Goal: Use online tool/utility: Use online tool/utility

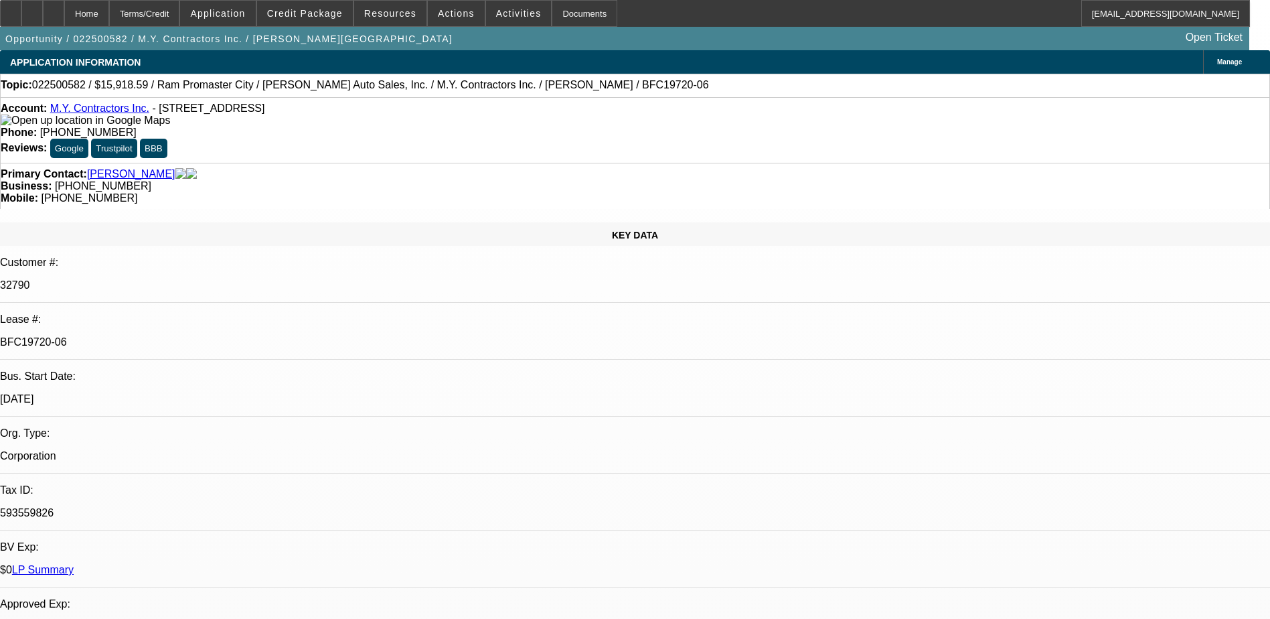
select select "0"
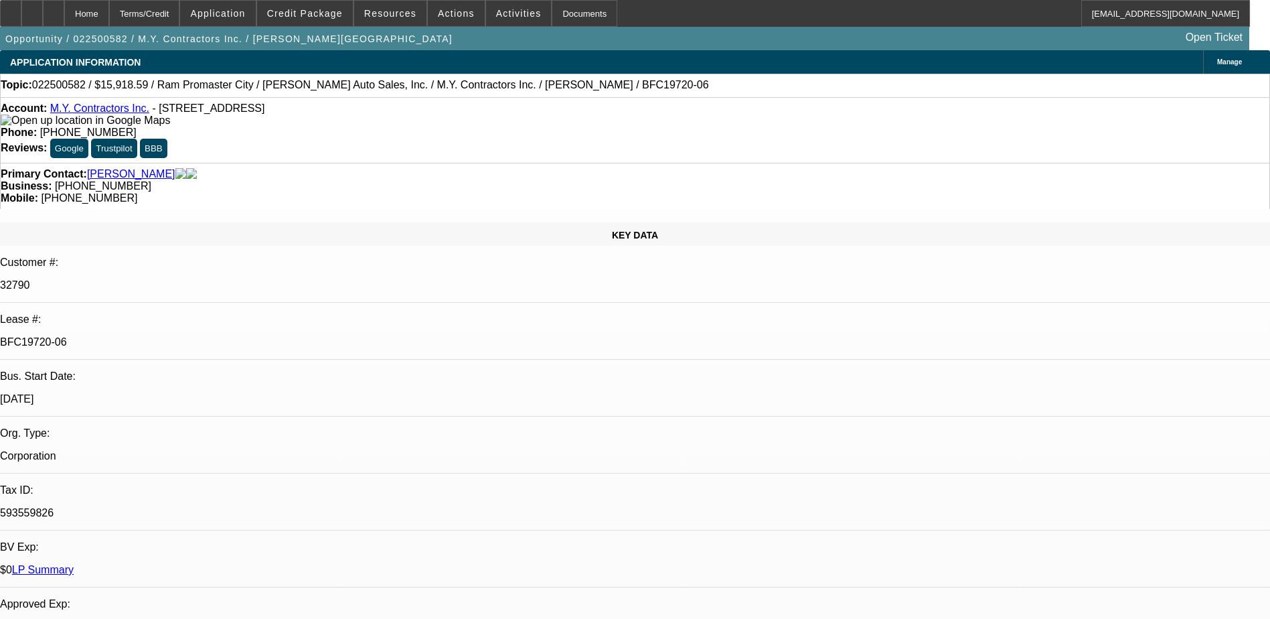
select select "0"
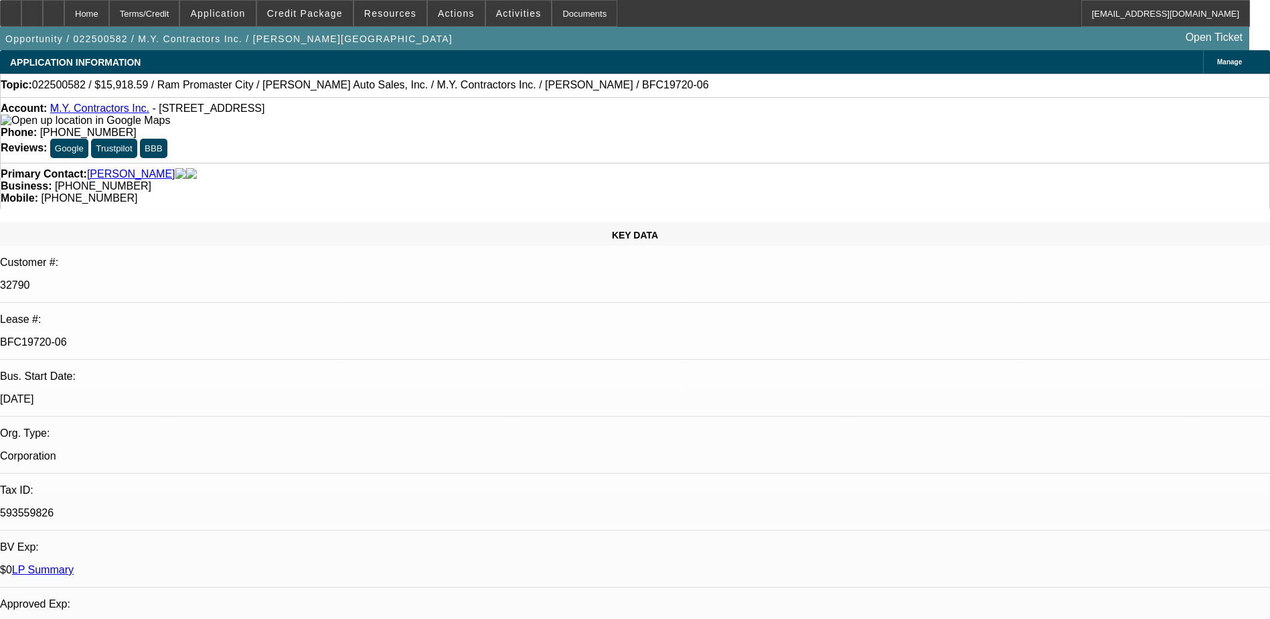
select select "0"
select select "1"
select select "3"
select select "6"
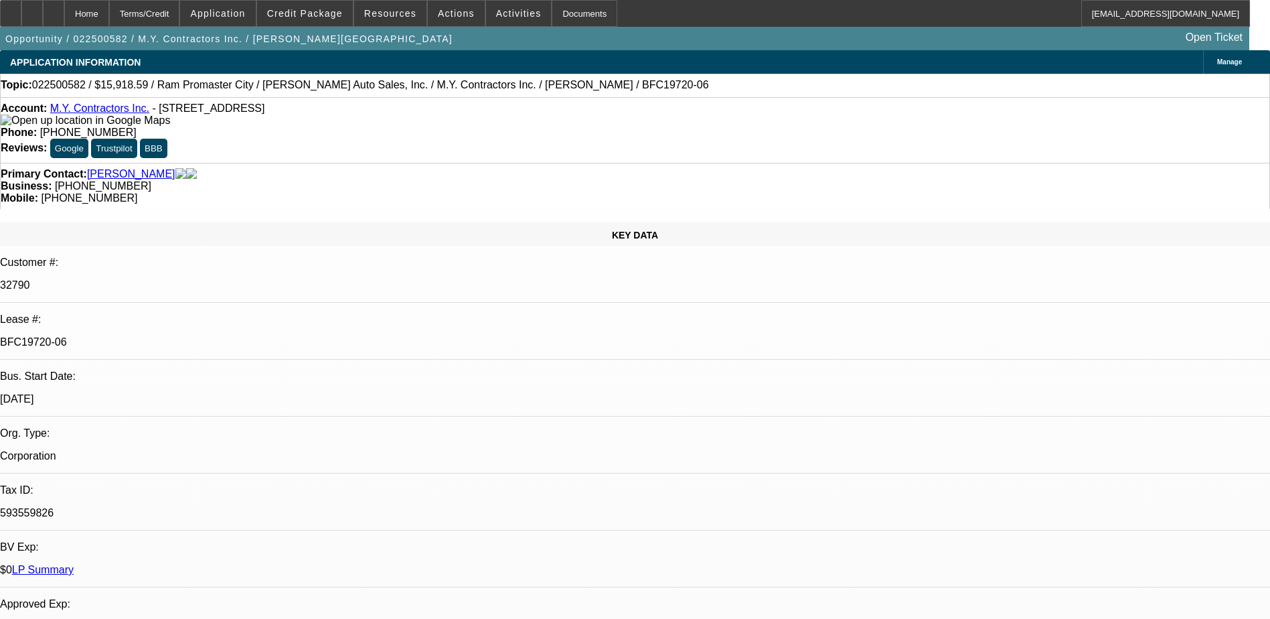
select select "1"
select select "6"
select select "1"
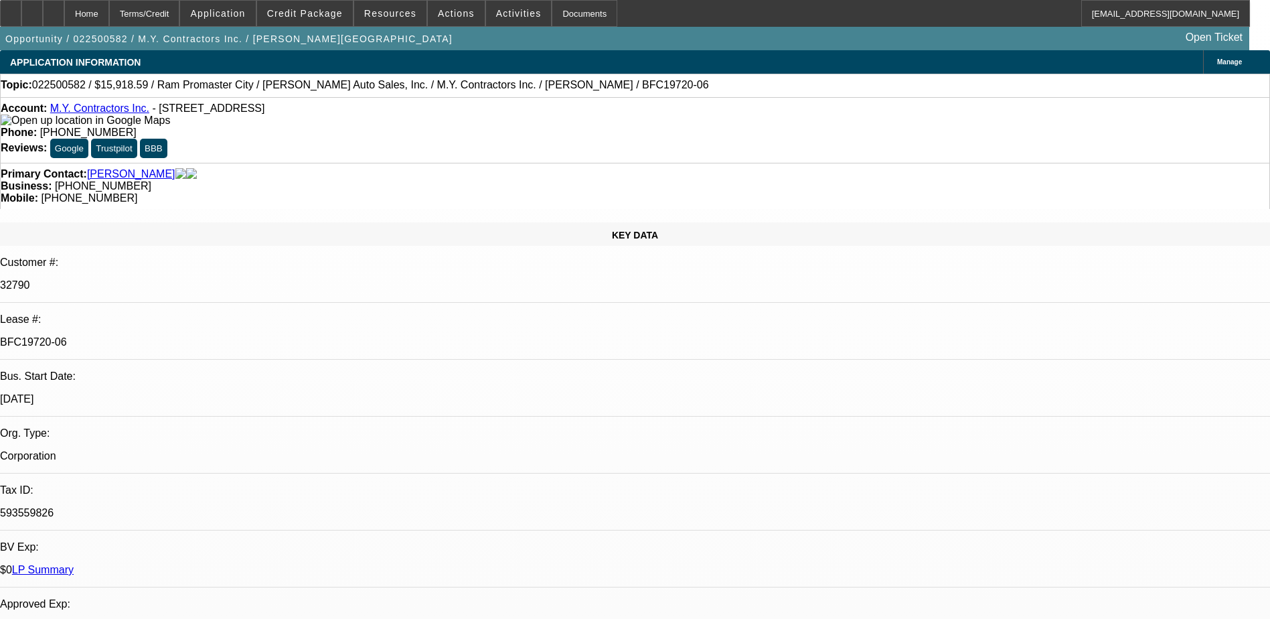
select select "6"
select select "1"
select select "6"
select select "0"
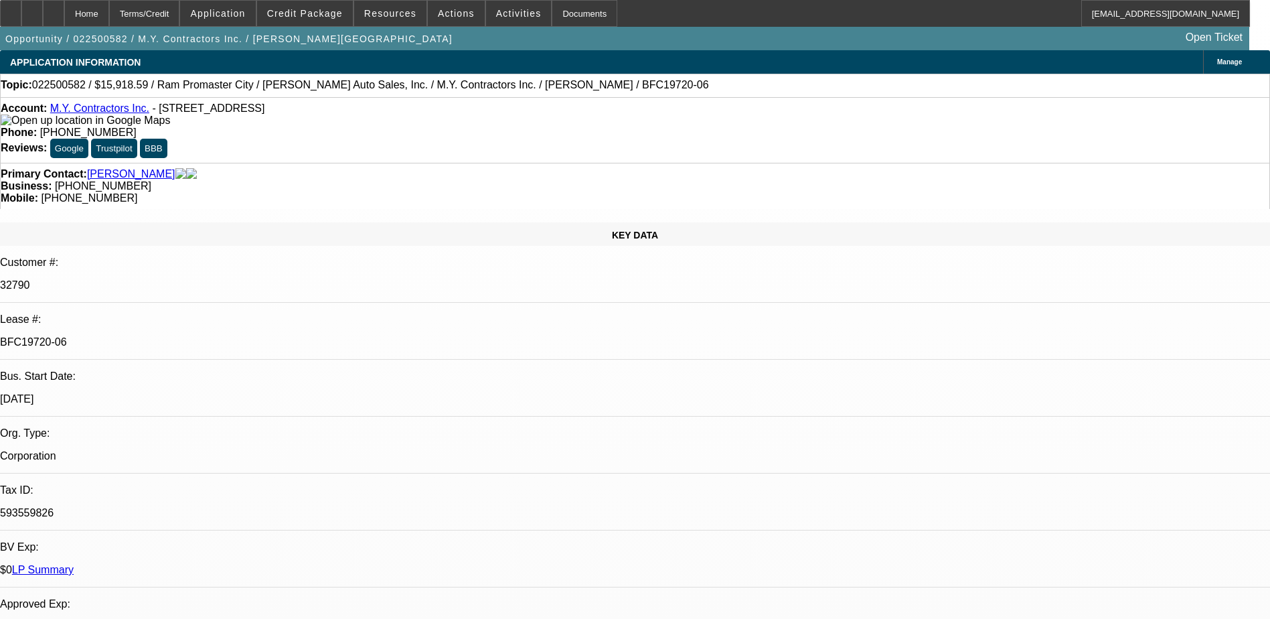
select select "0"
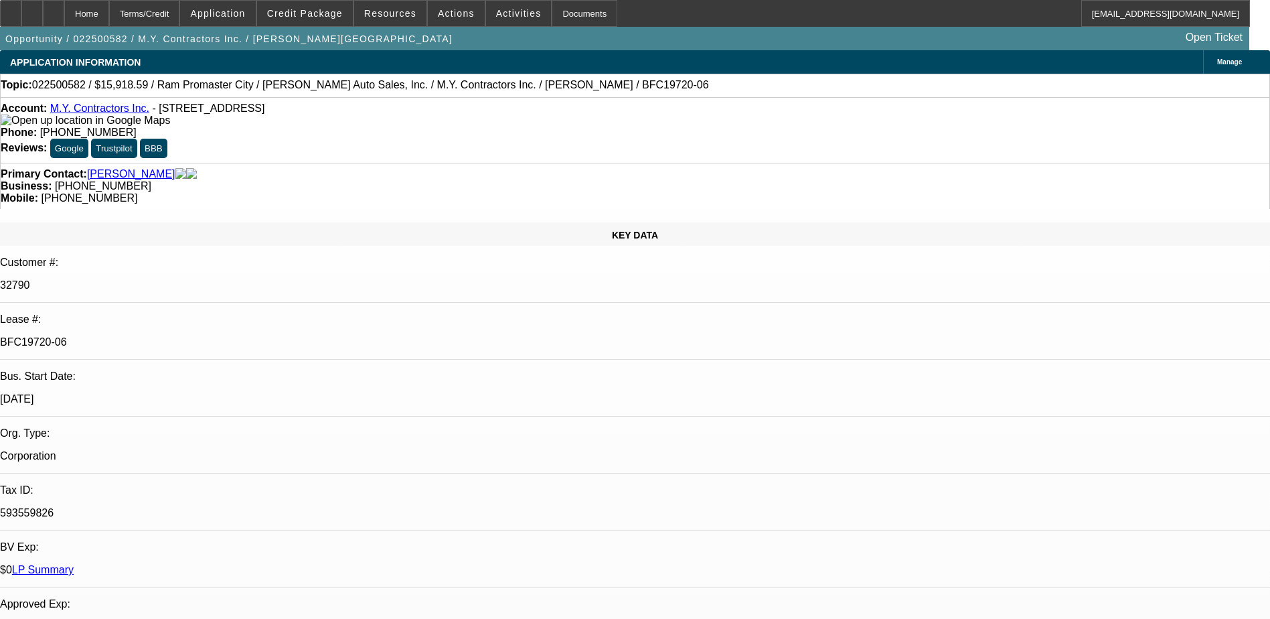
select select "0"
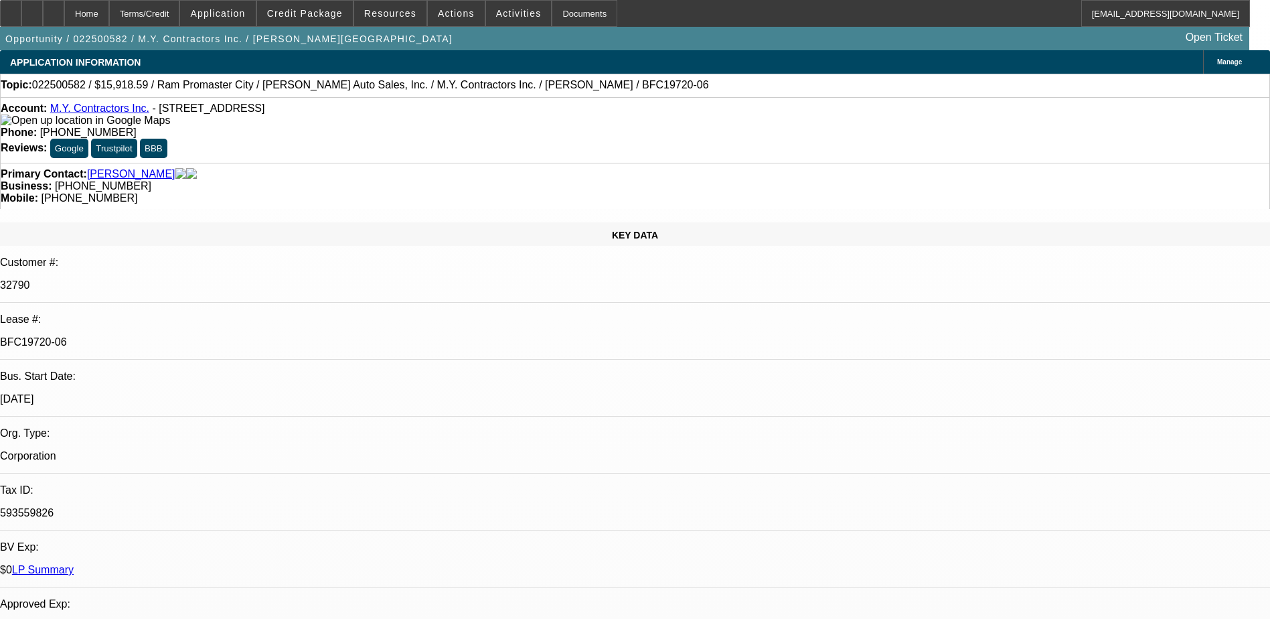
select select "0"
select select "1"
select select "3"
select select "6"
select select "1"
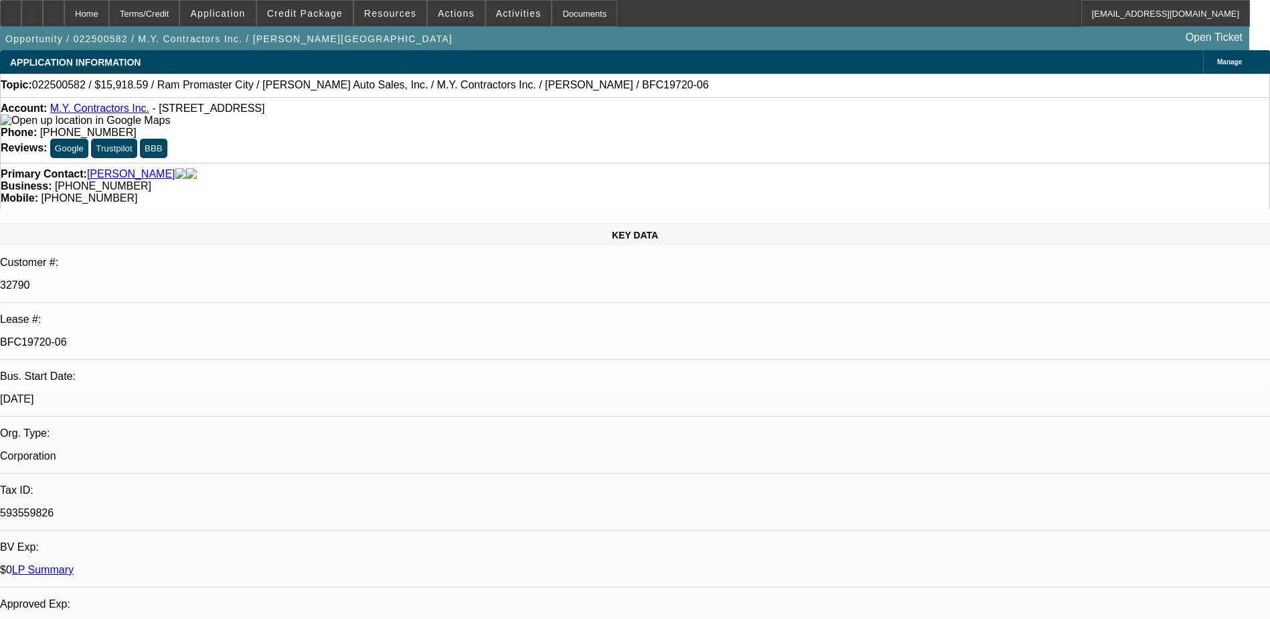
select select "1"
select select "6"
select select "1"
select select "6"
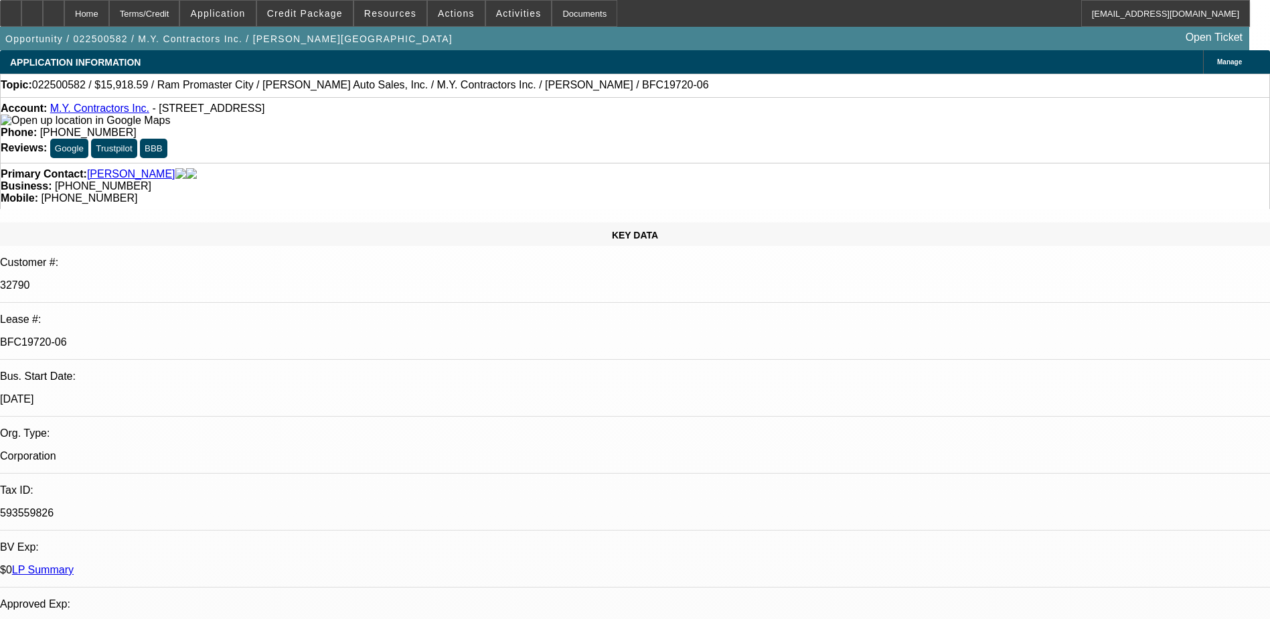
select select "1"
select select "6"
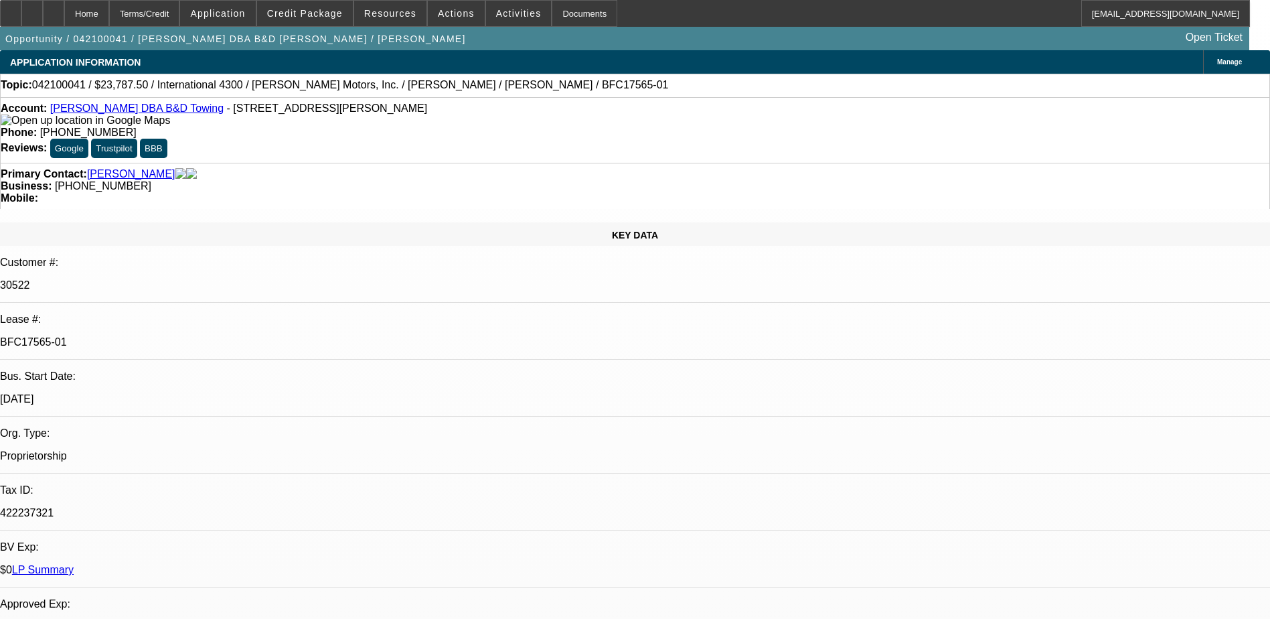
select select "0"
select select "2"
select select "0.1"
select select "0"
select select "2"
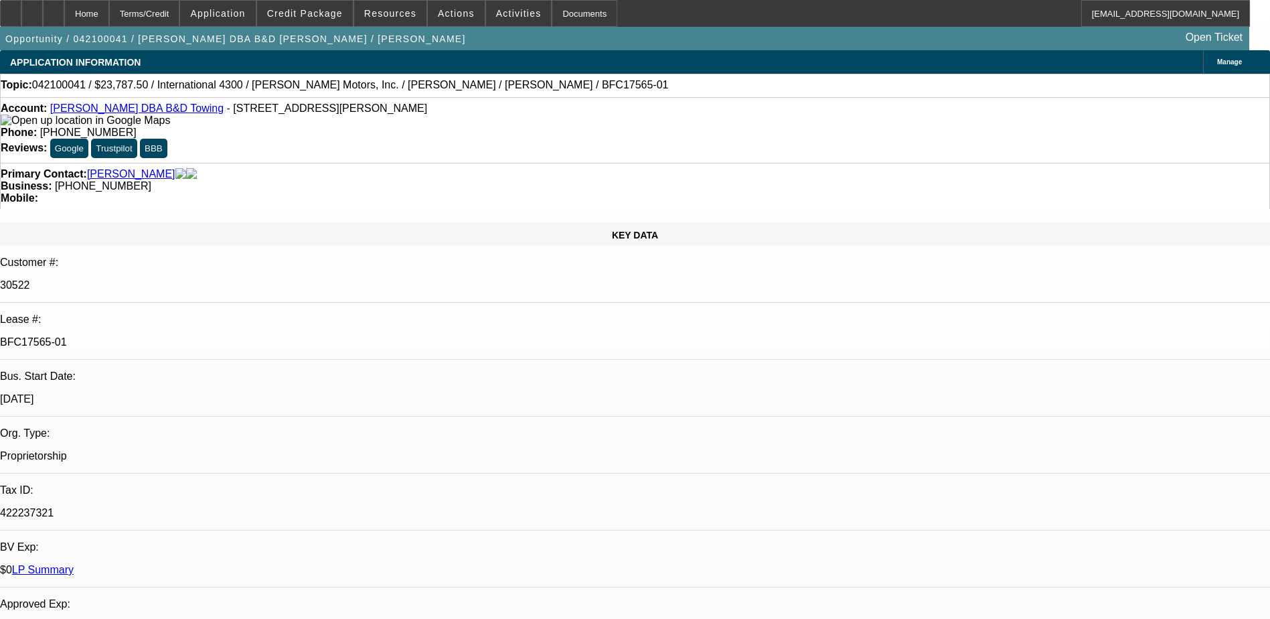
select select "0.1"
select select "0.15"
select select "2"
select select "0.1"
select select "0.15"
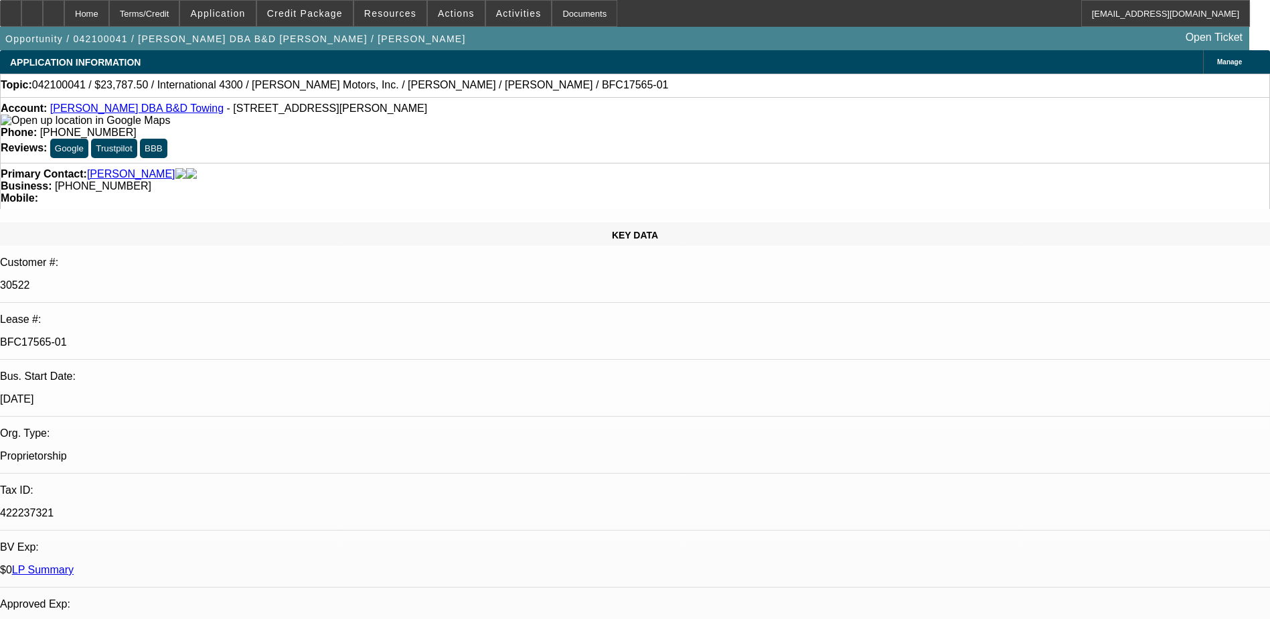
select select "2"
select select "0.1"
select select "1"
select select "2"
select select "4"
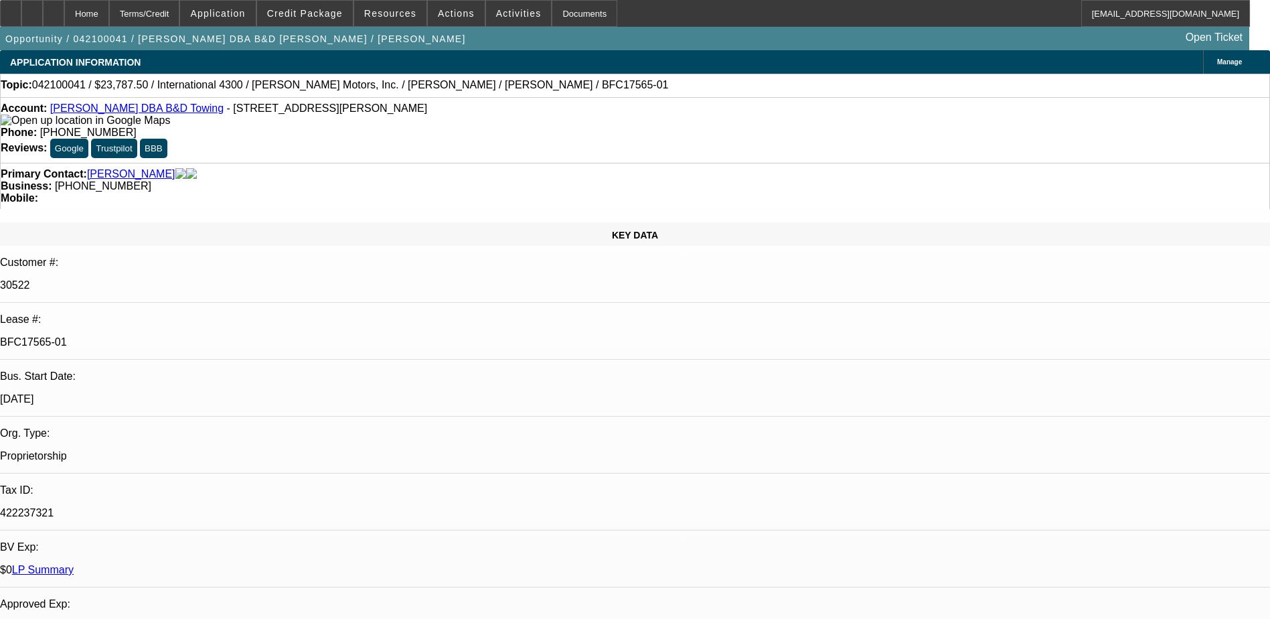
select select "1"
select select "2"
select select "4"
select select "1"
select select "2"
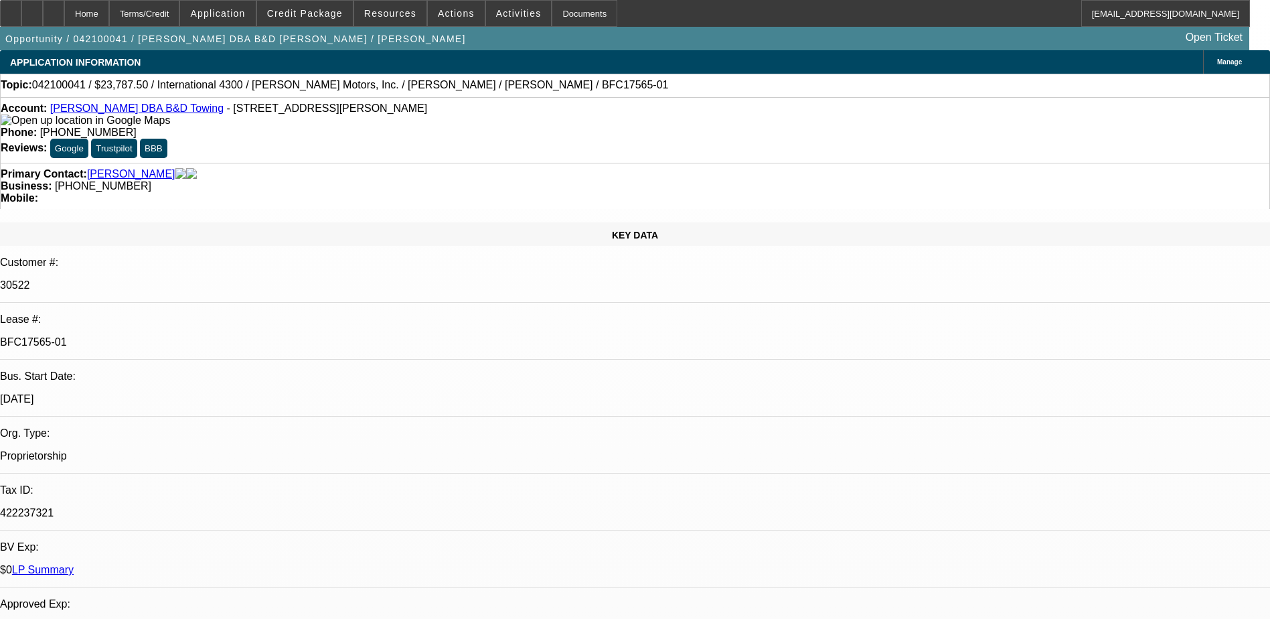
select select "4"
select select "1"
select select "2"
select select "4"
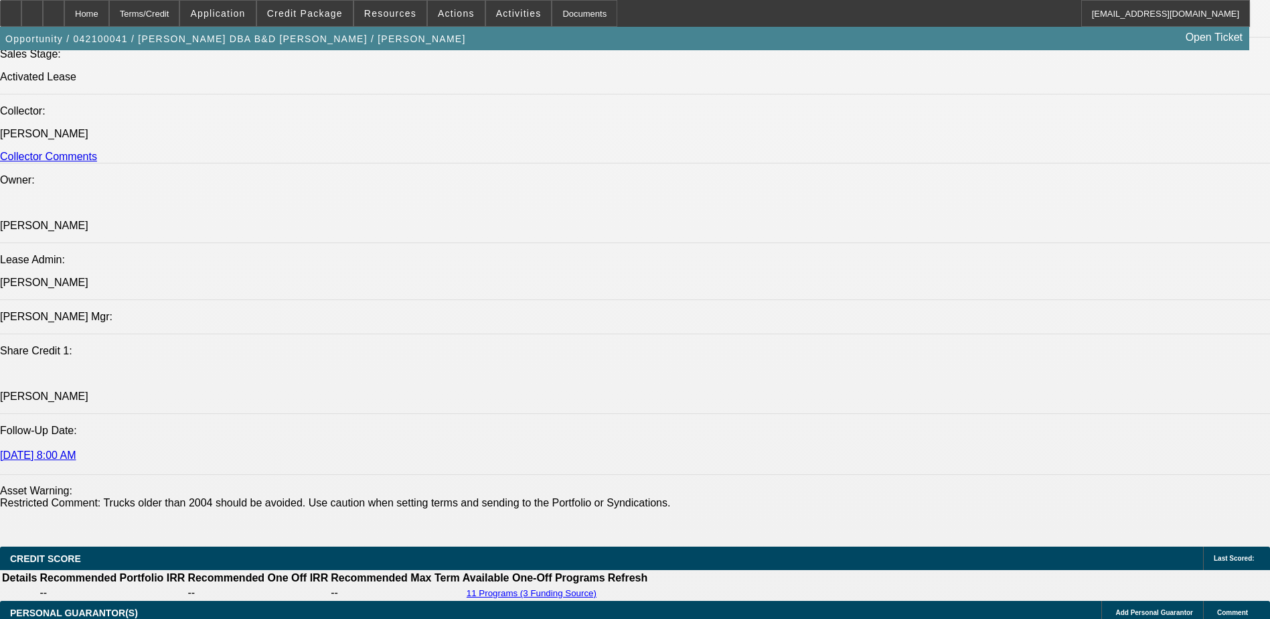
scroll to position [1406, 0]
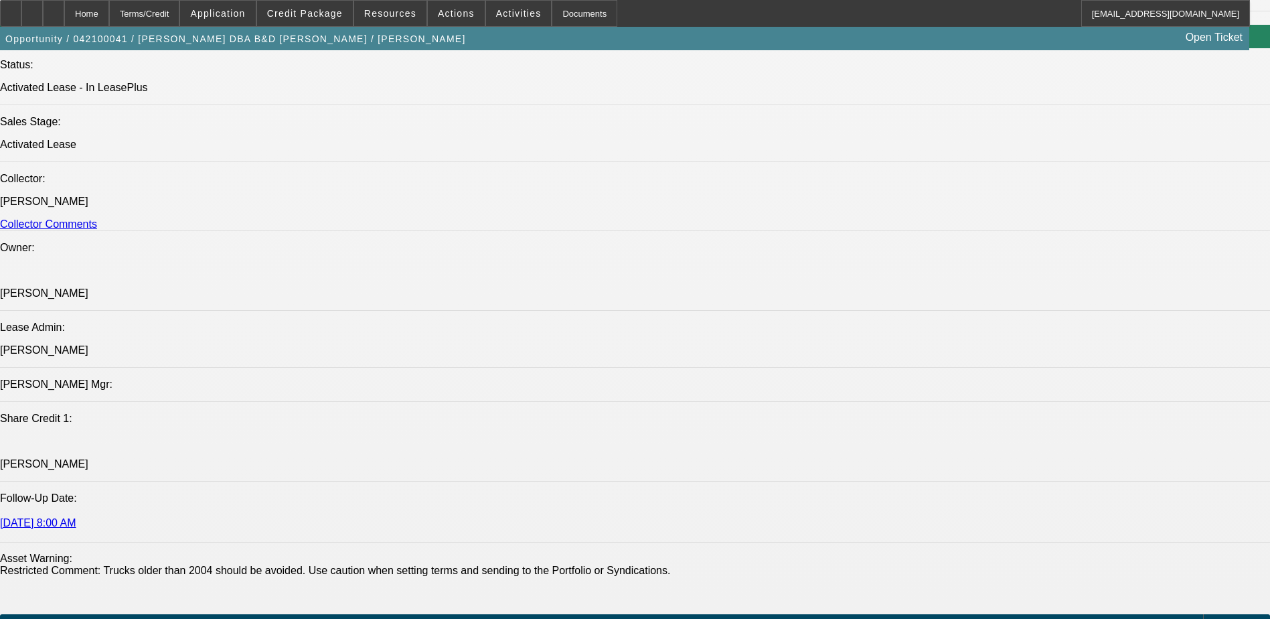
scroll to position [1875, 0]
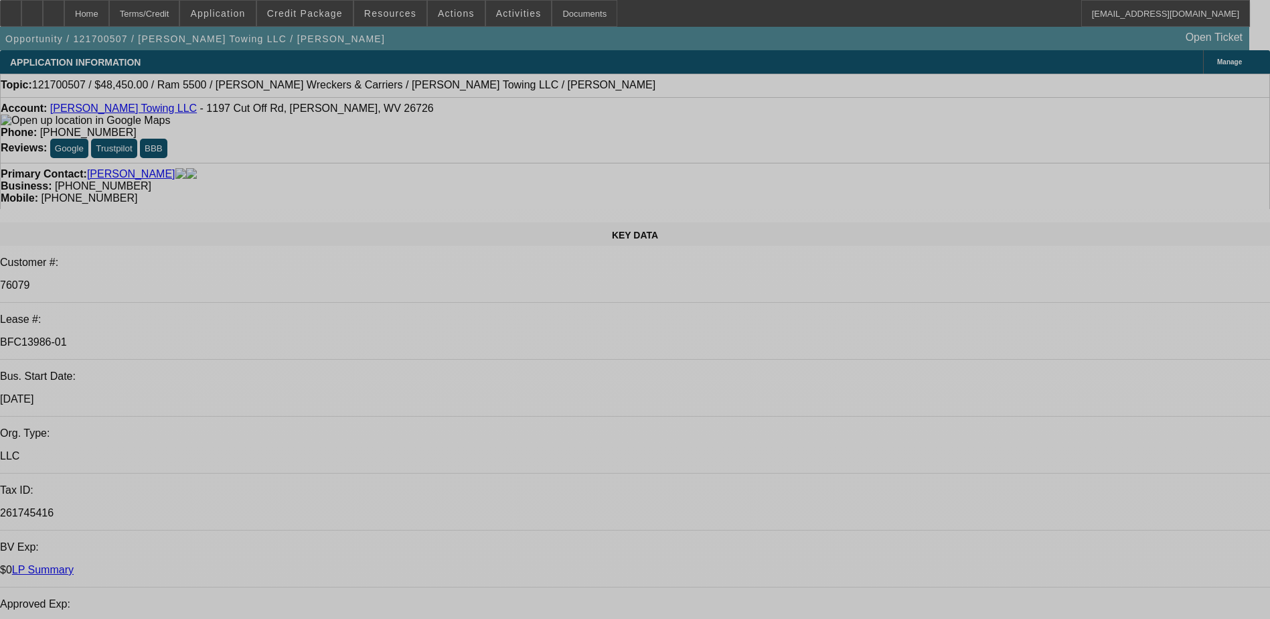
select select "0"
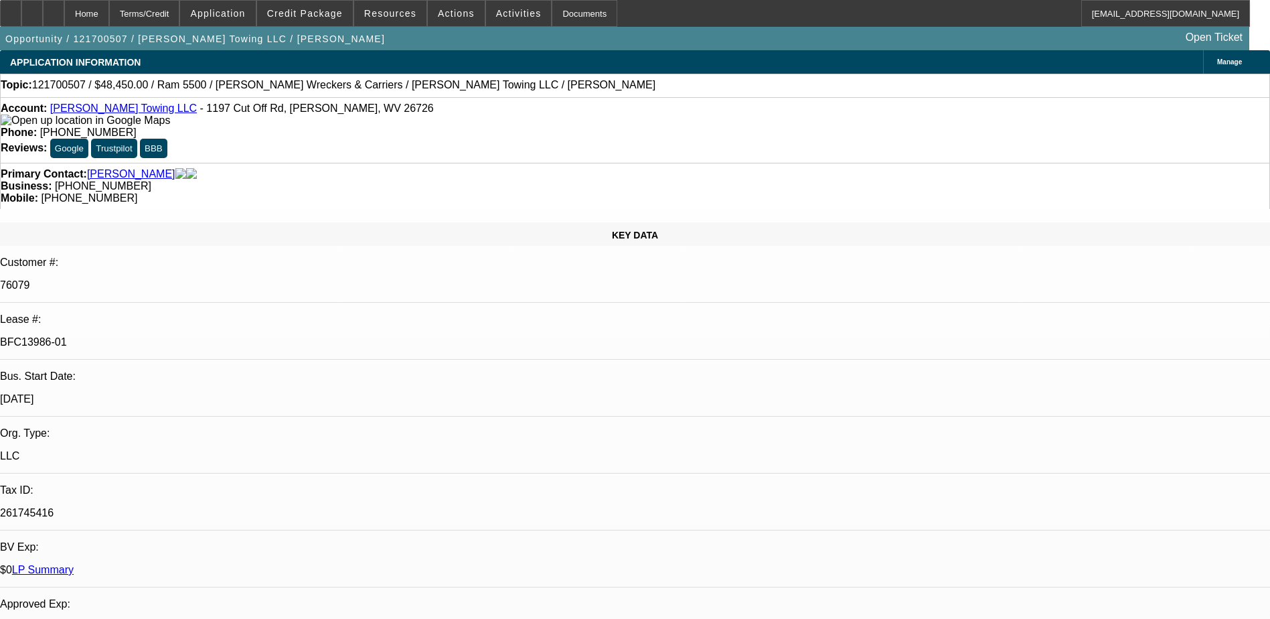
select select "2"
select select "0"
select select "2"
select select "0.1"
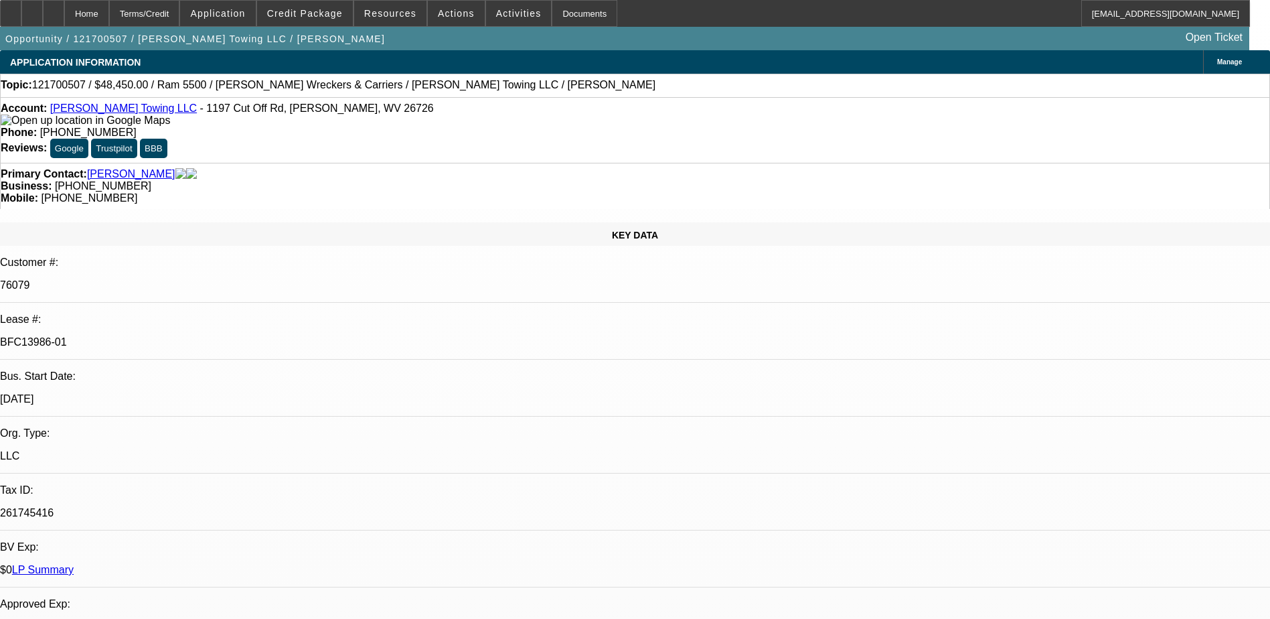
select select "0"
select select "2"
select select "0.1"
select select "0"
select select "2"
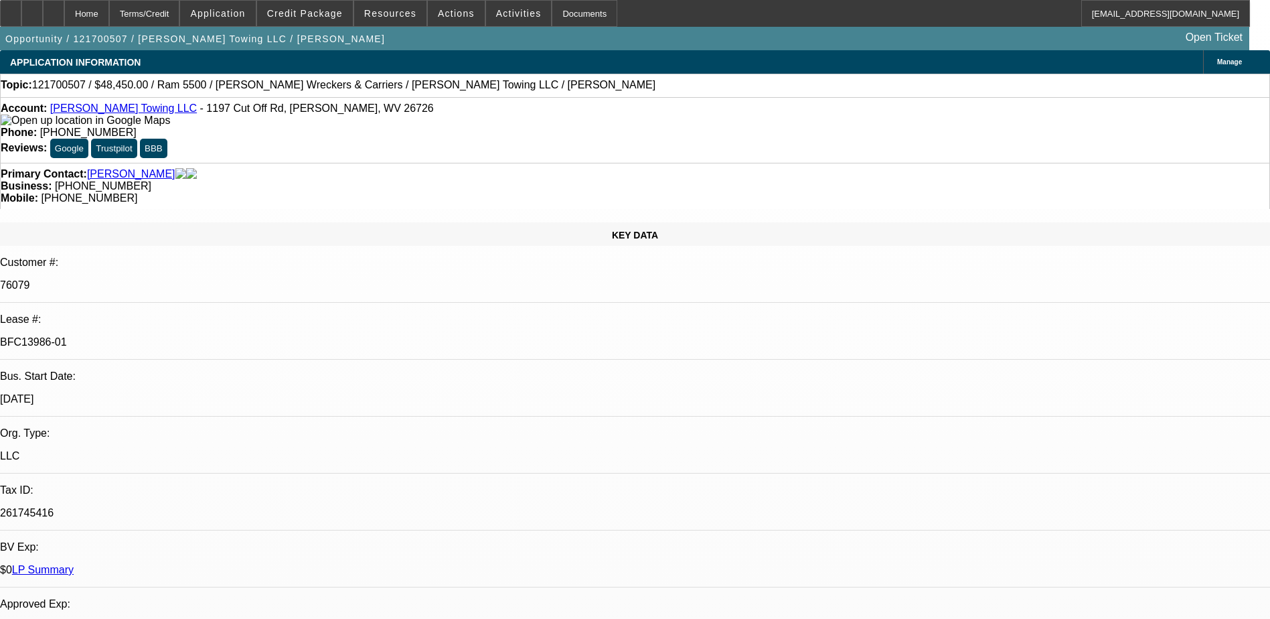
select select "0.1"
select select "1"
select select "2"
select select "6"
select select "1"
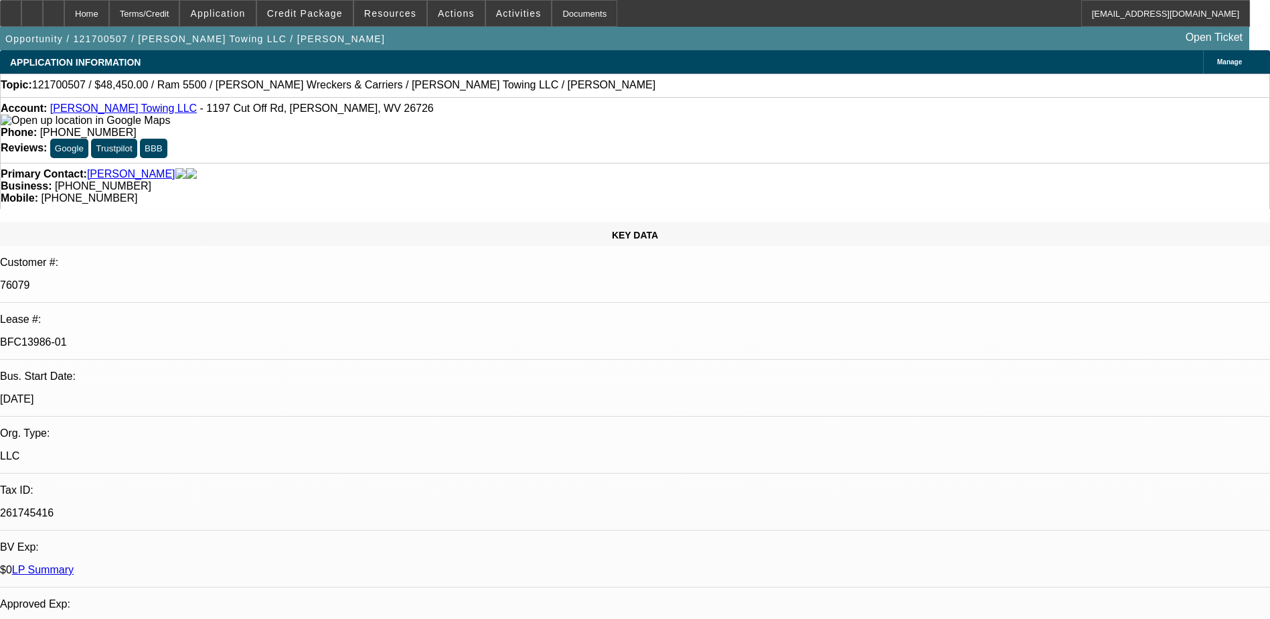
select select "2"
select select "4"
select select "1"
select select "2"
select select "4"
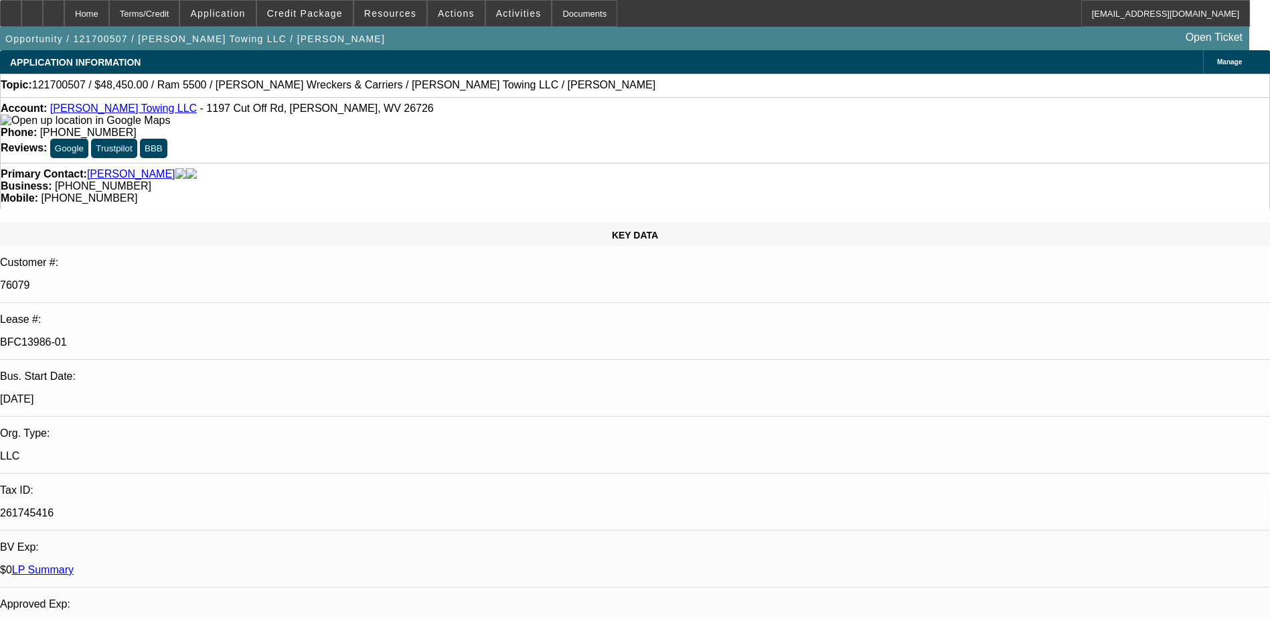
select select "1"
select select "2"
select select "4"
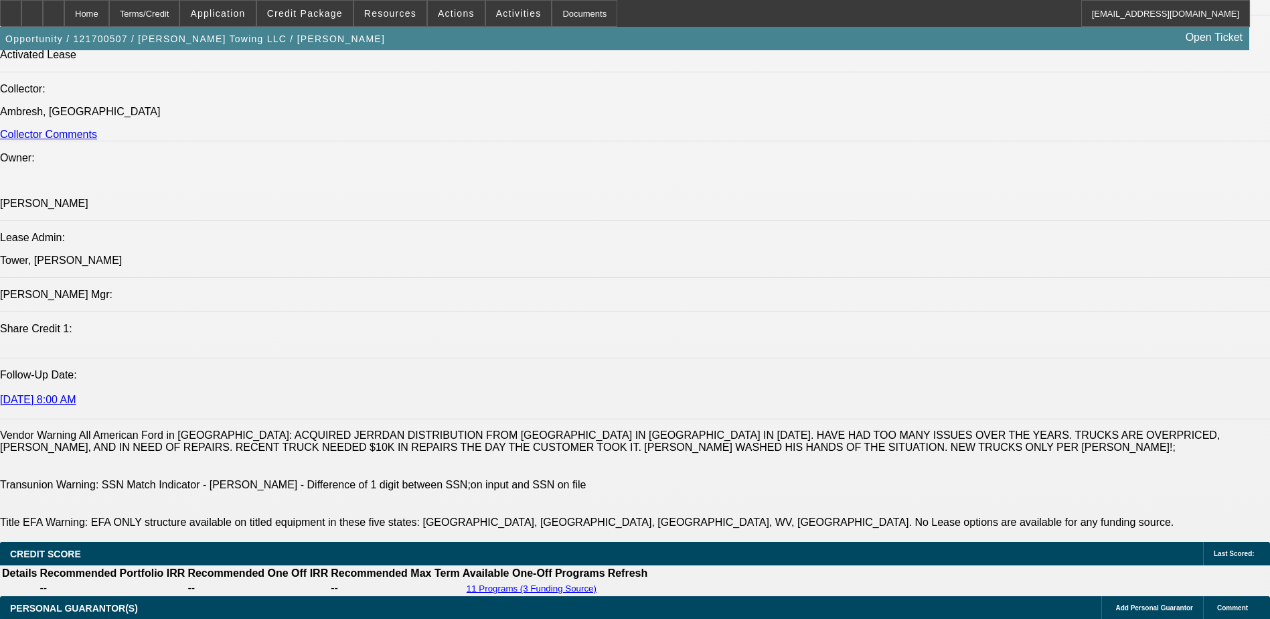
scroll to position [1406, 0]
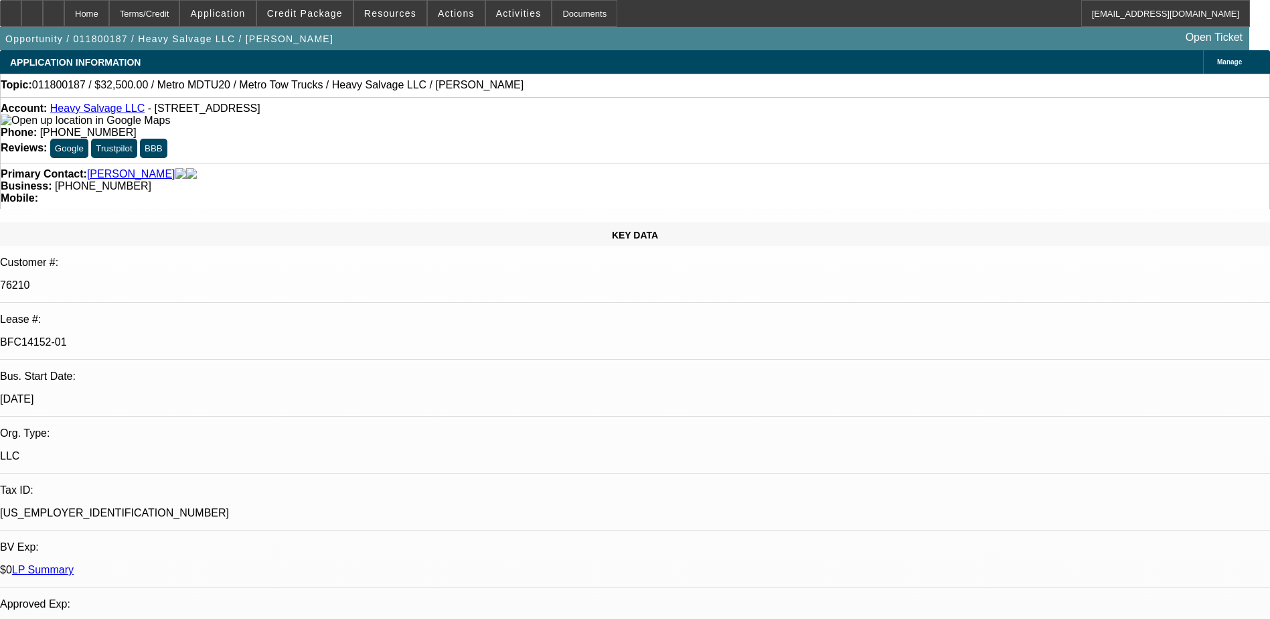
select select "0"
select select "2"
select select "0"
select select "2"
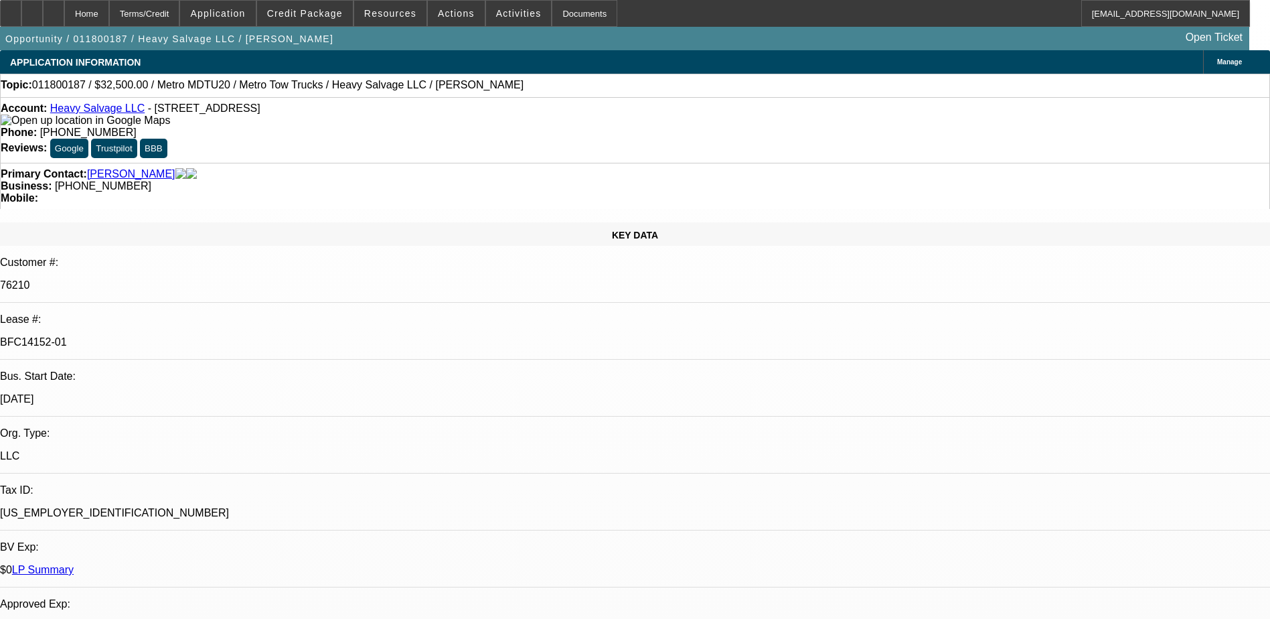
select select "0"
select select "2"
select select "0"
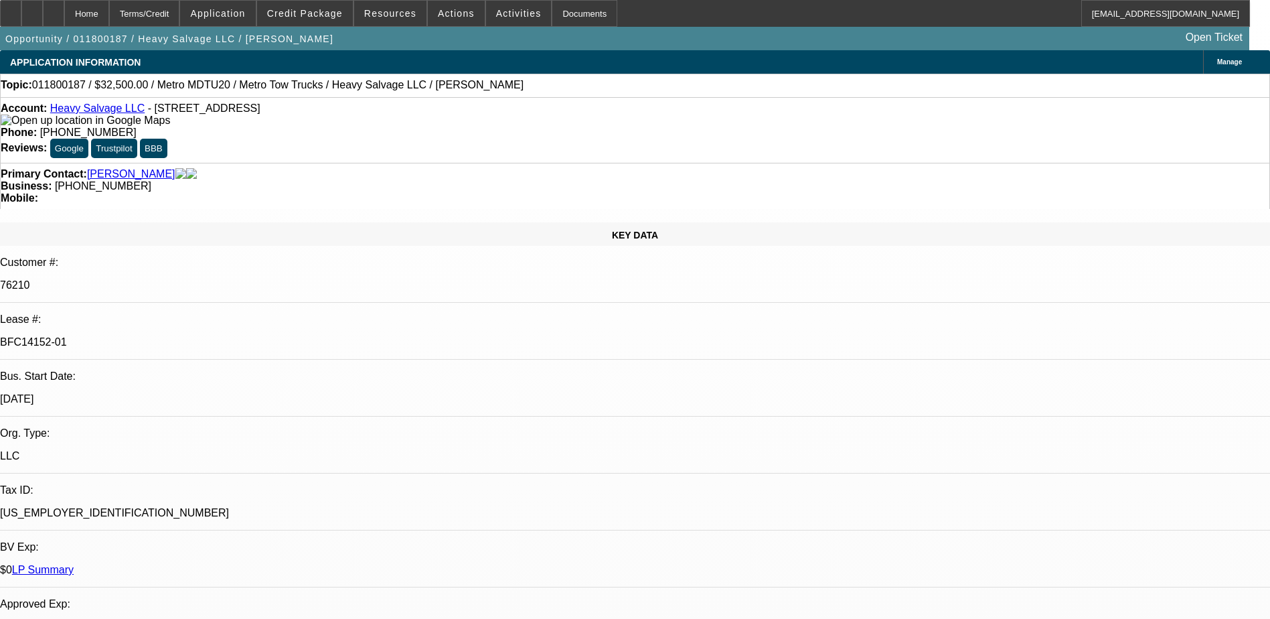
select select "0"
select select "1"
select select "2"
select select "6"
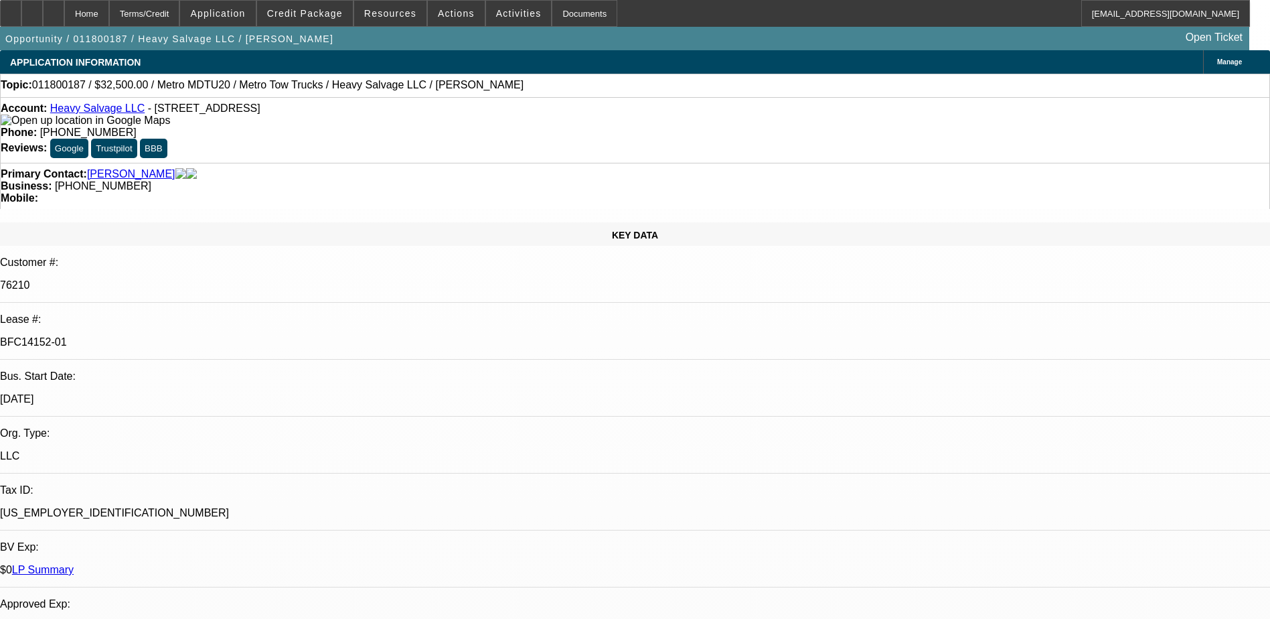
select select "1"
select select "2"
select select "6"
select select "1"
select select "2"
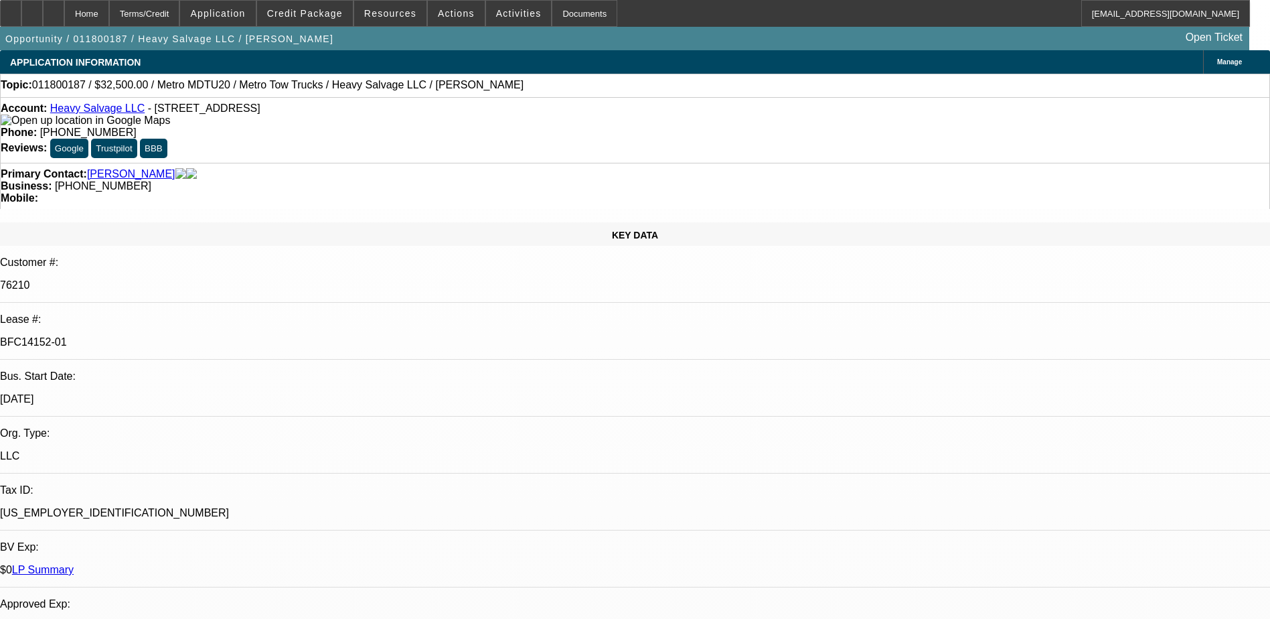
select select "5"
select select "1"
select select "6"
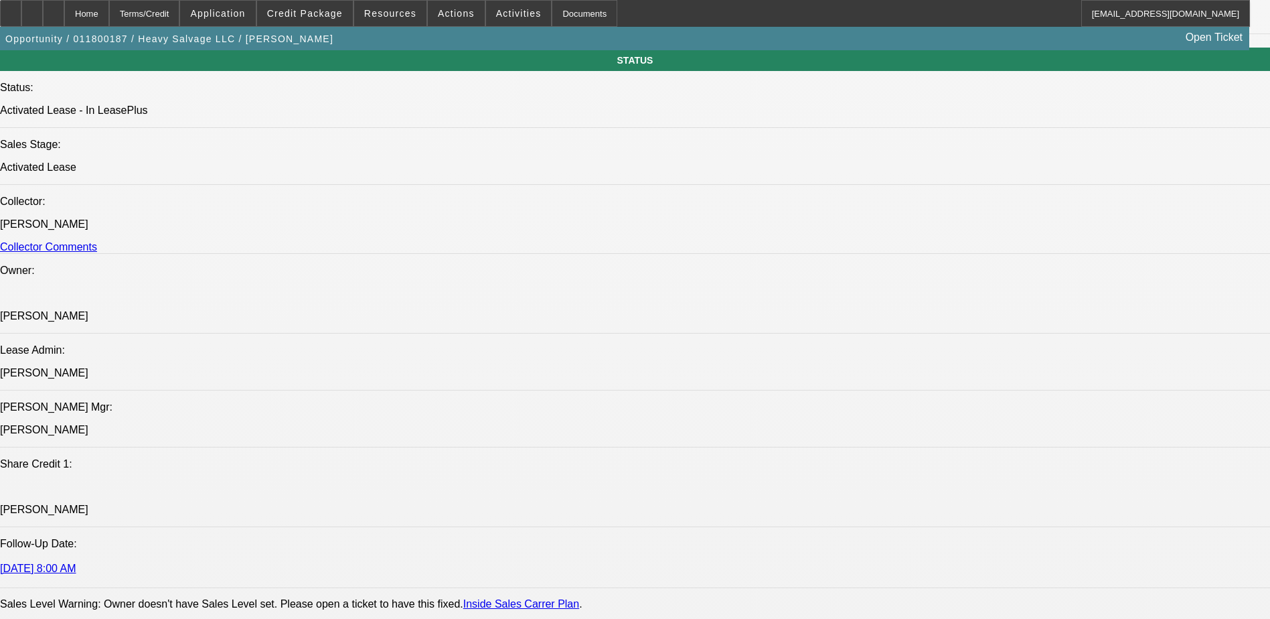
scroll to position [1607, 0]
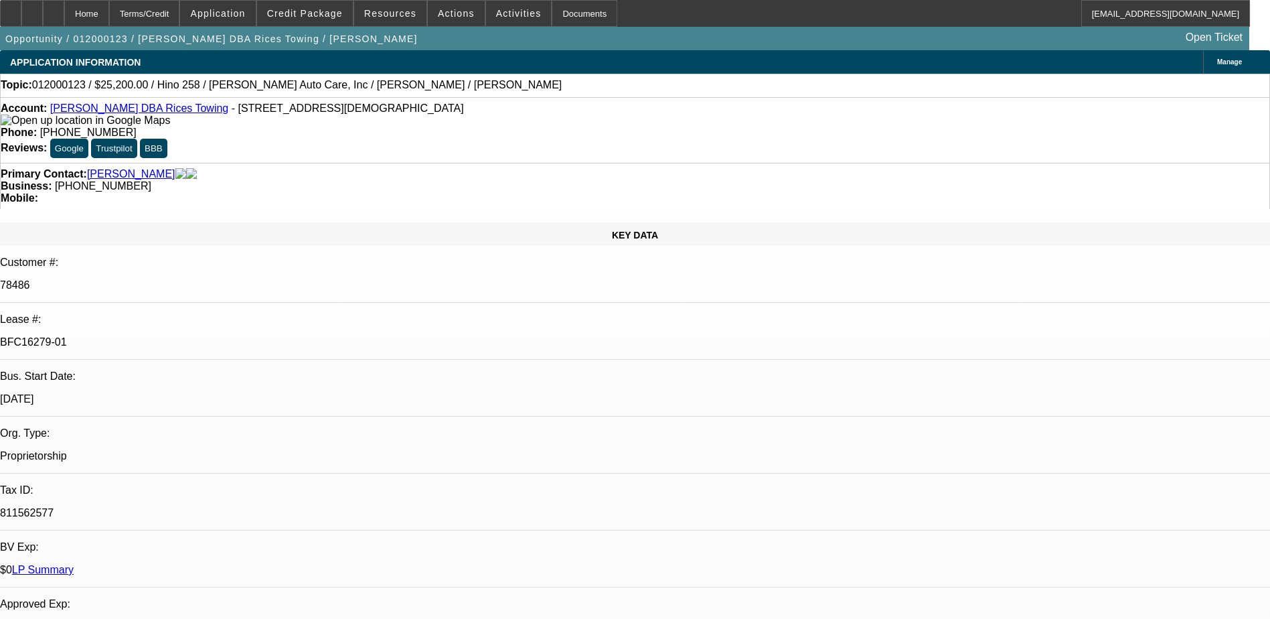
select select "0.1"
select select "2"
select select "0.1"
select select "2"
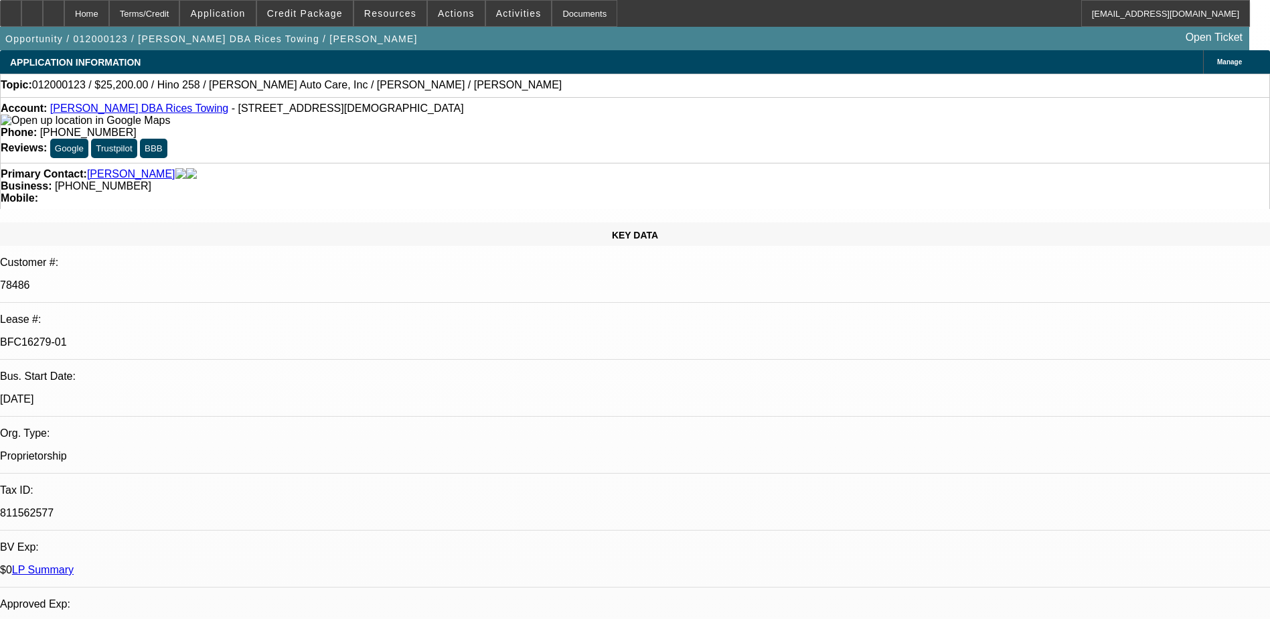
select select "0.1"
select select "2"
select select "0.1"
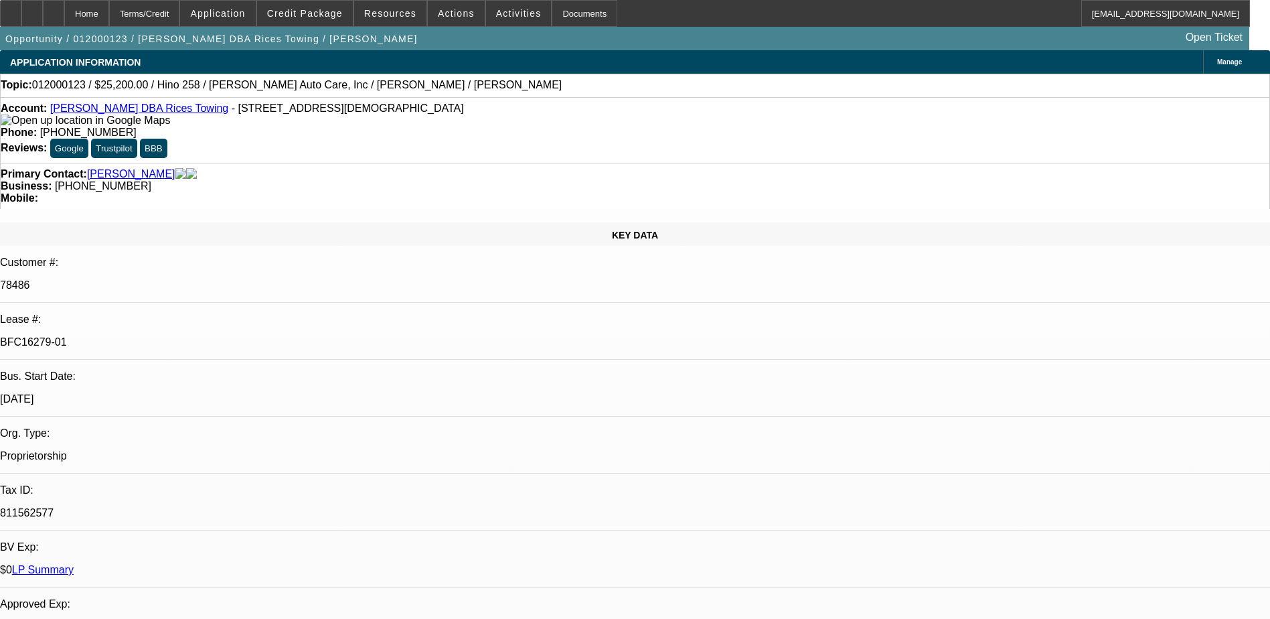
select select "2"
select select "0.1"
select select "1"
select select "2"
select select "4"
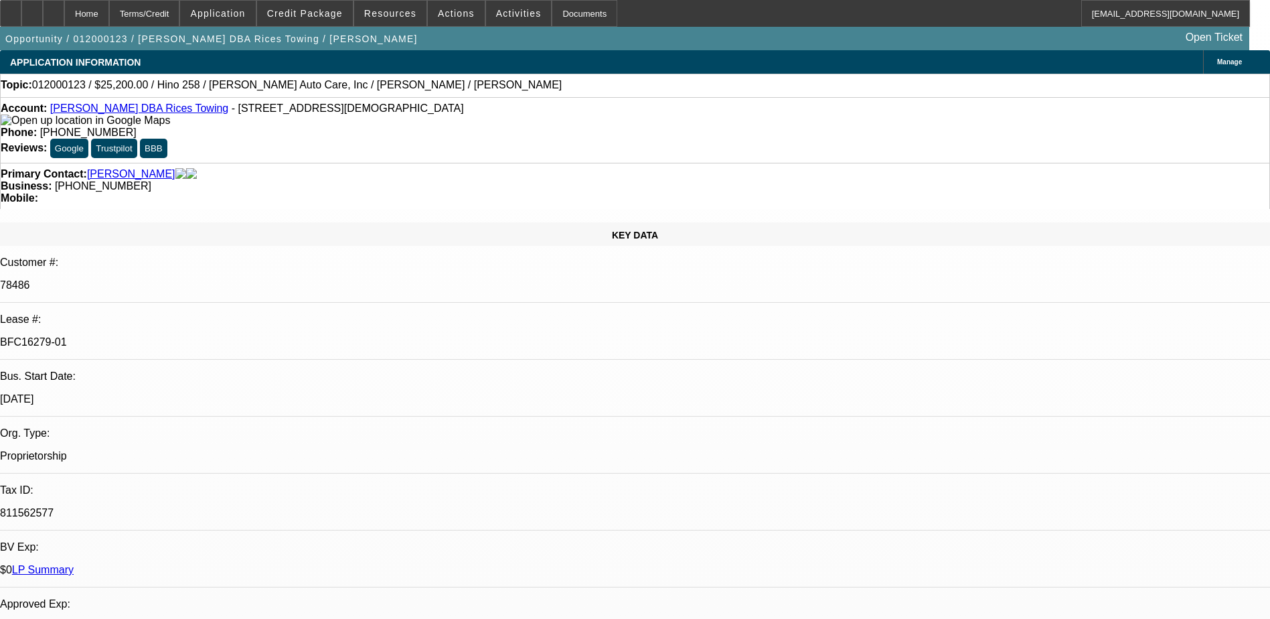
select select "1"
select select "2"
select select "4"
select select "1"
select select "2"
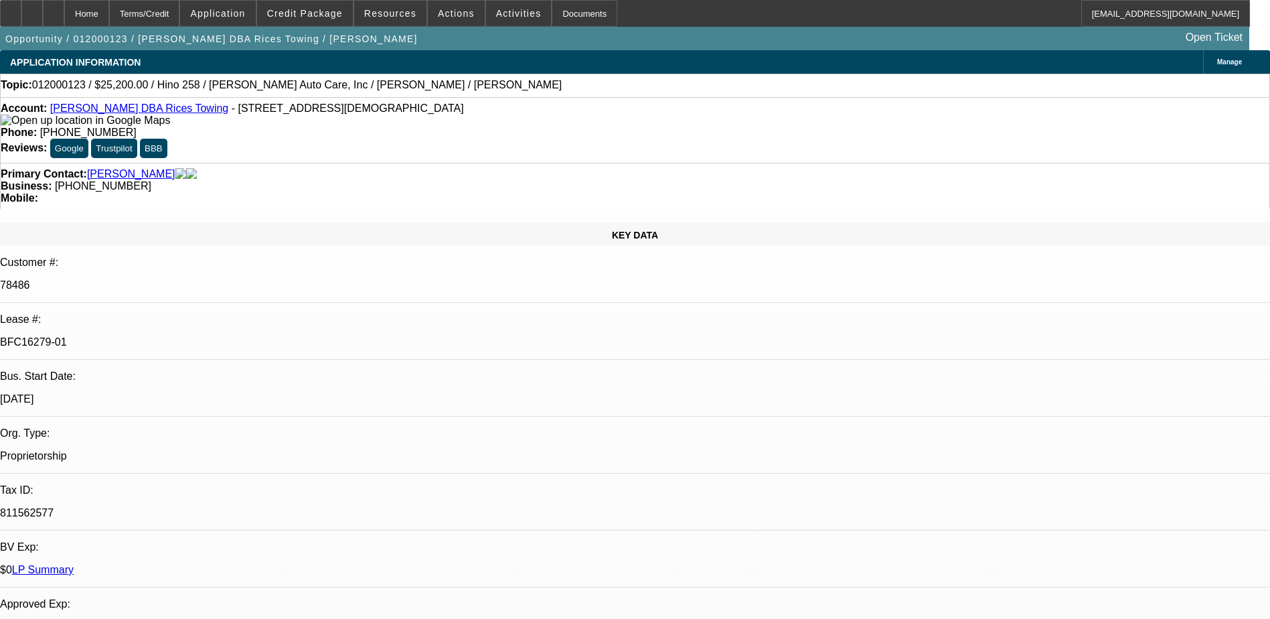
select select "4"
select select "1"
select select "2"
select select "4"
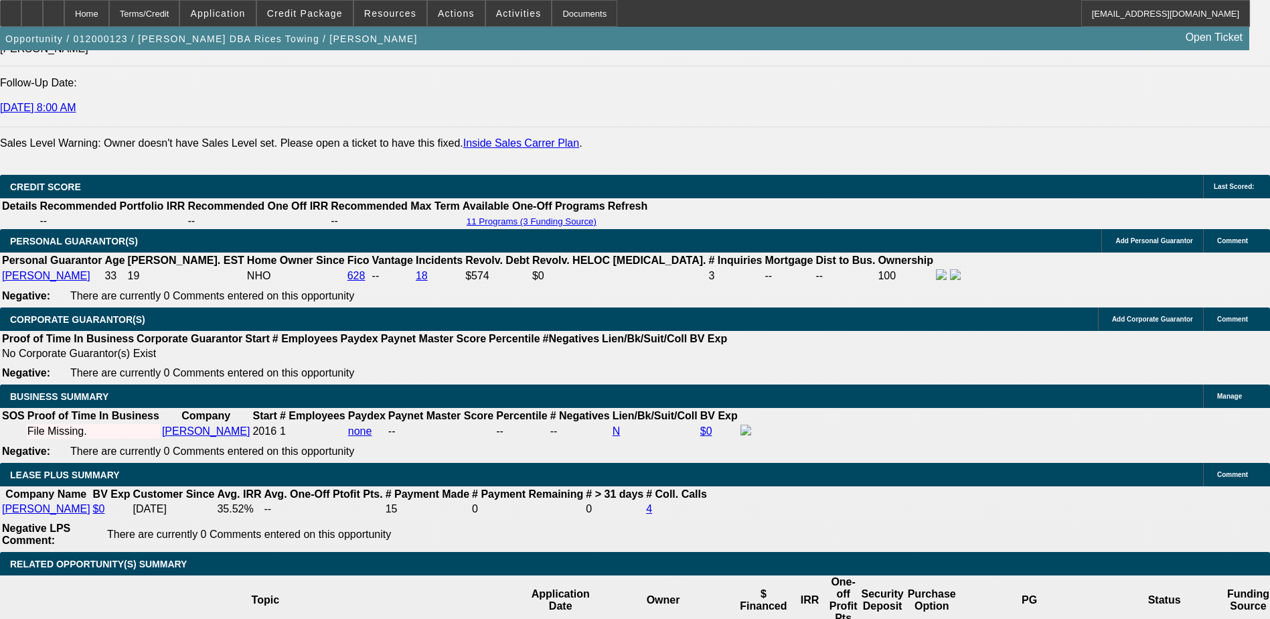
scroll to position [1875, 0]
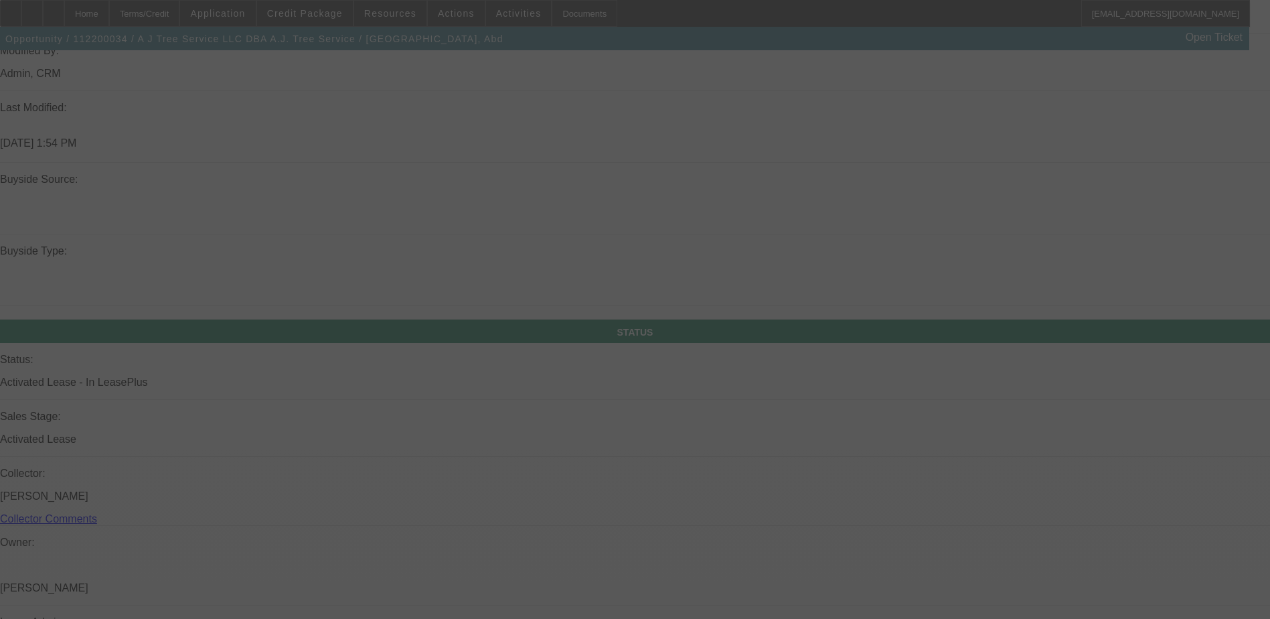
scroll to position [1610, 0]
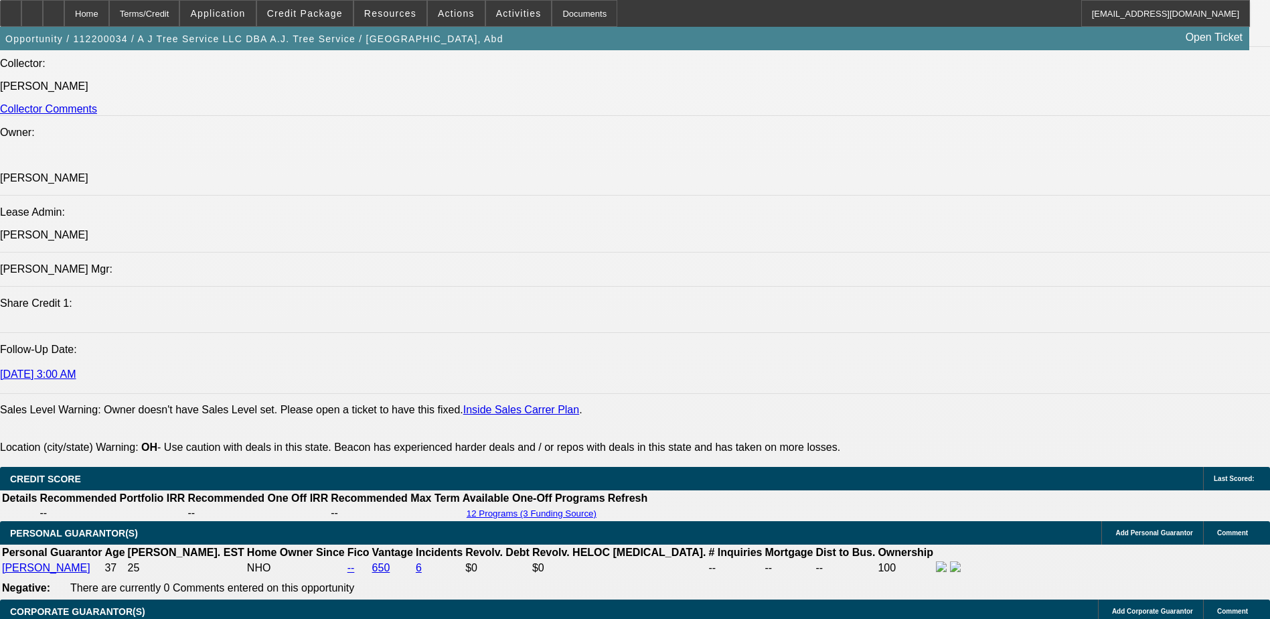
select select "0"
select select "2"
select select "0"
select select "2"
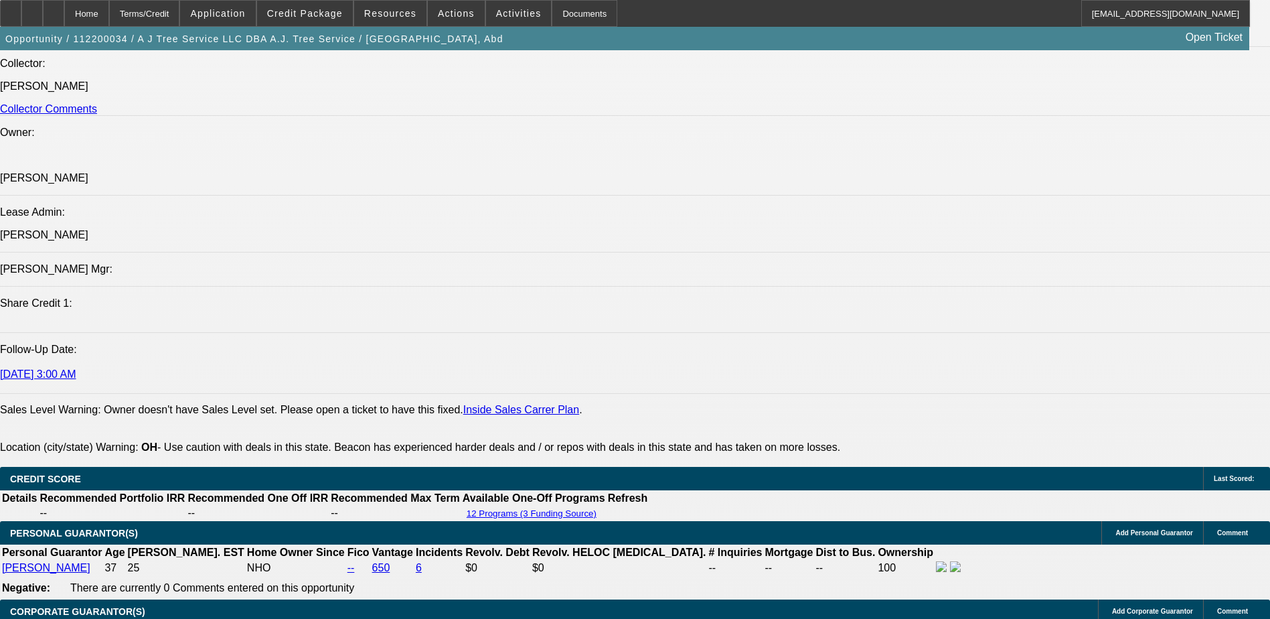
select select "0"
select select "2"
select select "0"
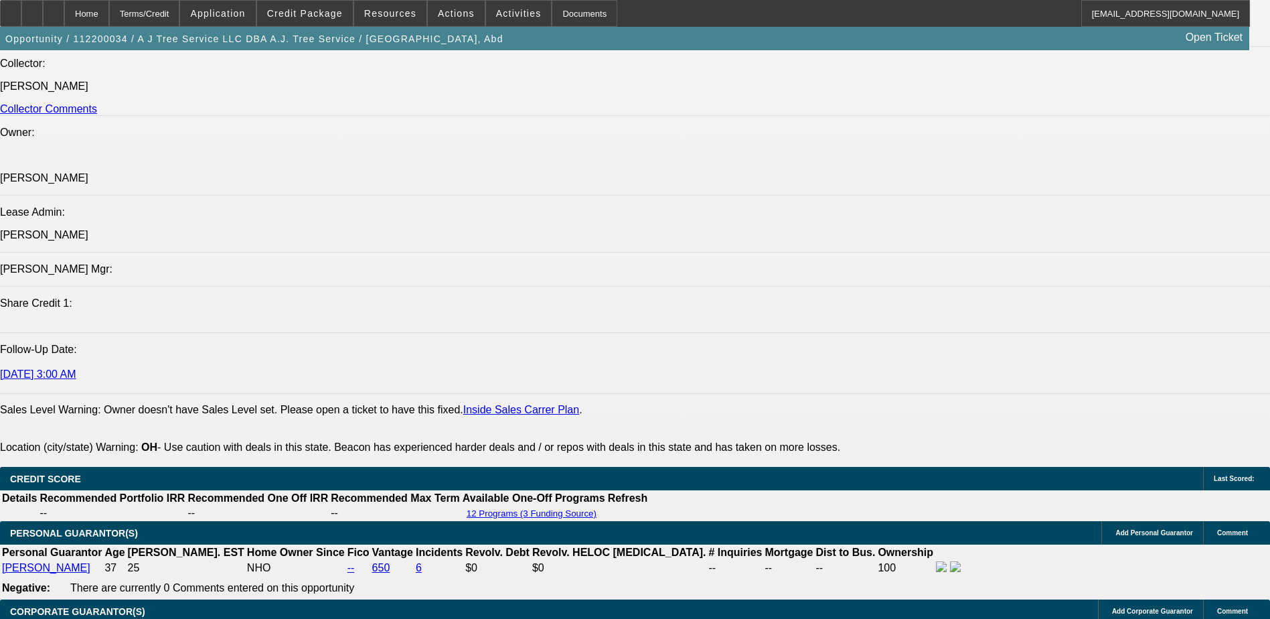
select select "2"
select select "0"
select select "1"
select select "2"
select select "6"
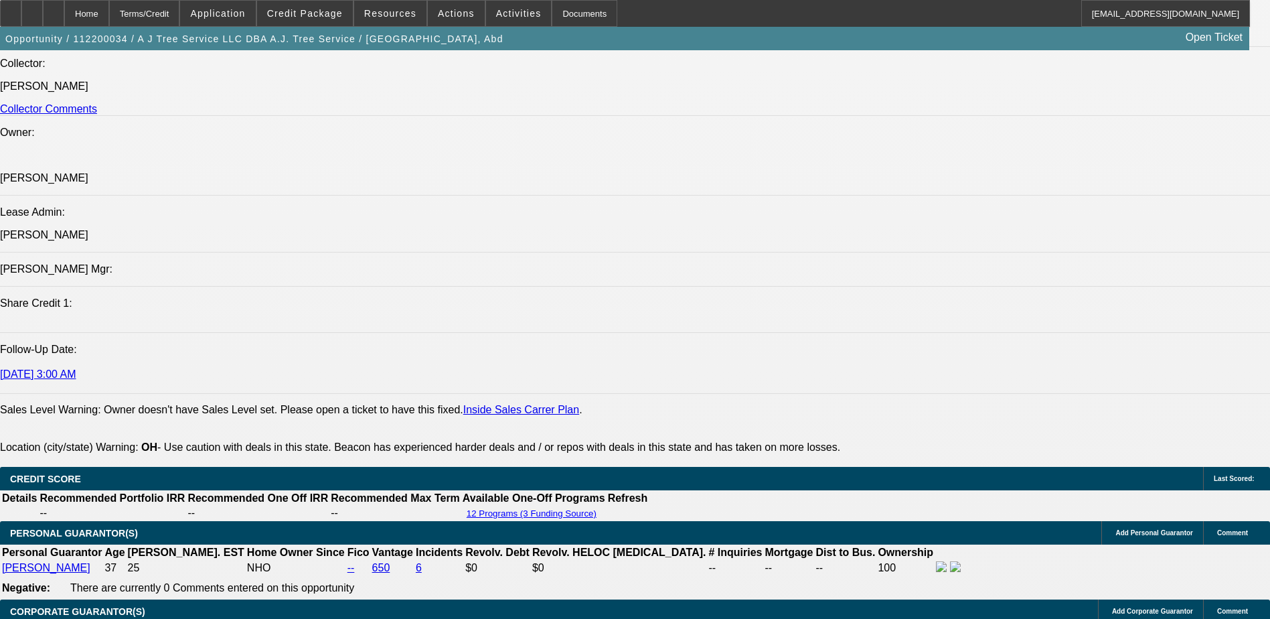
select select "1"
select select "2"
select select "6"
select select "1"
select select "2"
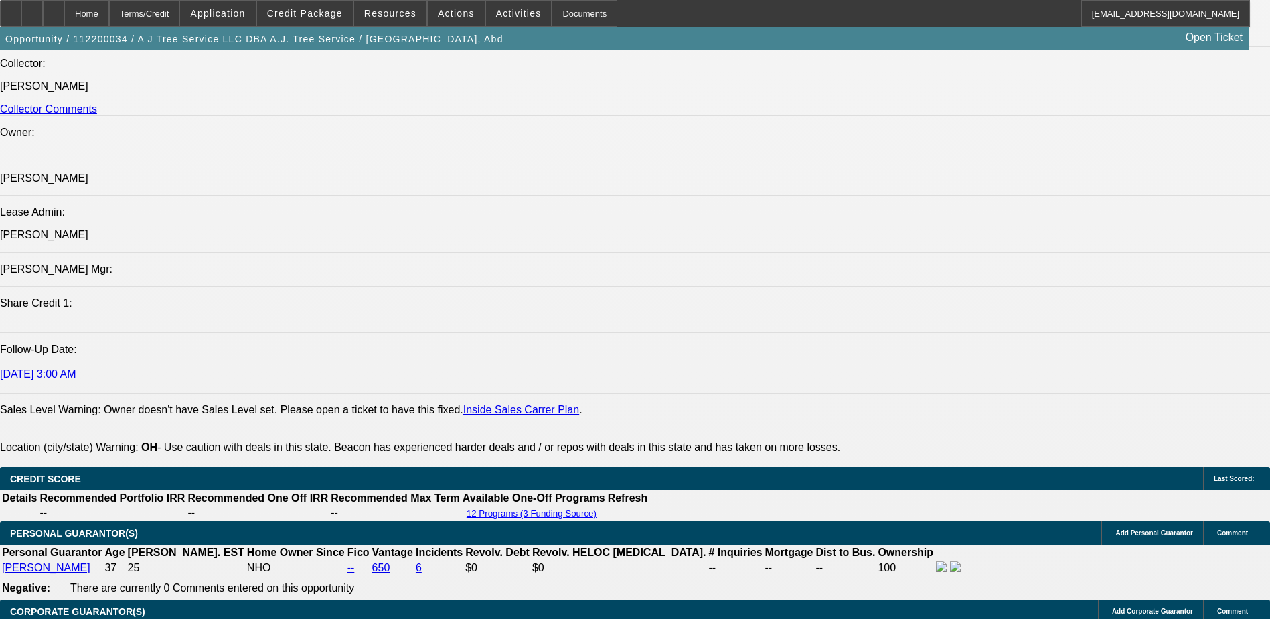
select select "6"
select select "1"
select select "2"
select select "6"
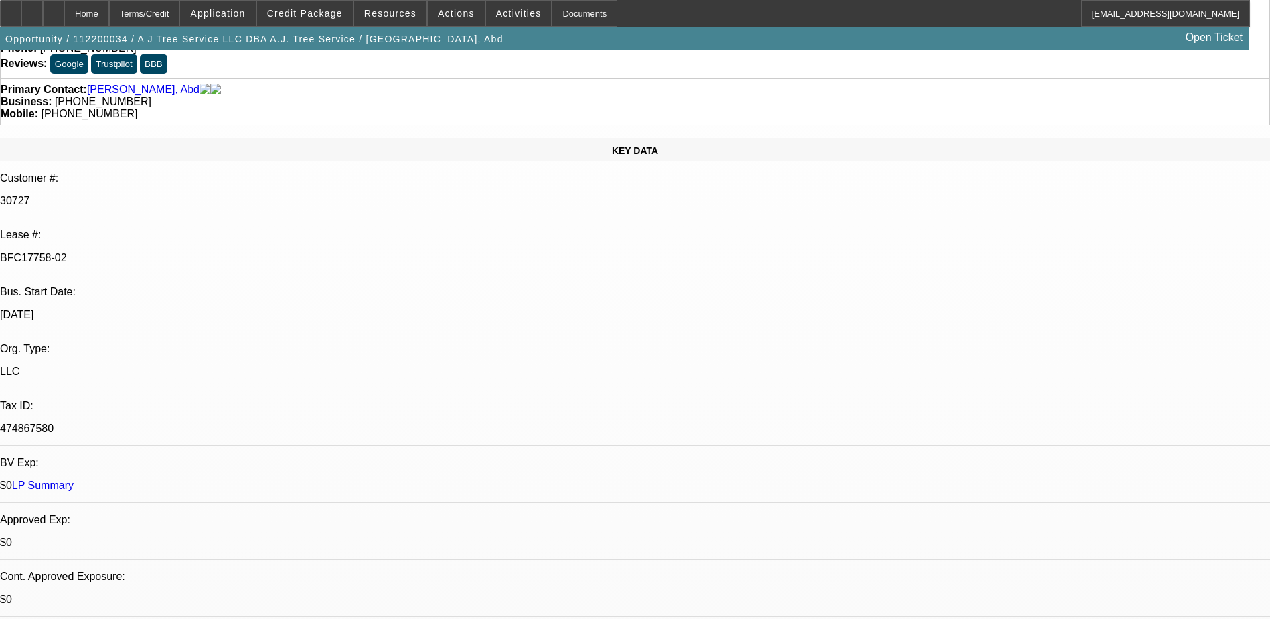
scroll to position [0, 0]
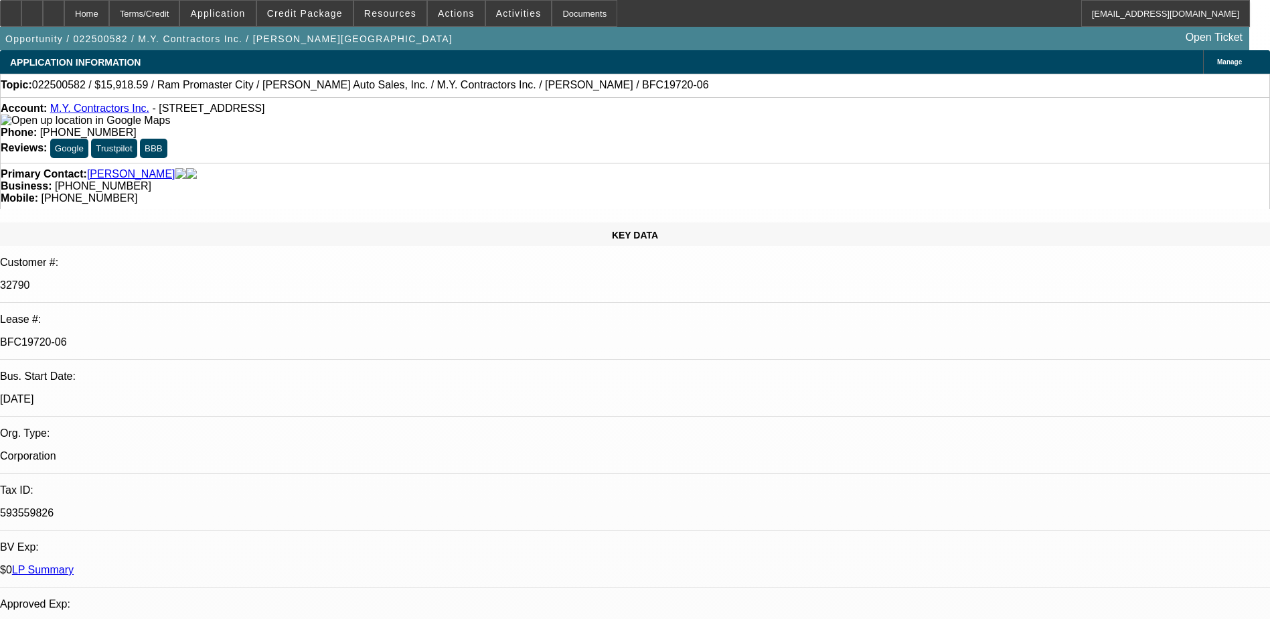
select select "0"
select select "3"
select select "0"
select select "6"
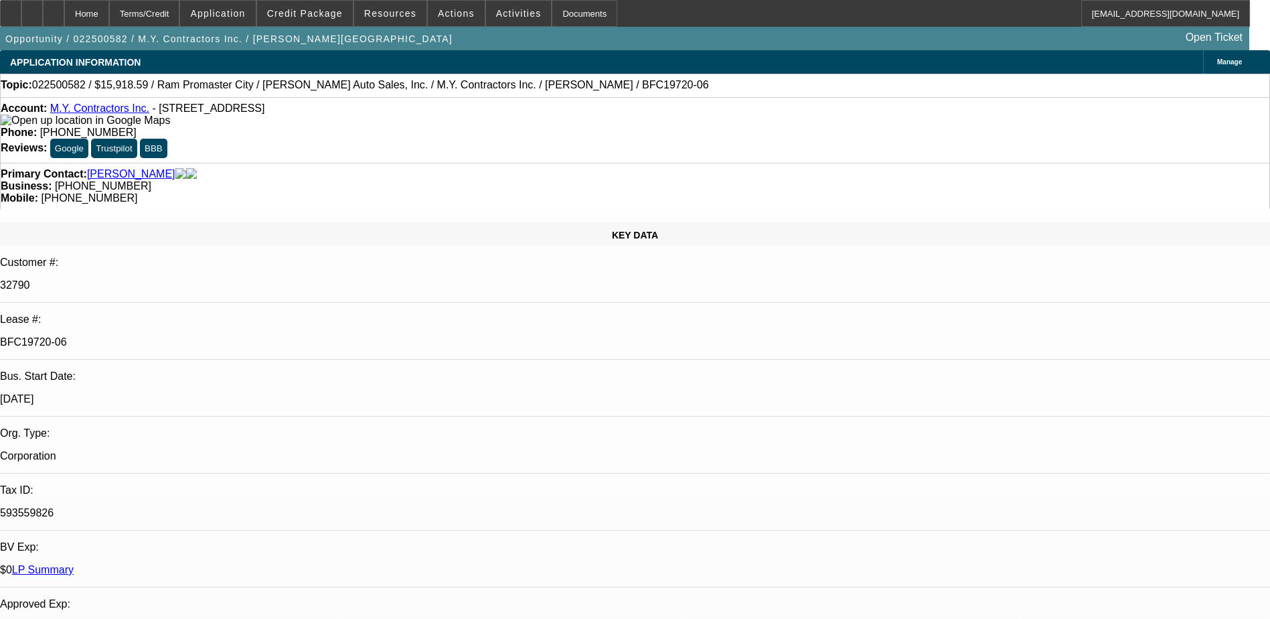
select select "0"
select select "6"
select select "0"
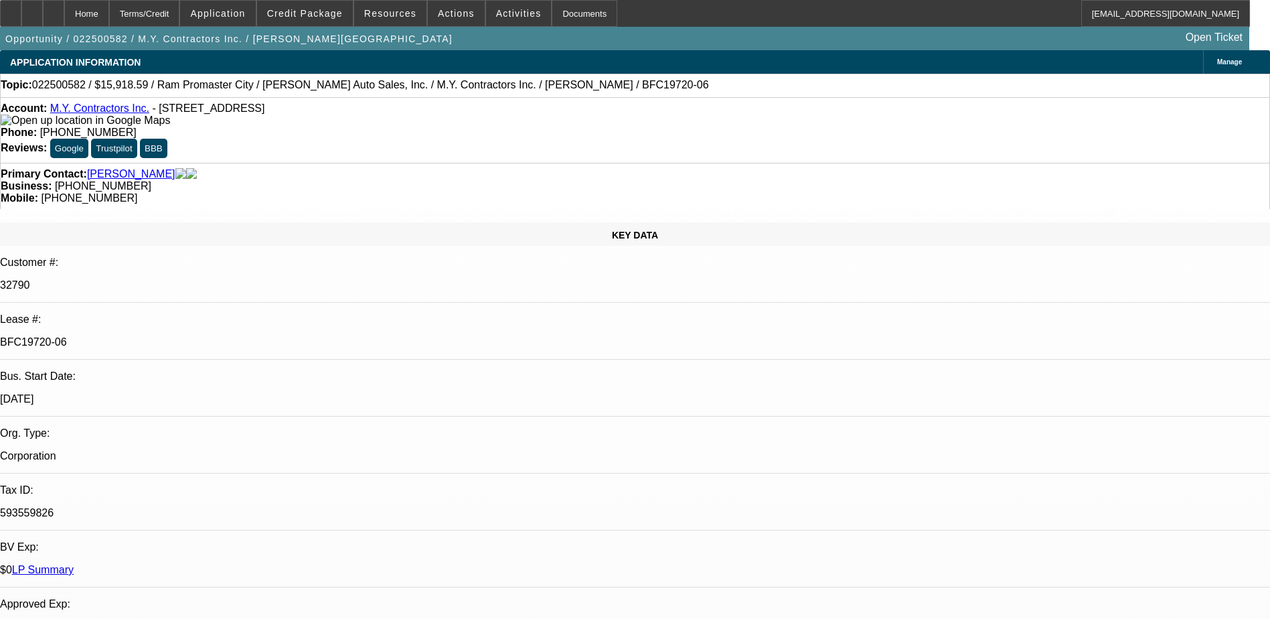
select select "0"
select select "6"
select select "0"
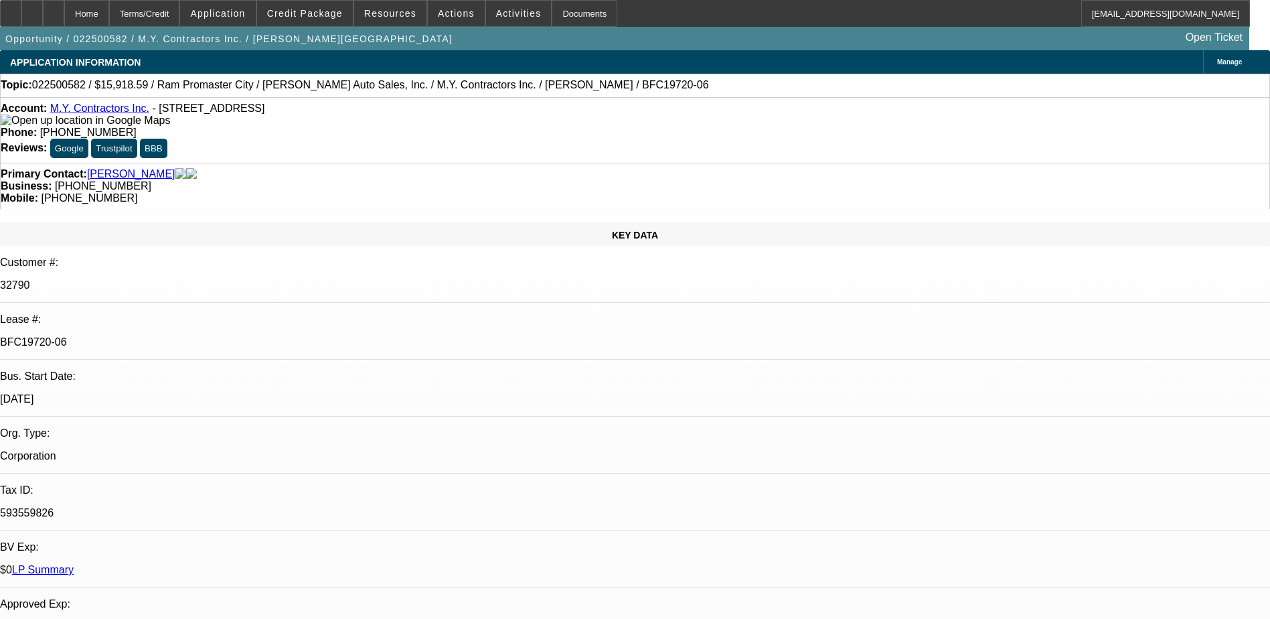
select select "0"
select select "6"
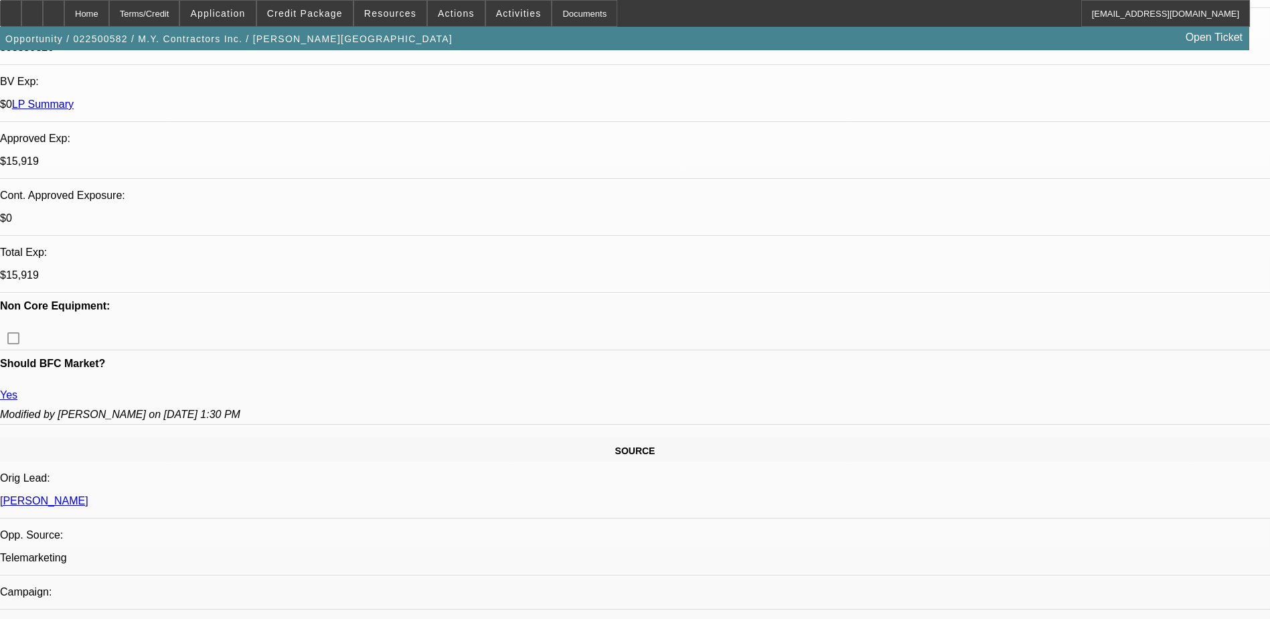
scroll to position [335, 0]
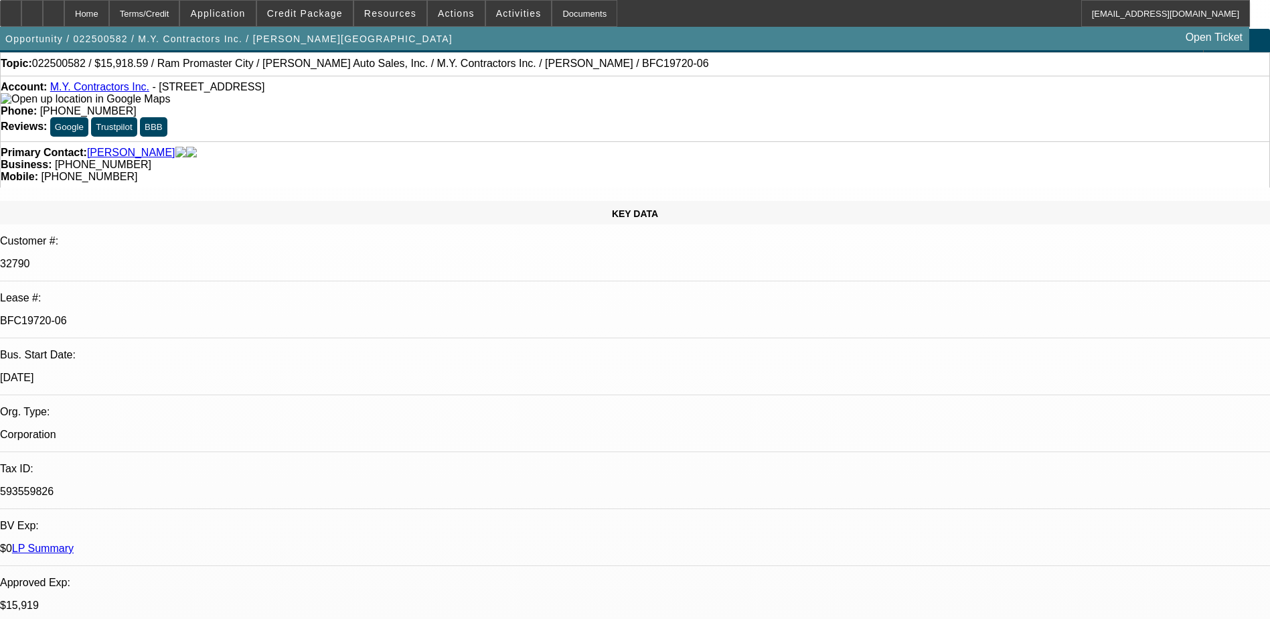
scroll to position [0, 0]
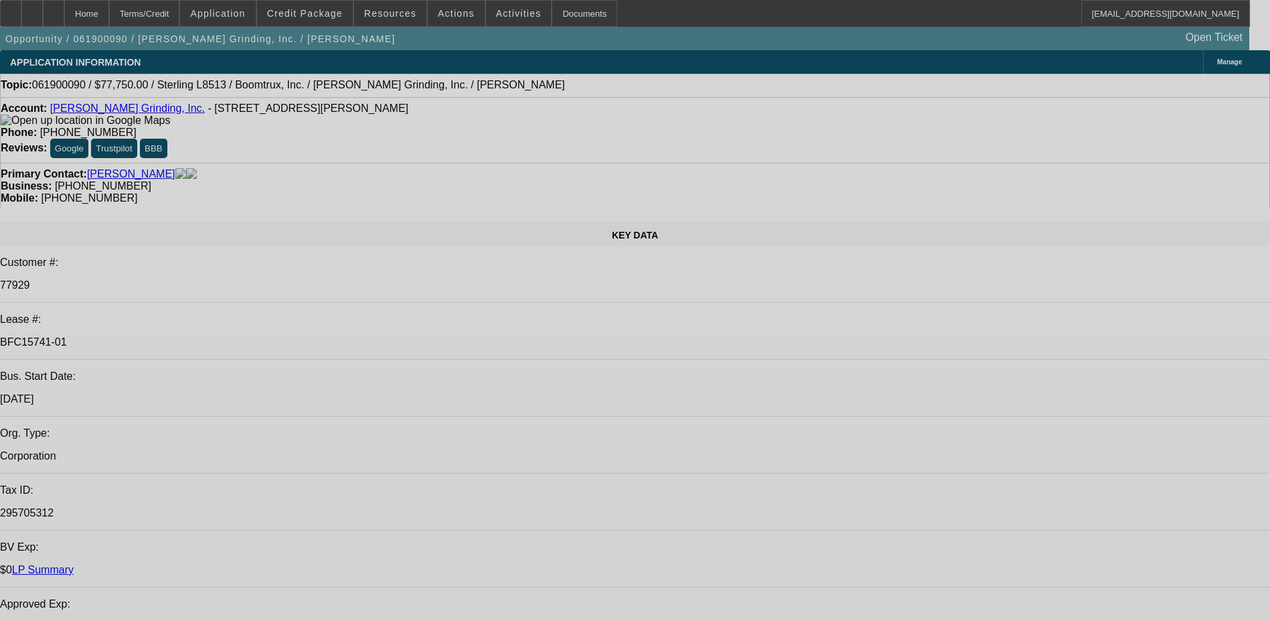
select select "0"
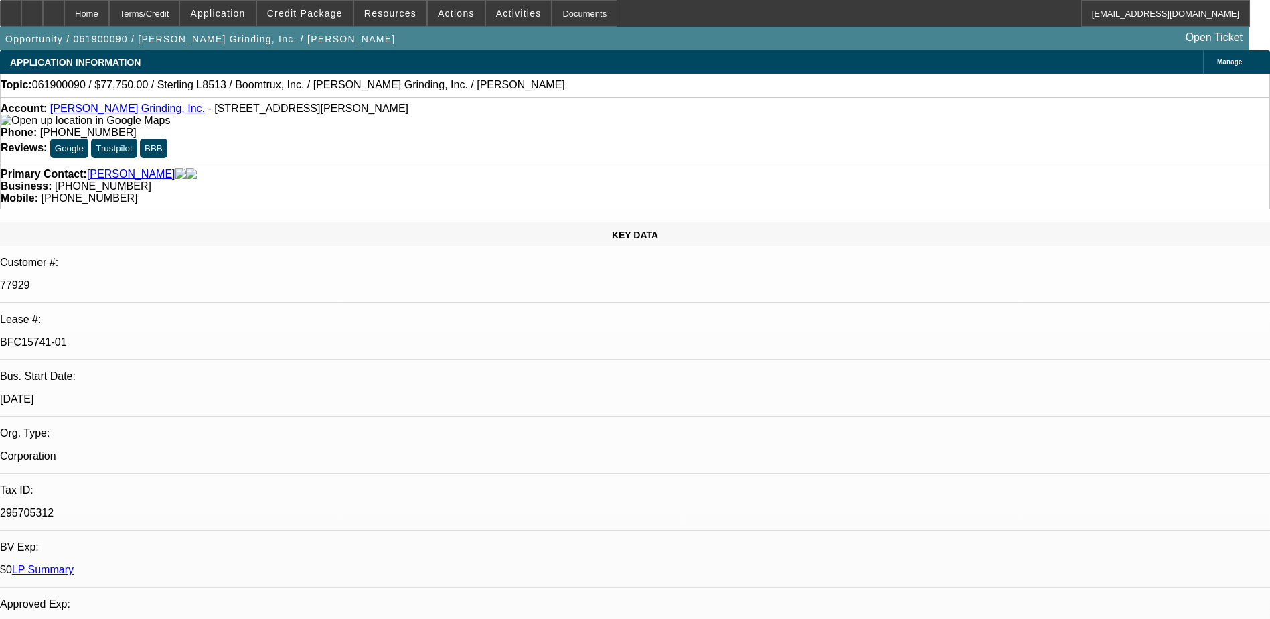
select select "0.1"
select select "0"
select select "0.1"
select select "0"
select select "2"
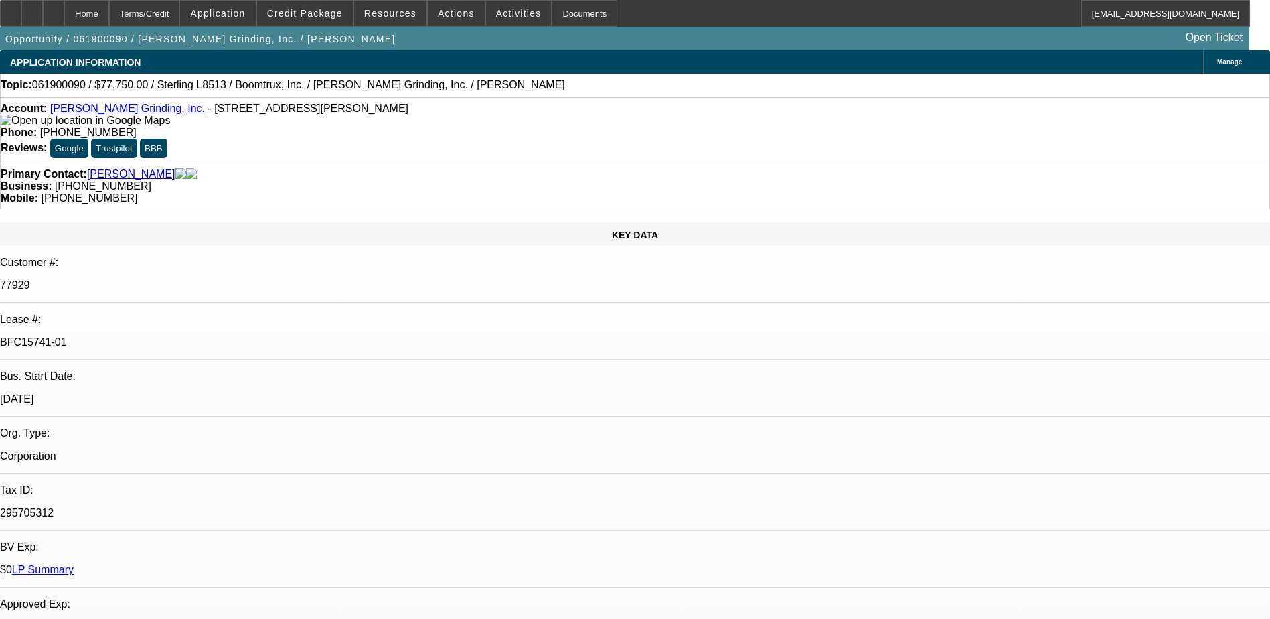
select select "0.1"
select select "2"
select select "0.1"
select select "1"
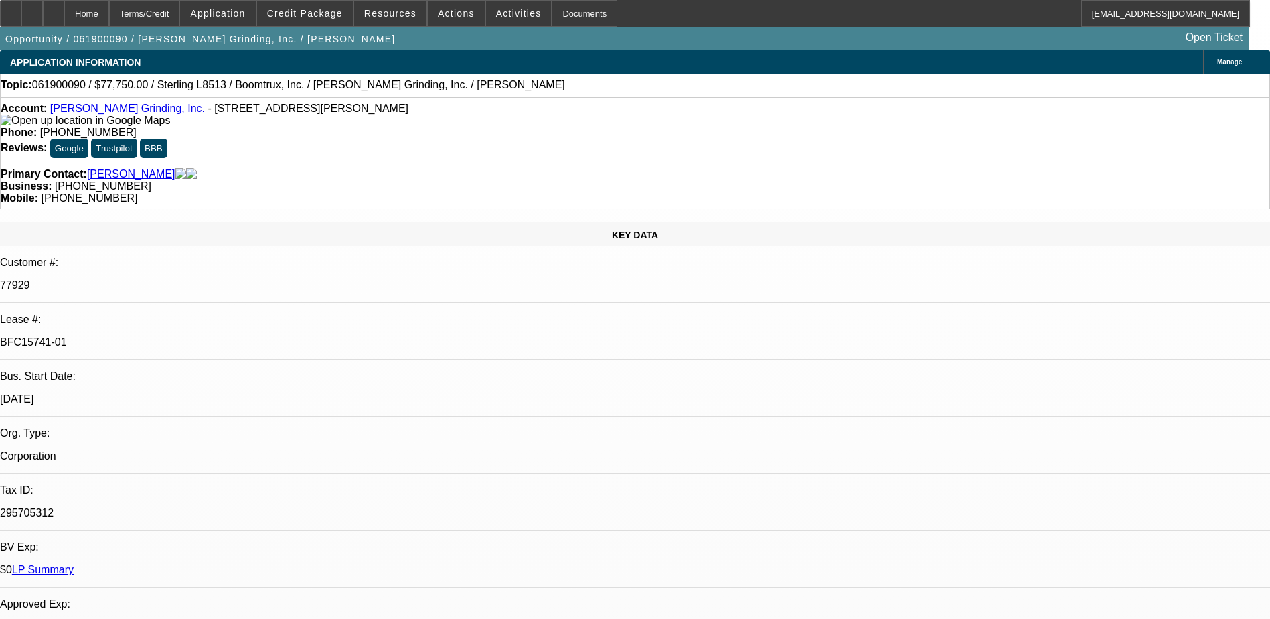
select select "2"
select select "4"
select select "1"
select select "2"
select select "4"
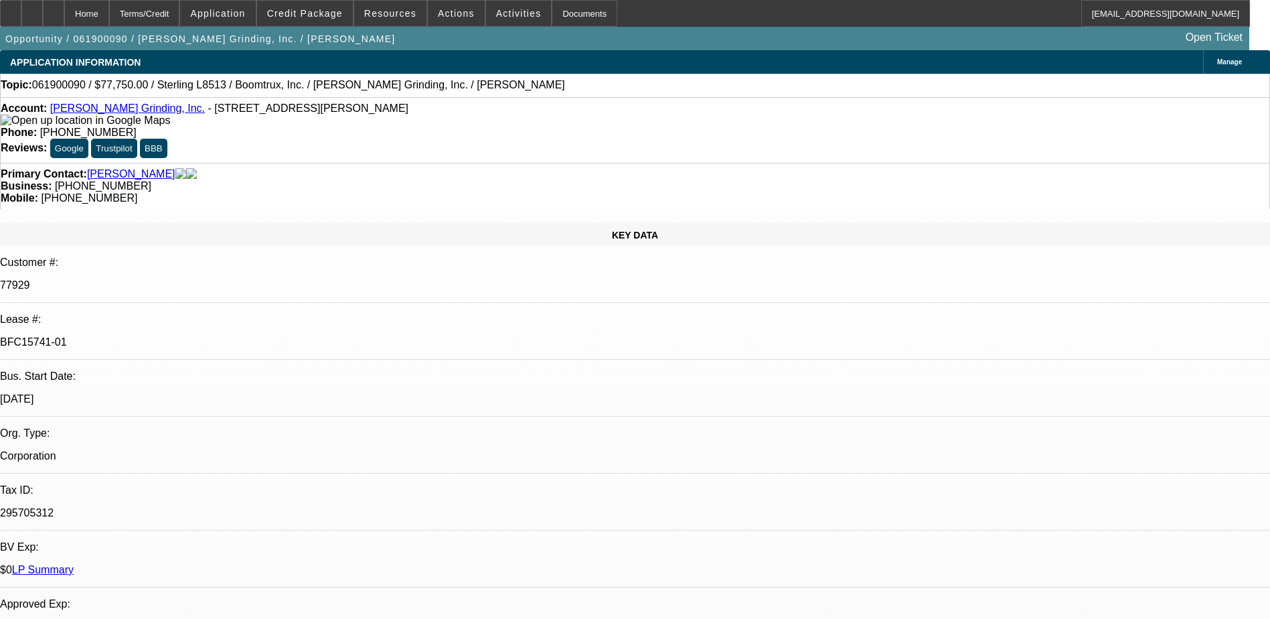
select select "1"
select select "2"
select select "4"
select select "1"
select select "2"
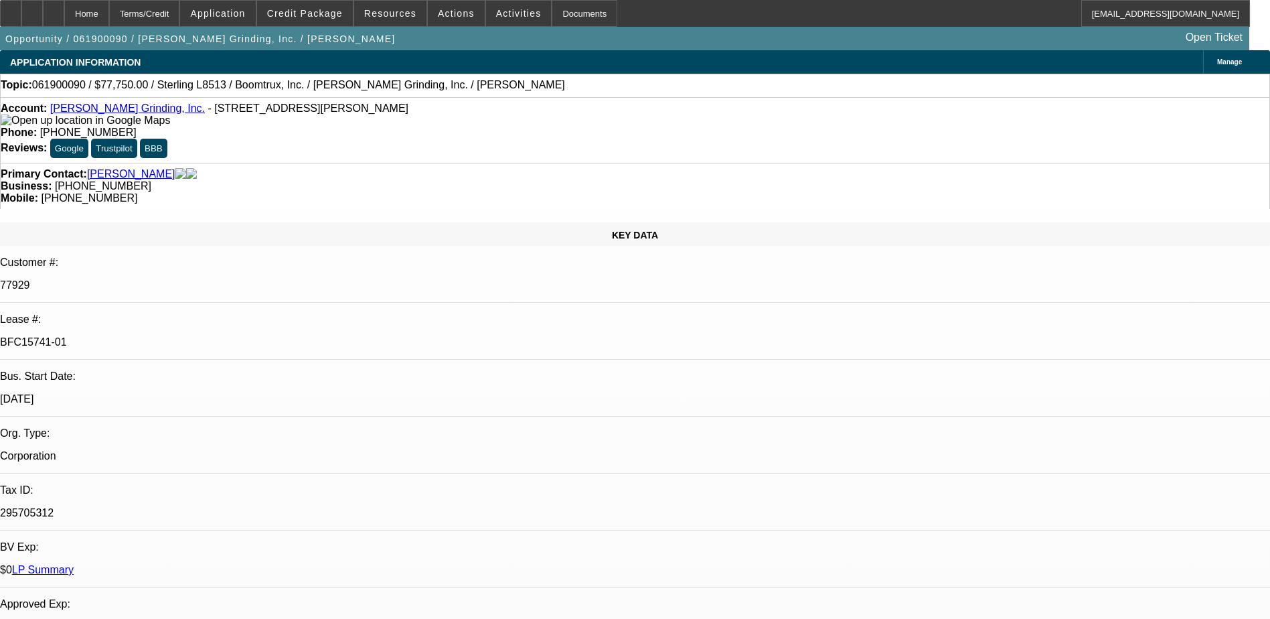
select select "4"
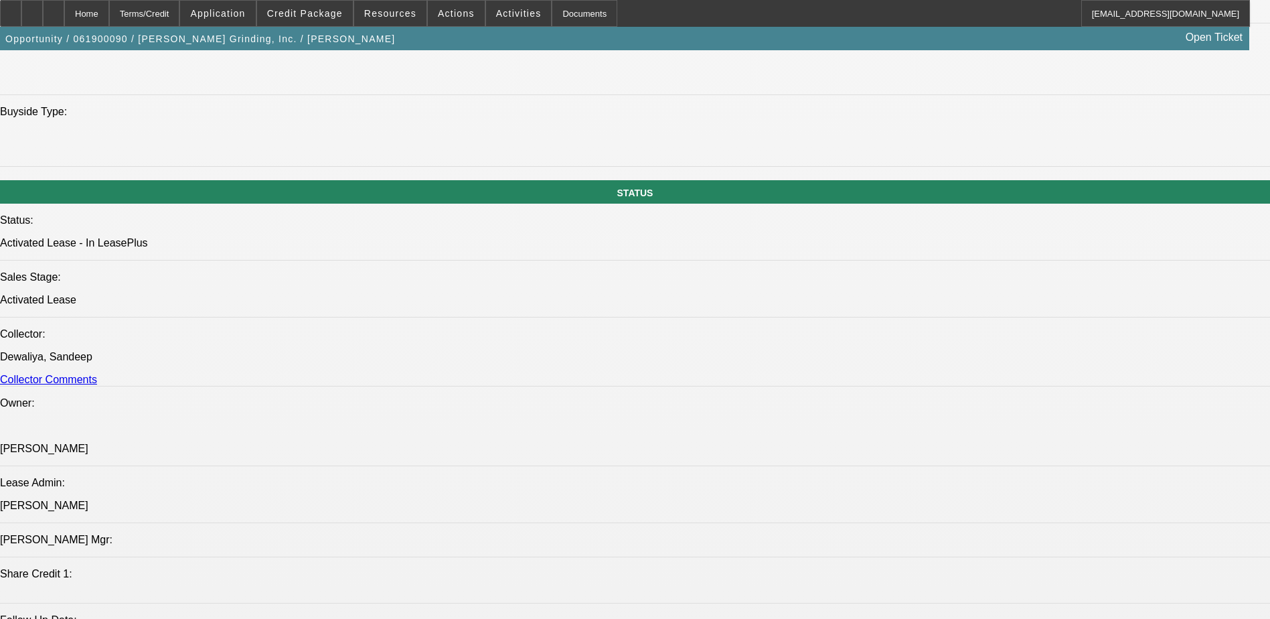
scroll to position [1636, 0]
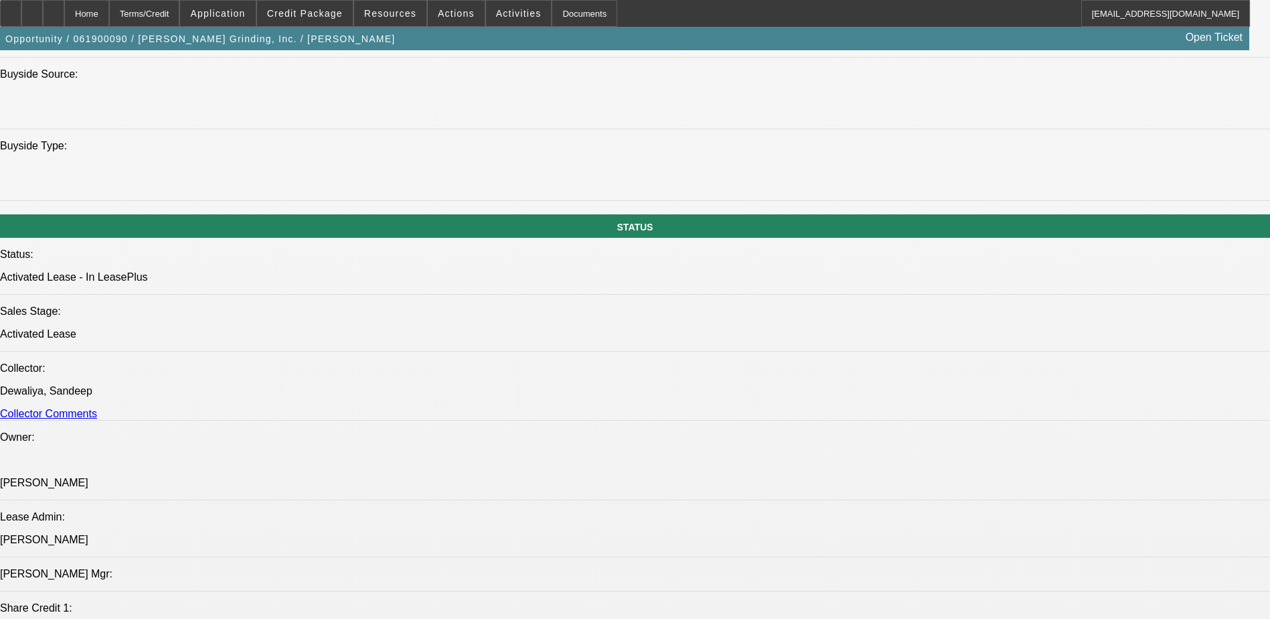
scroll to position [1406, 0]
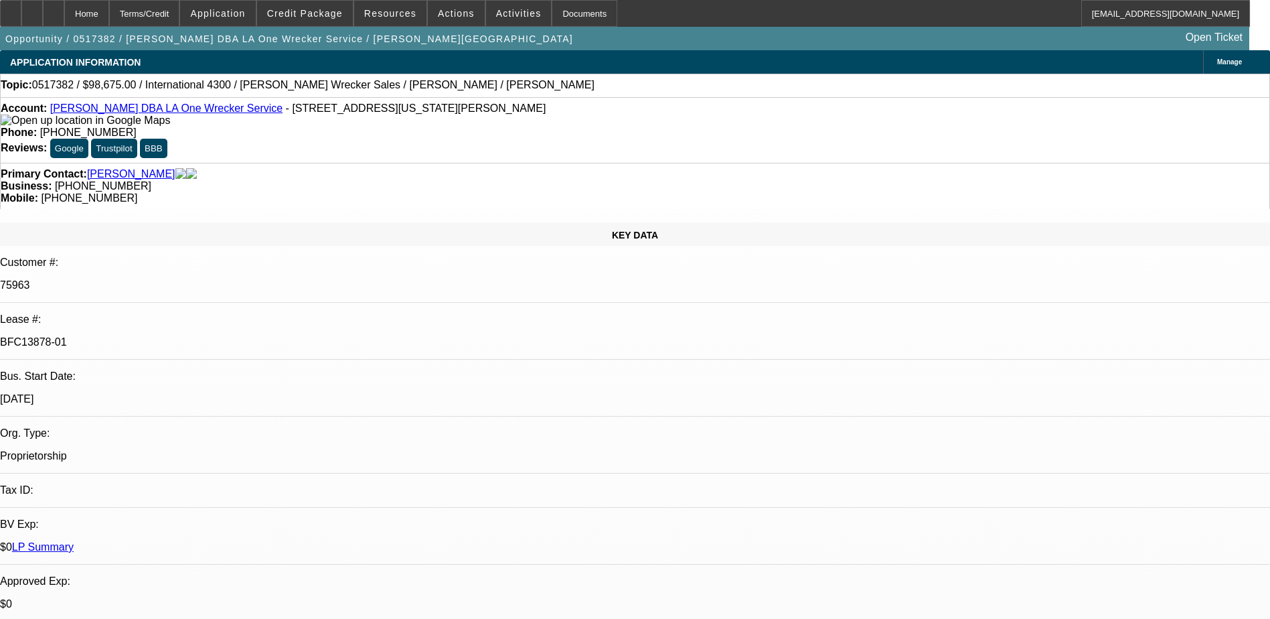
select select "0"
select select "2"
select select "0"
select select "2"
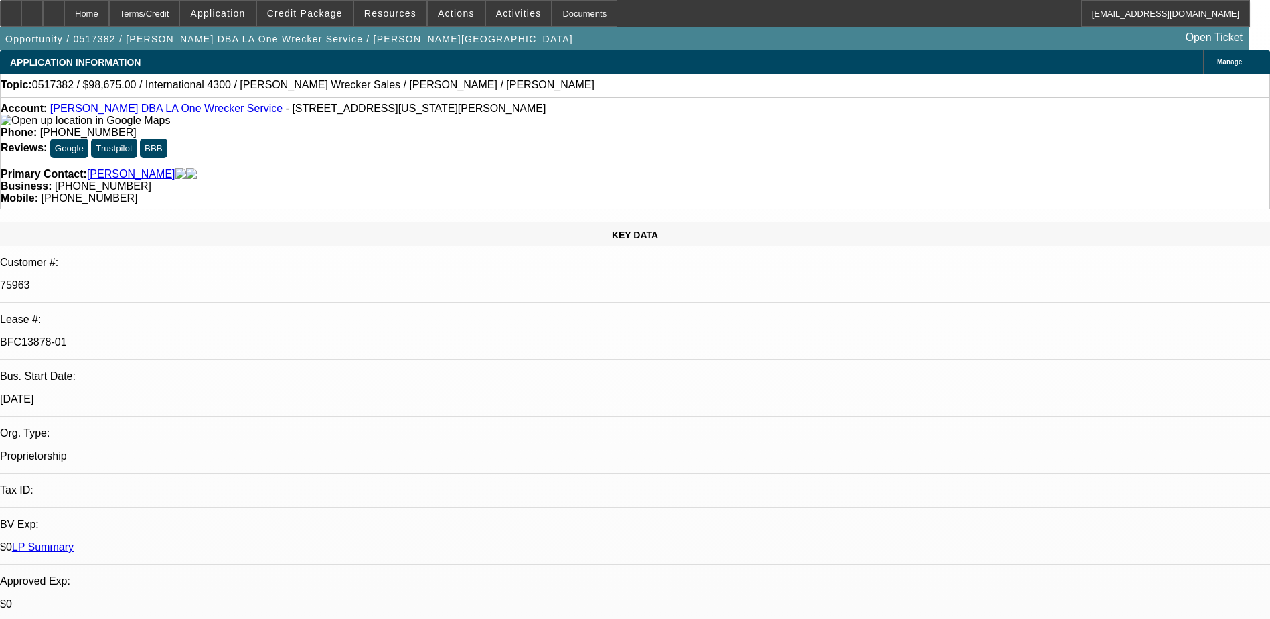
select select "0"
select select "2"
select select "0"
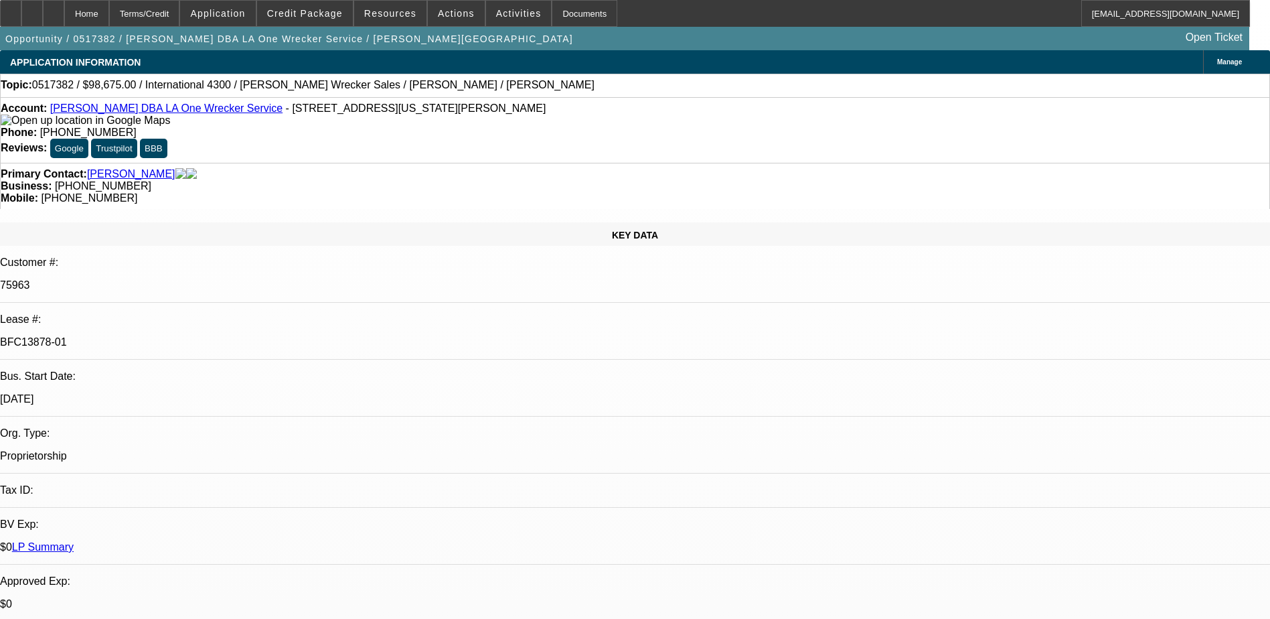
select select "2"
select select "0"
select select "1"
select select "2"
select select "6"
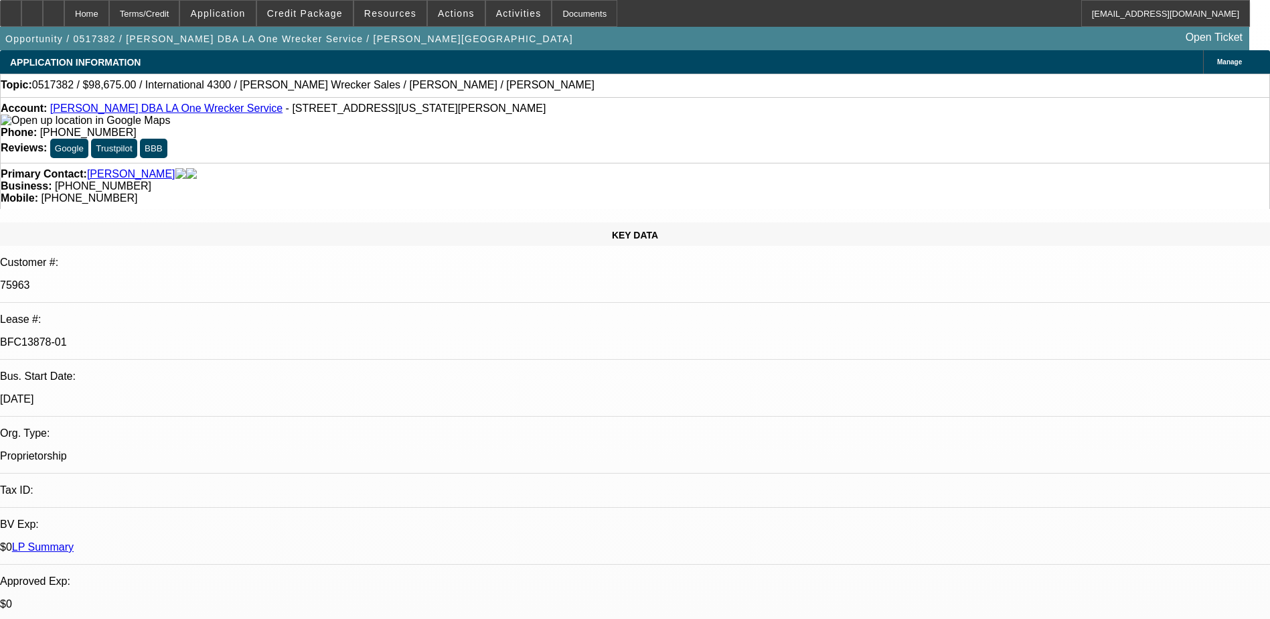
select select "1"
select select "2"
select select "6"
select select "1"
select select "2"
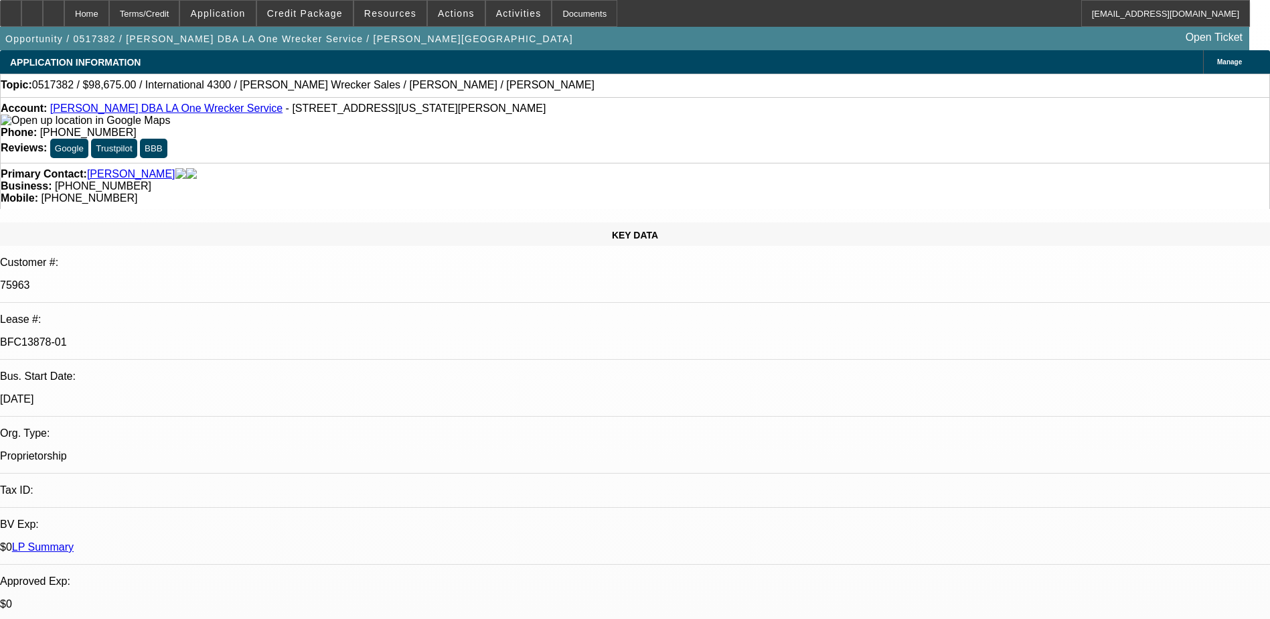
select select "6"
select select "1"
select select "2"
select select "6"
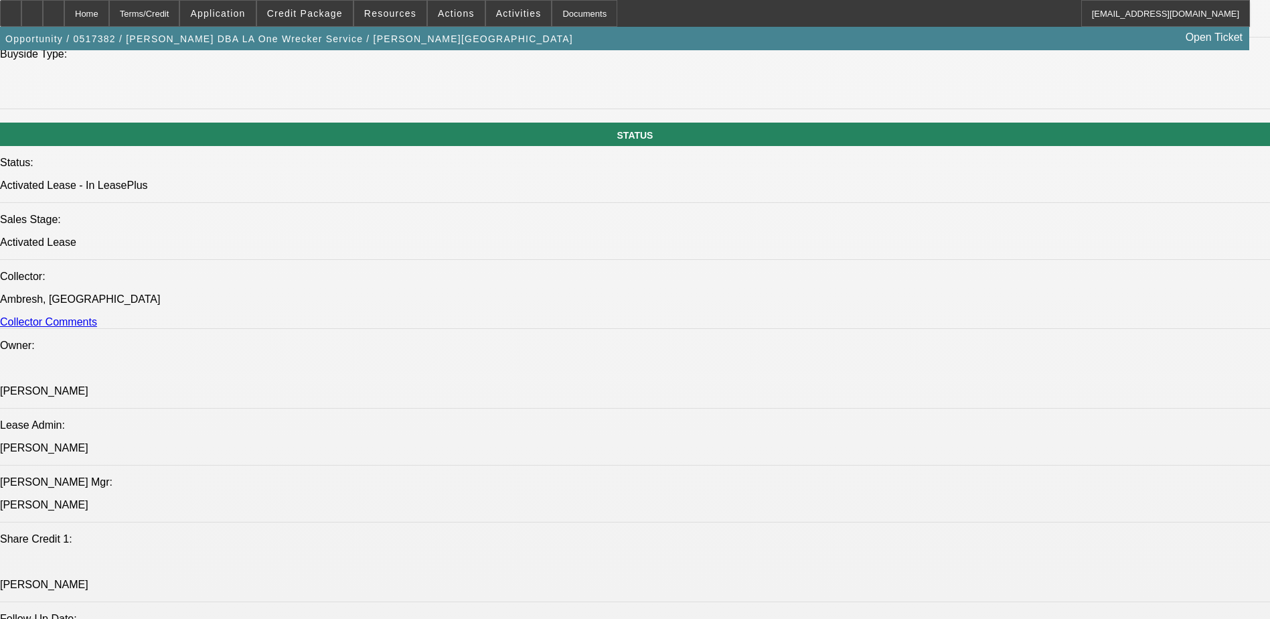
scroll to position [1473, 0]
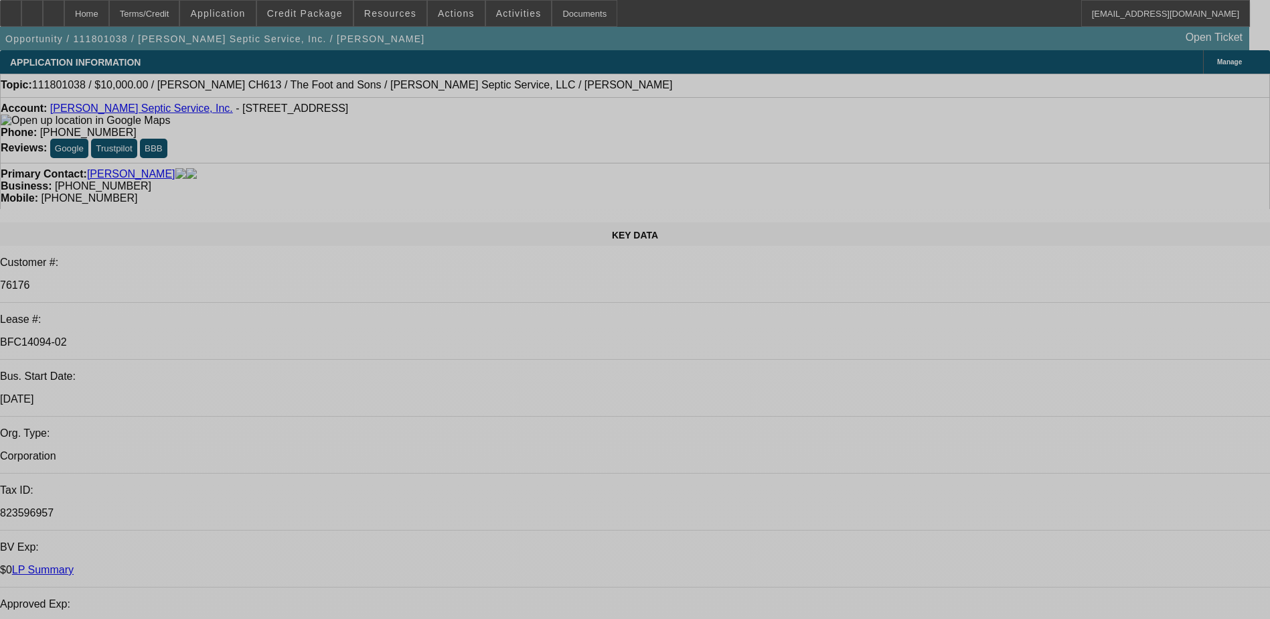
select select "0"
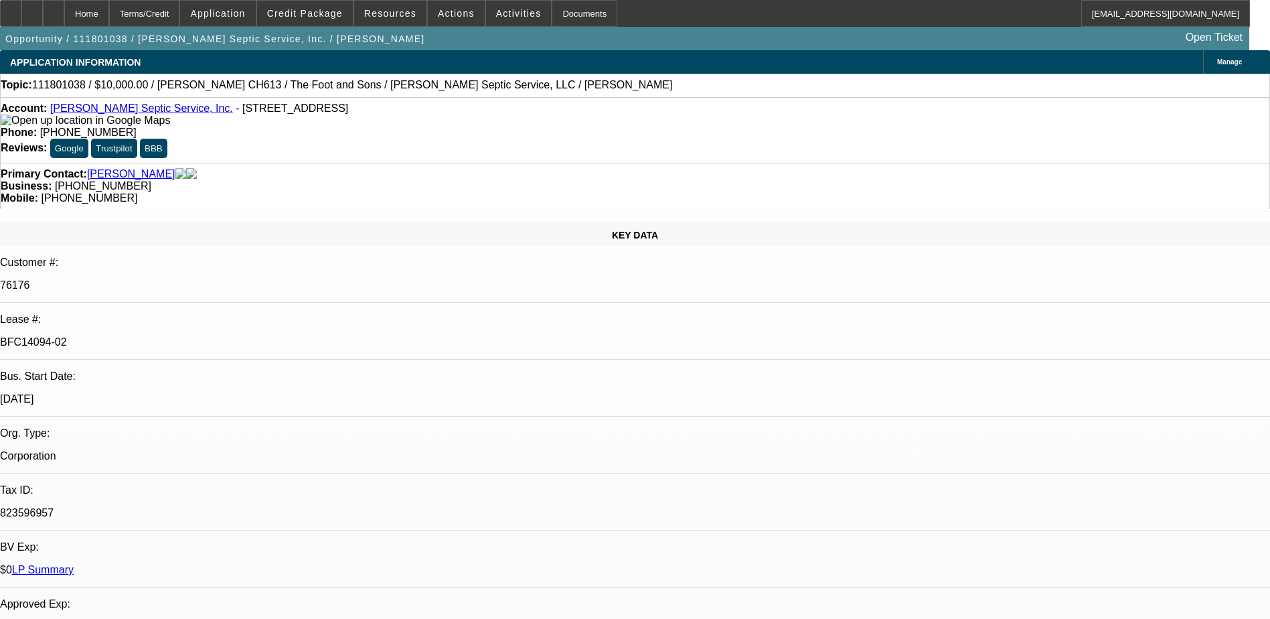
select select "1.5"
select select "0"
select select "1.5"
select select "0"
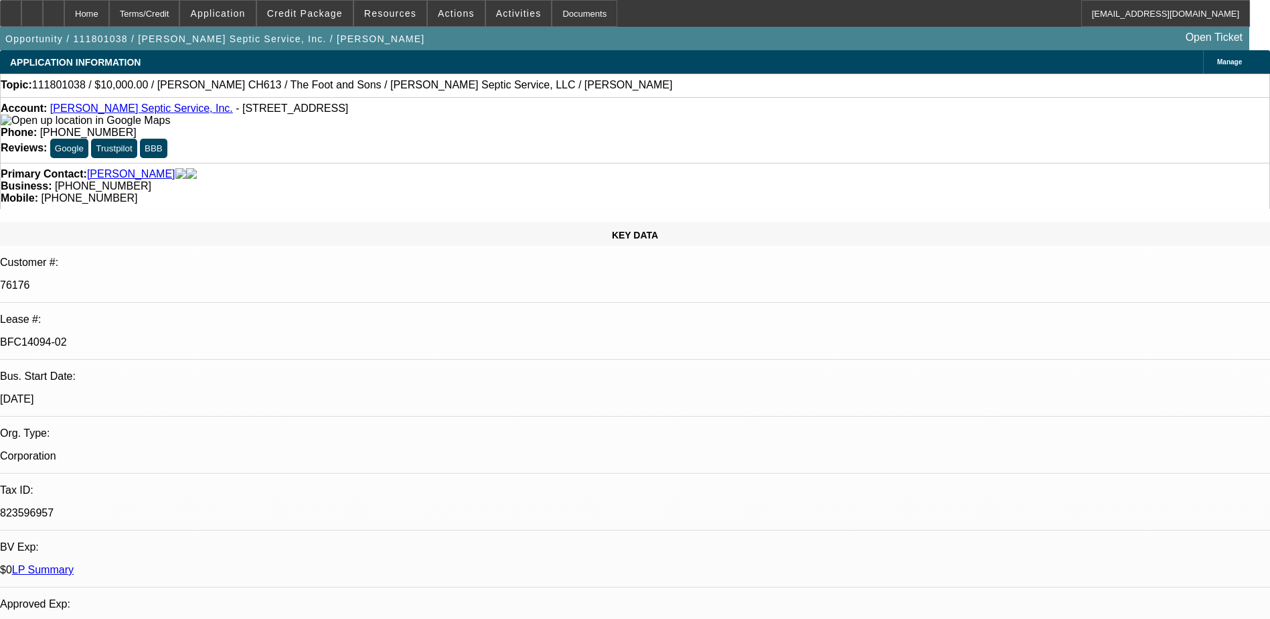
select select "0"
select select "1.5"
select select "0"
select select "2"
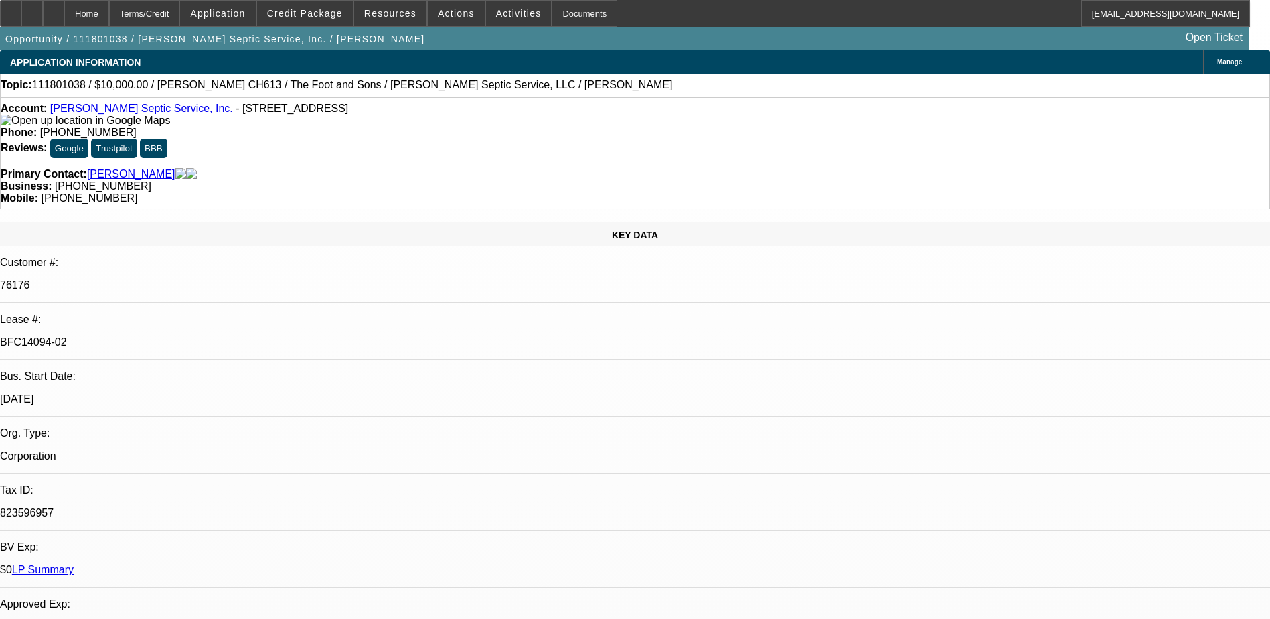
select select "0"
select select "1"
select select "2"
select select "6"
select select "1"
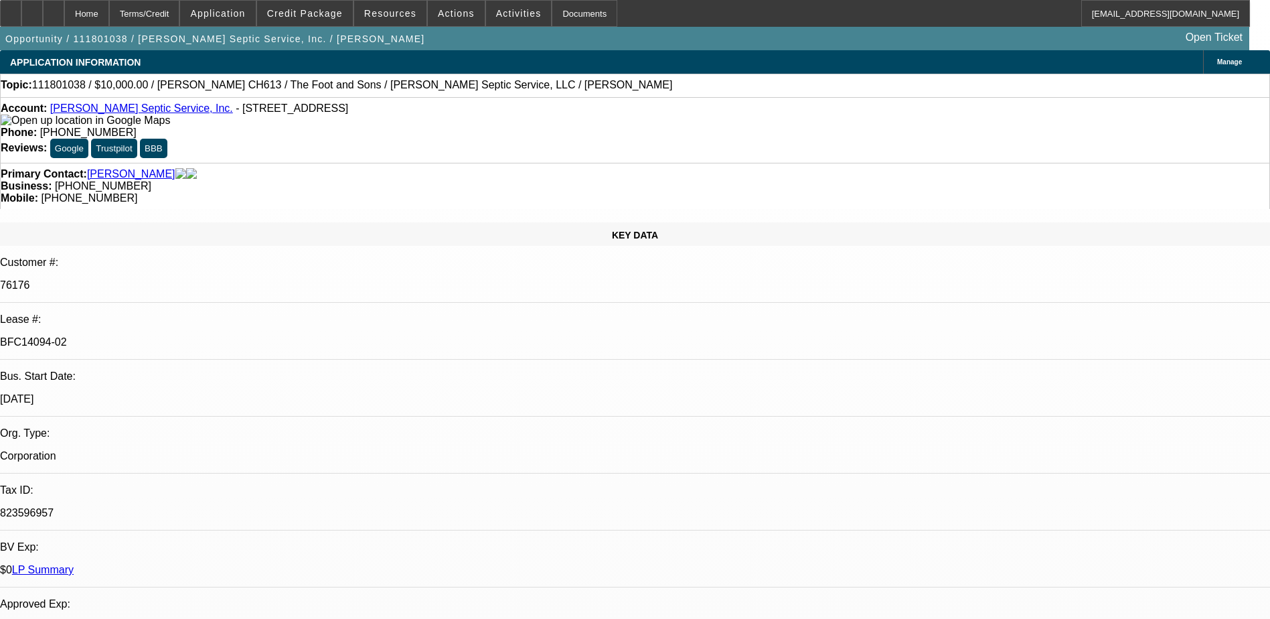
select select "2"
select select "6"
select select "1"
select select "2"
select select "6"
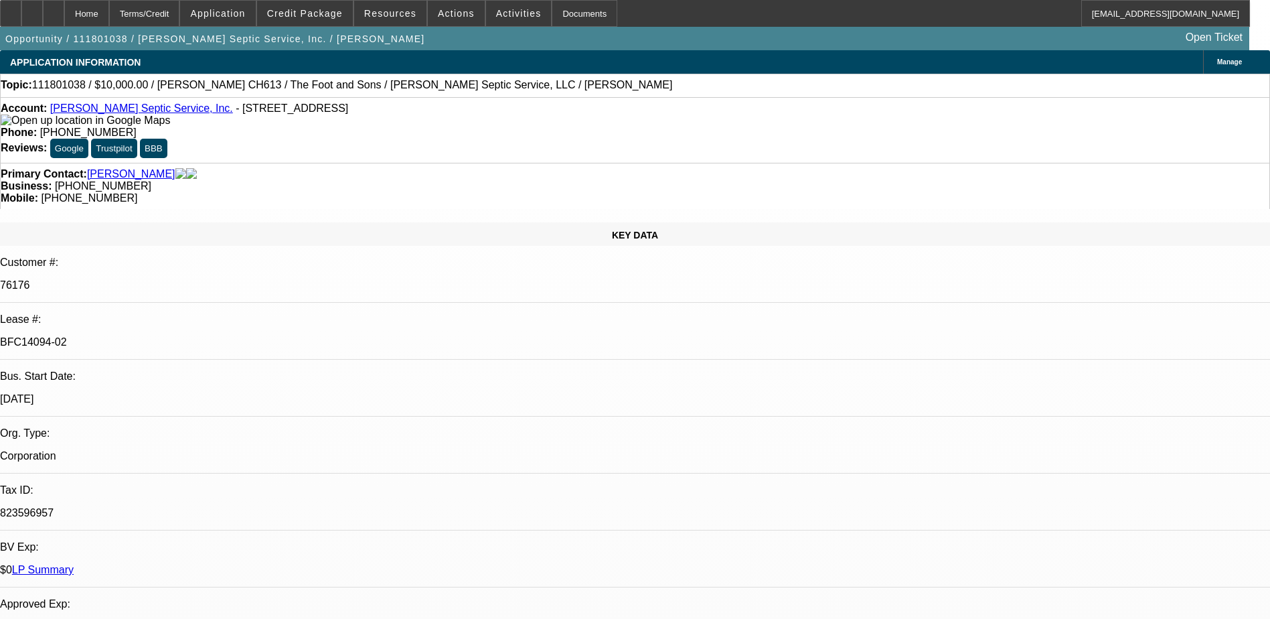
select select "1"
select select "2"
select select "6"
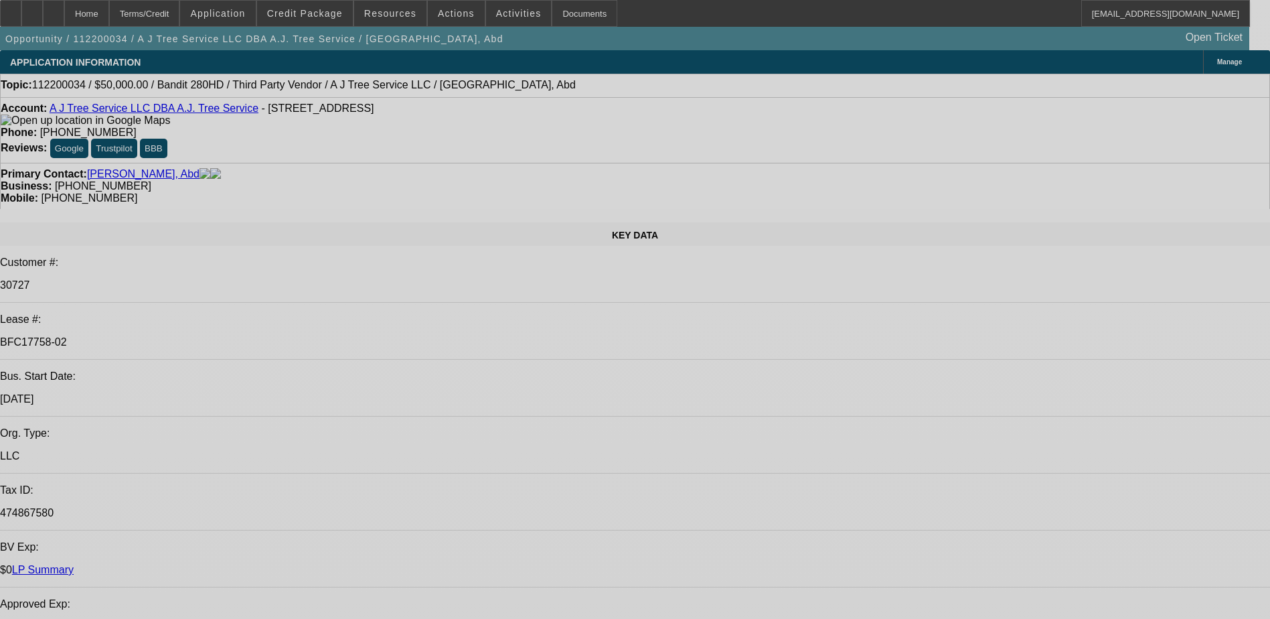
select select "0"
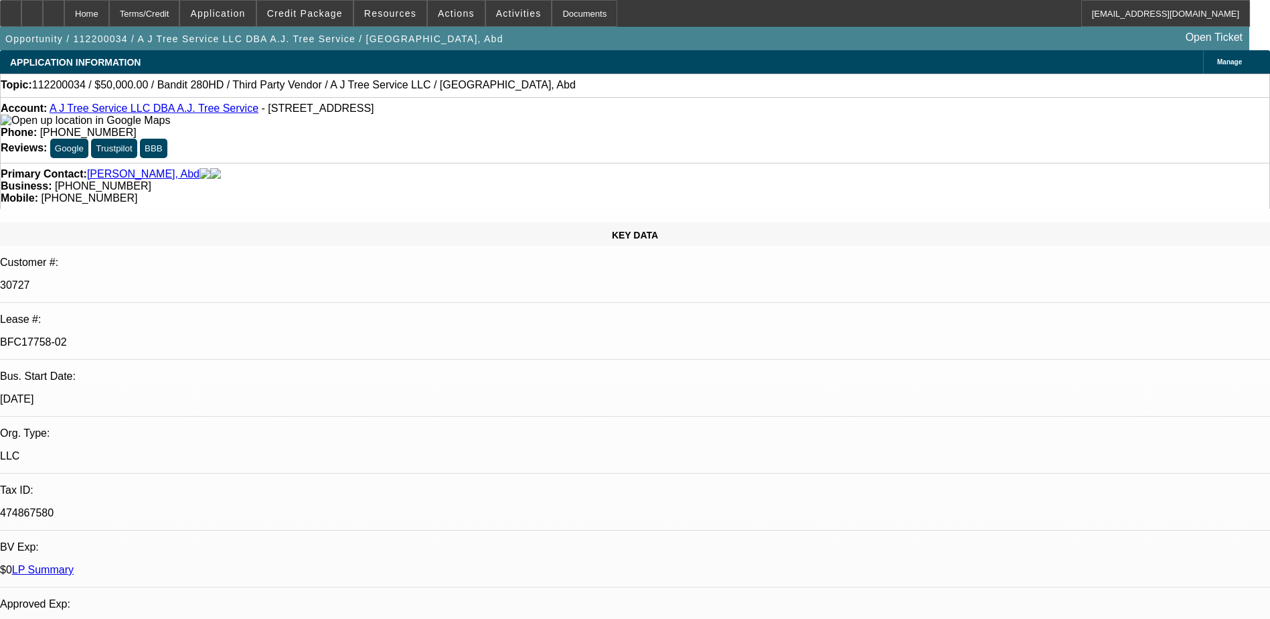
select select "2"
select select "0"
select select "2"
select select "0"
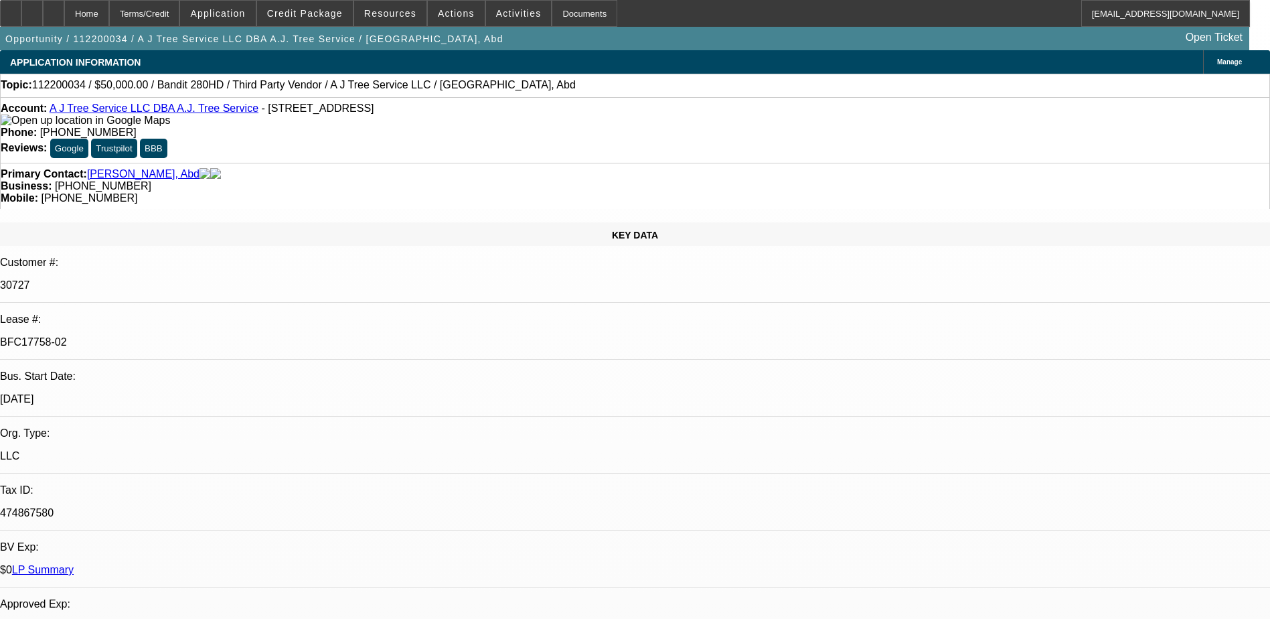
select select "0"
select select "2"
select select "0"
select select "2"
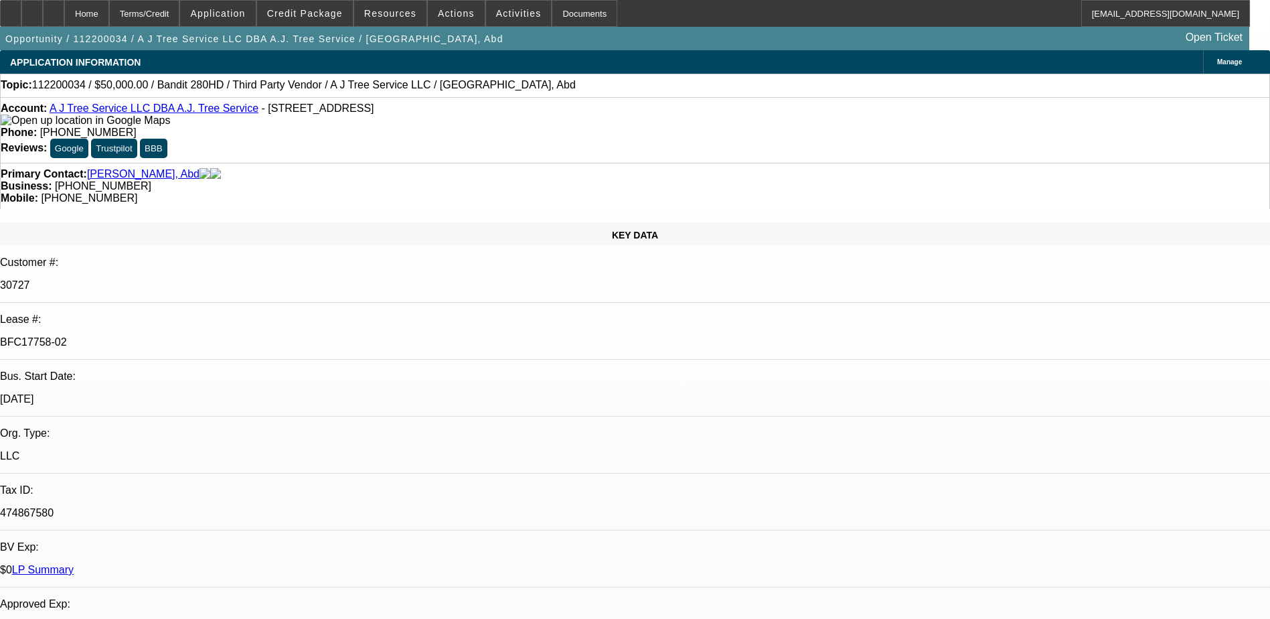
select select "0"
select select "1"
select select "2"
select select "6"
select select "1"
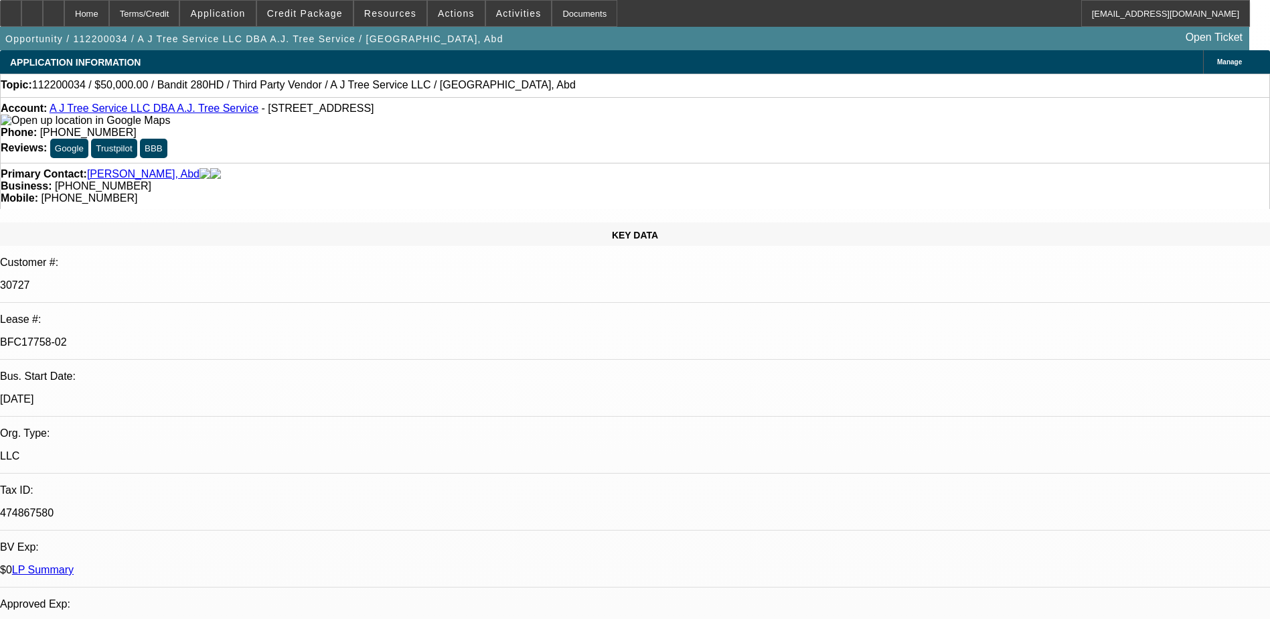
select select "2"
select select "6"
select select "1"
select select "2"
select select "6"
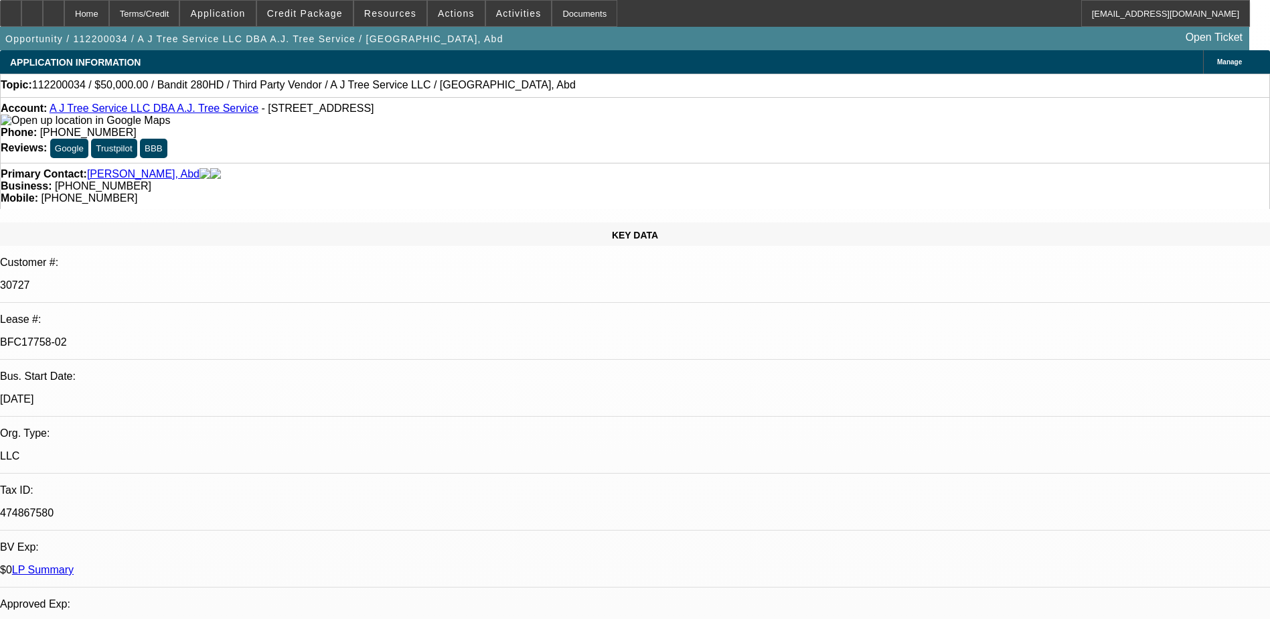
select select "1"
select select "2"
select select "6"
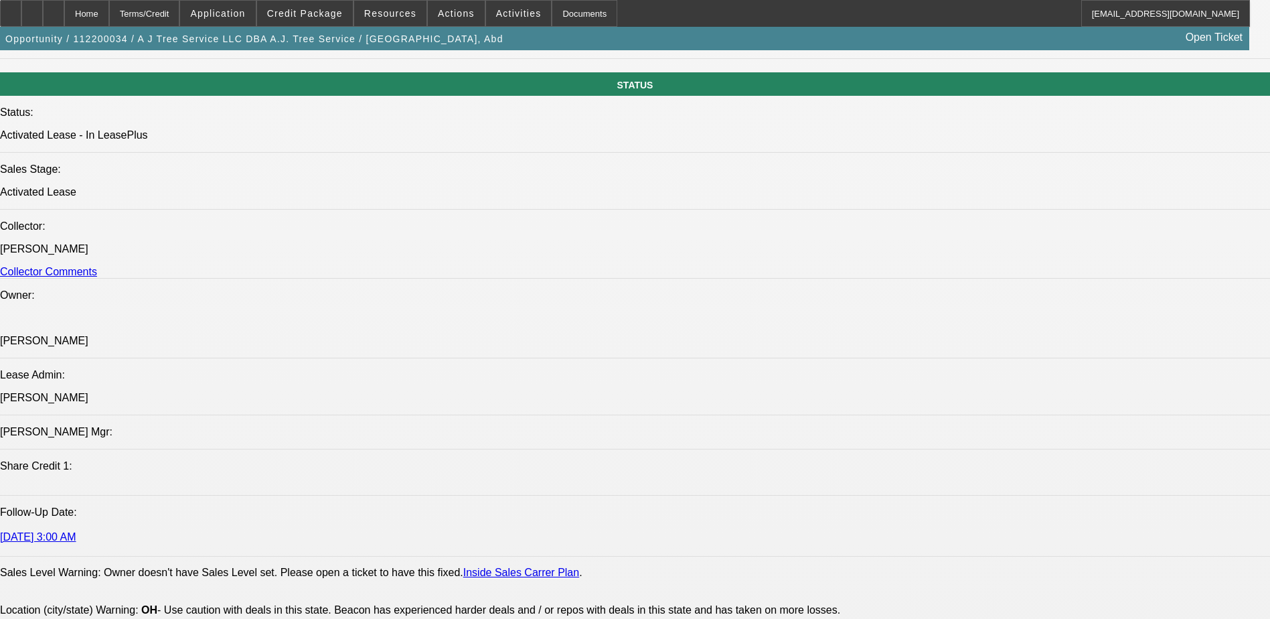
scroll to position [1406, 0]
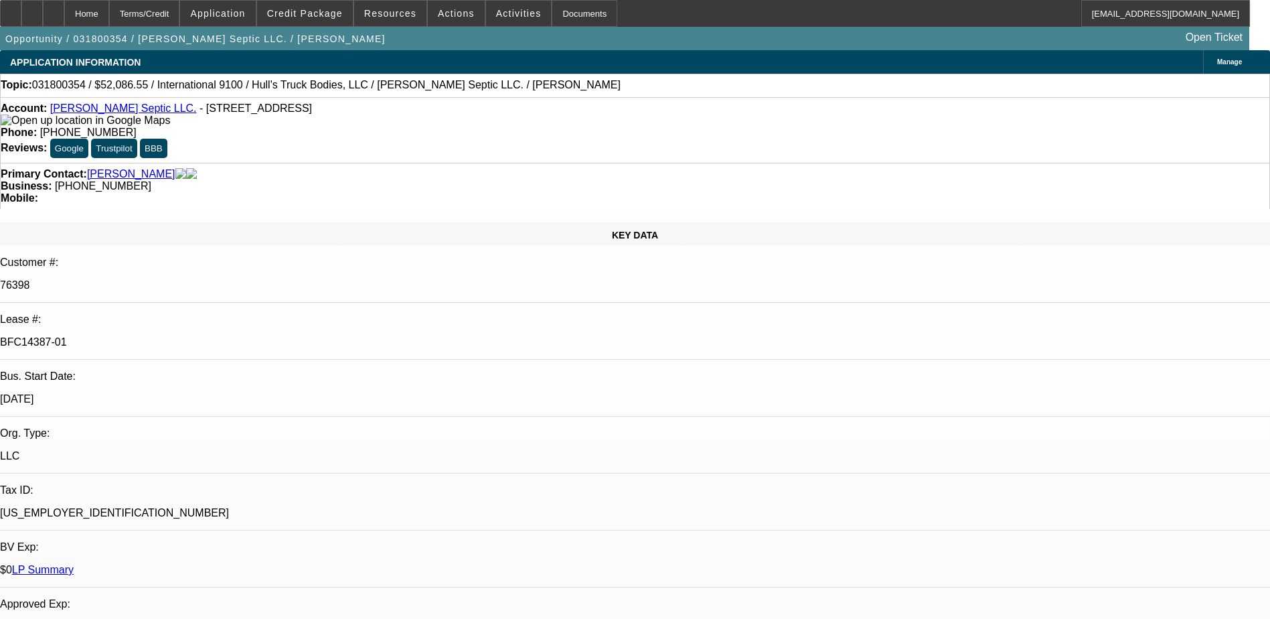
select select "0"
select select "2"
select select "0"
select select "2"
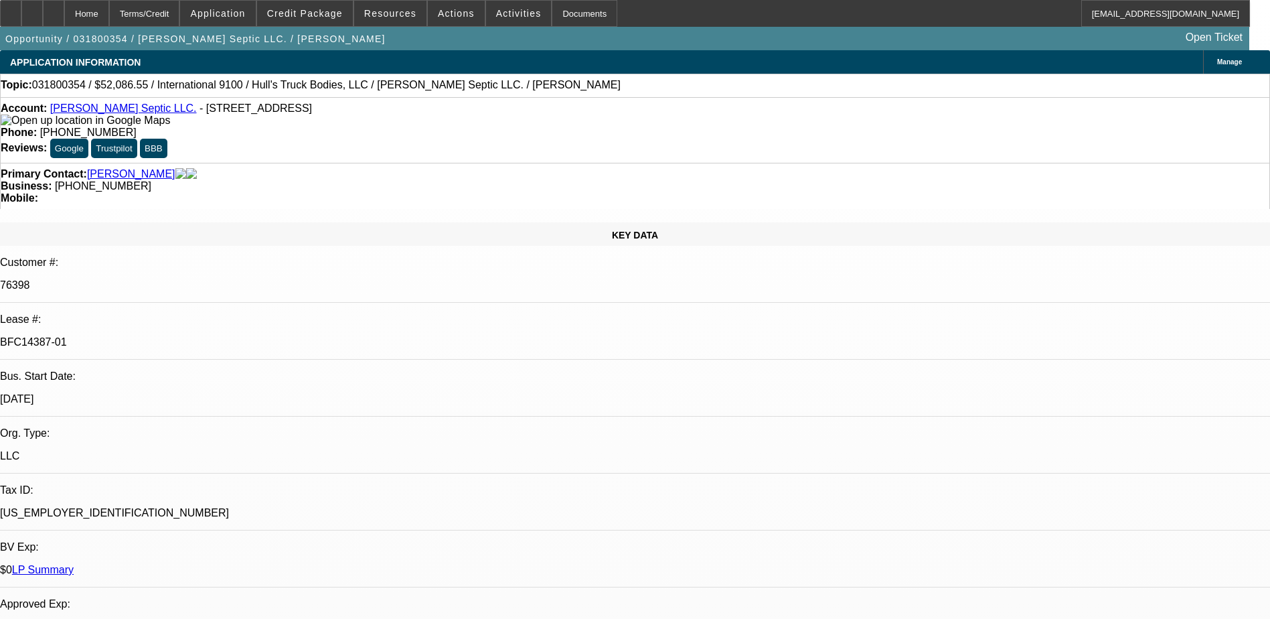
select select "0"
select select "2"
select select "0"
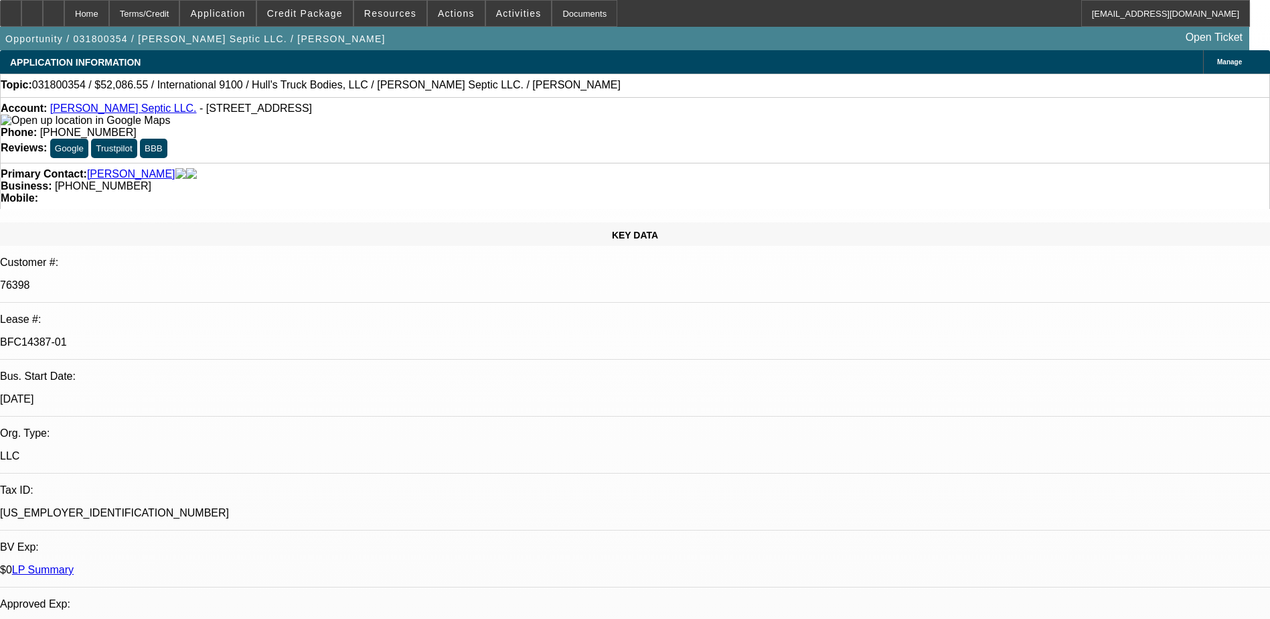
select select "2"
select select "0"
select select "1"
select select "2"
select select "6"
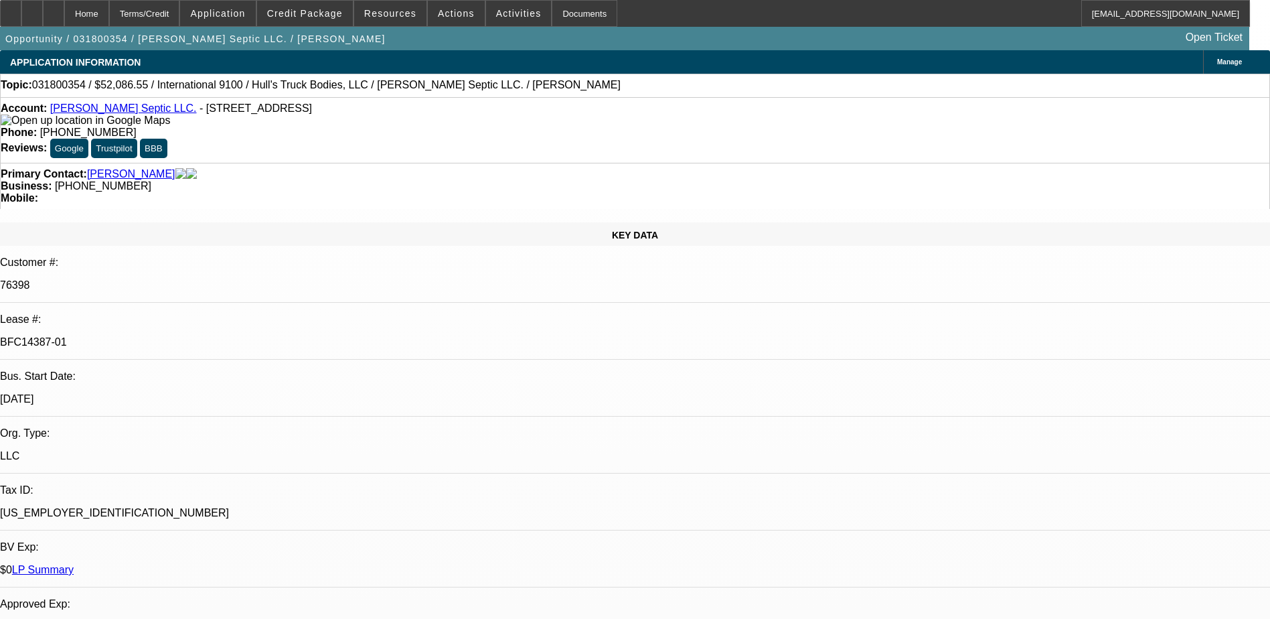
select select "1"
select select "2"
select select "6"
select select "1"
select select "2"
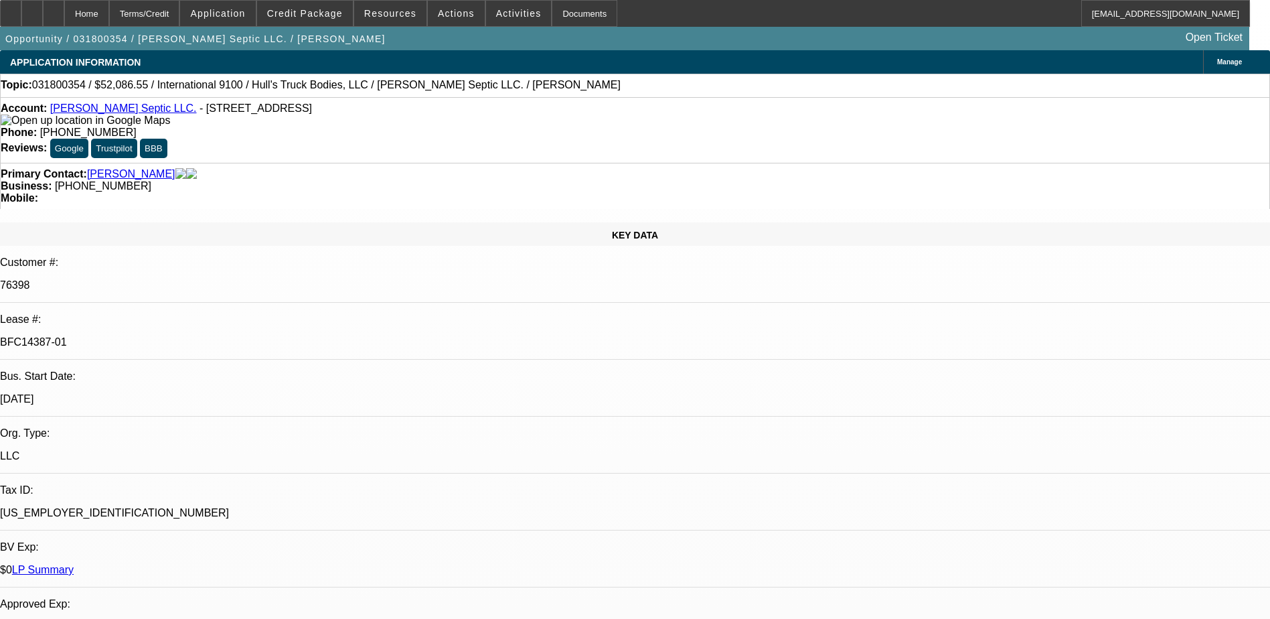
select select "6"
select select "1"
select select "2"
select select "6"
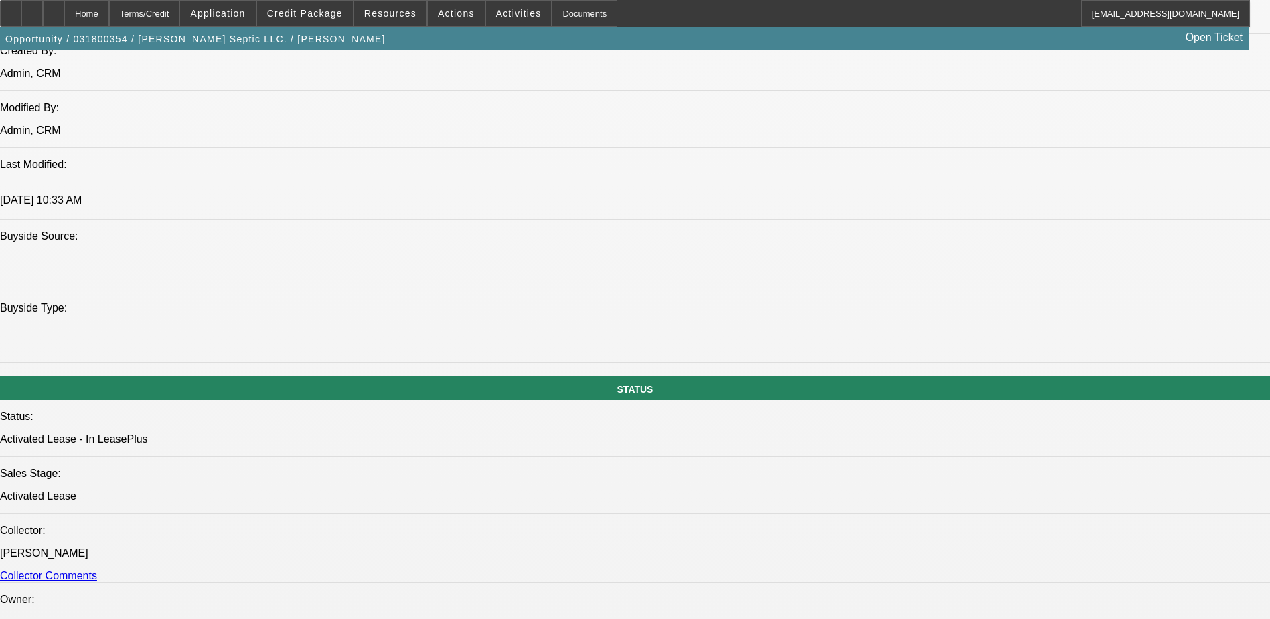
scroll to position [1071, 0]
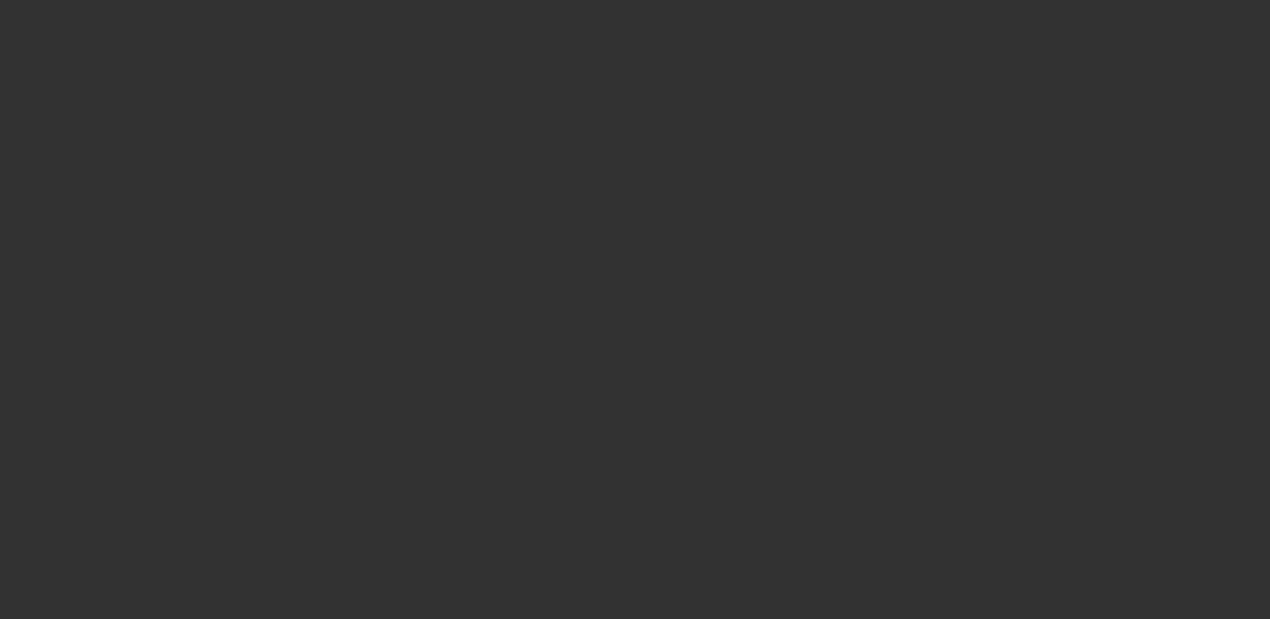
select select "0"
select select "2"
select select "0"
select select "6"
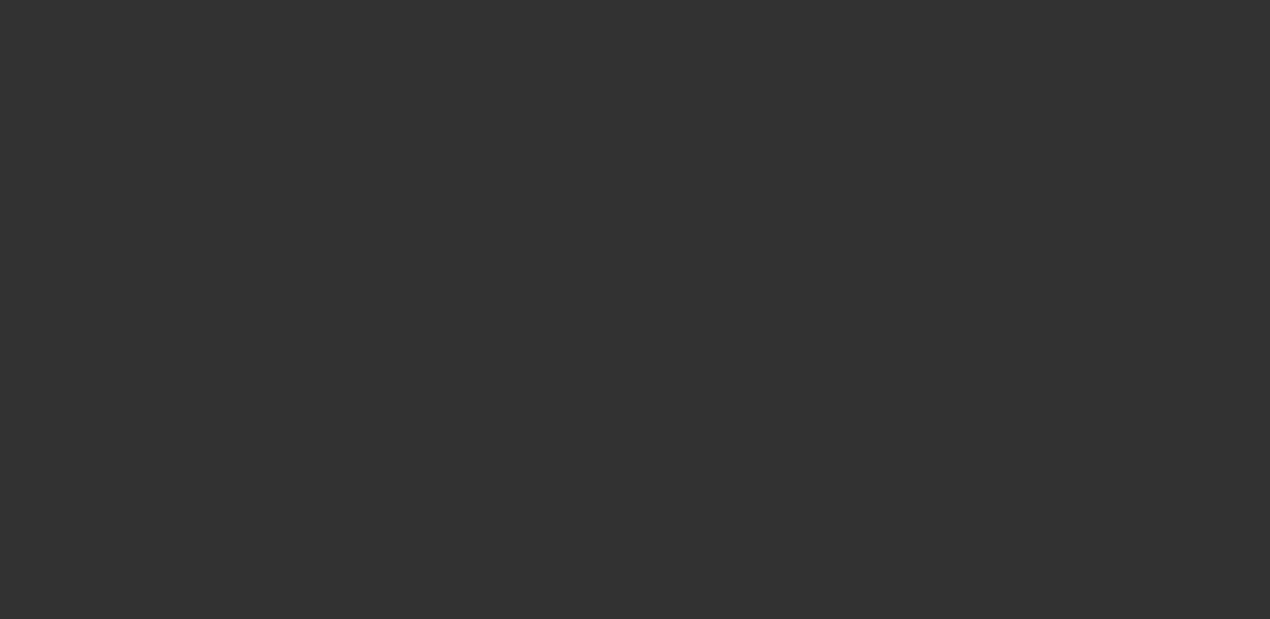
select select "0"
select select "2"
select select "0"
select select "6"
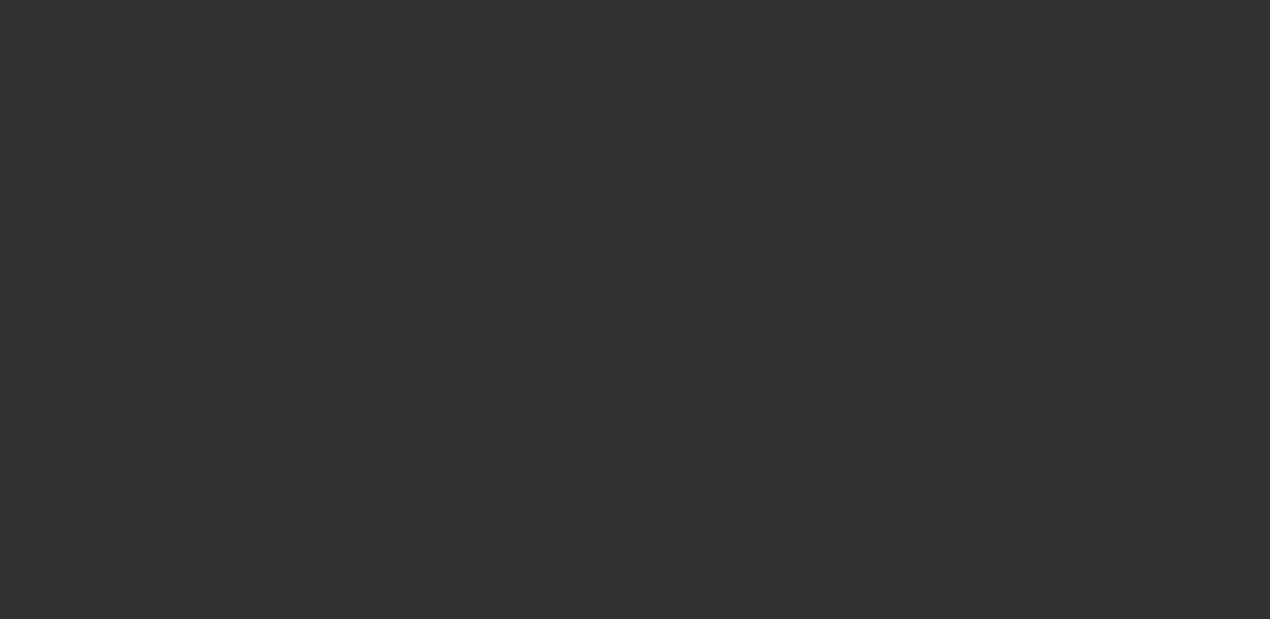
select select "0"
select select "2"
select select "0"
select select "6"
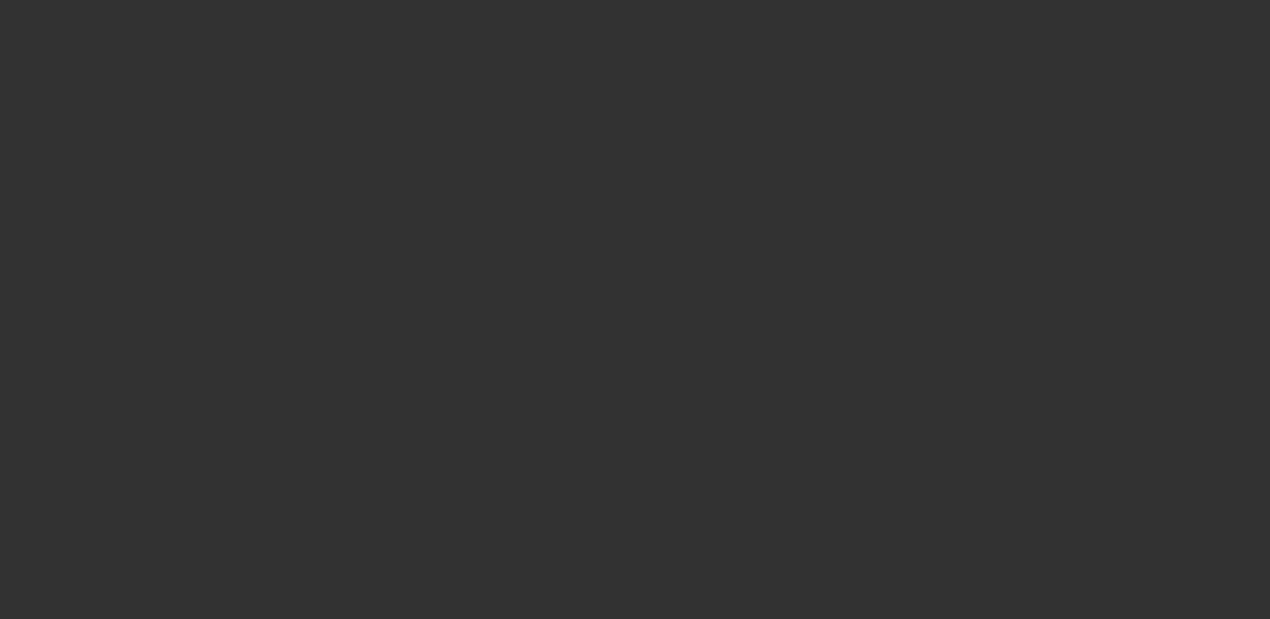
select select "0"
select select "2"
select select "0"
select select "6"
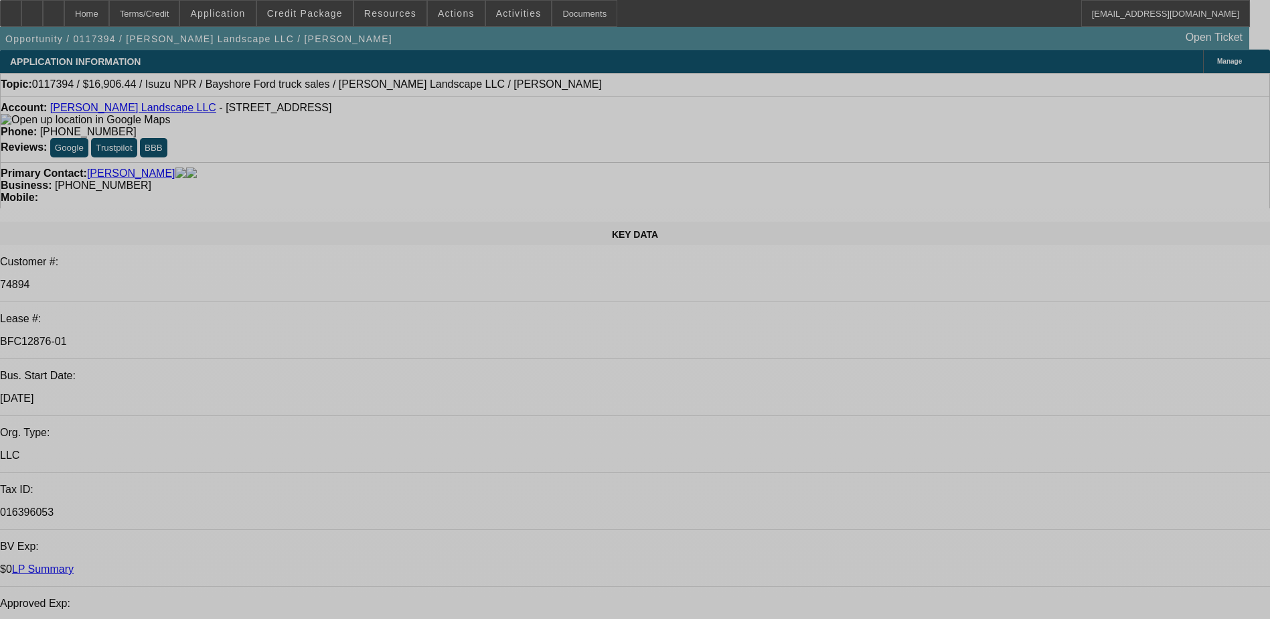
select select "0"
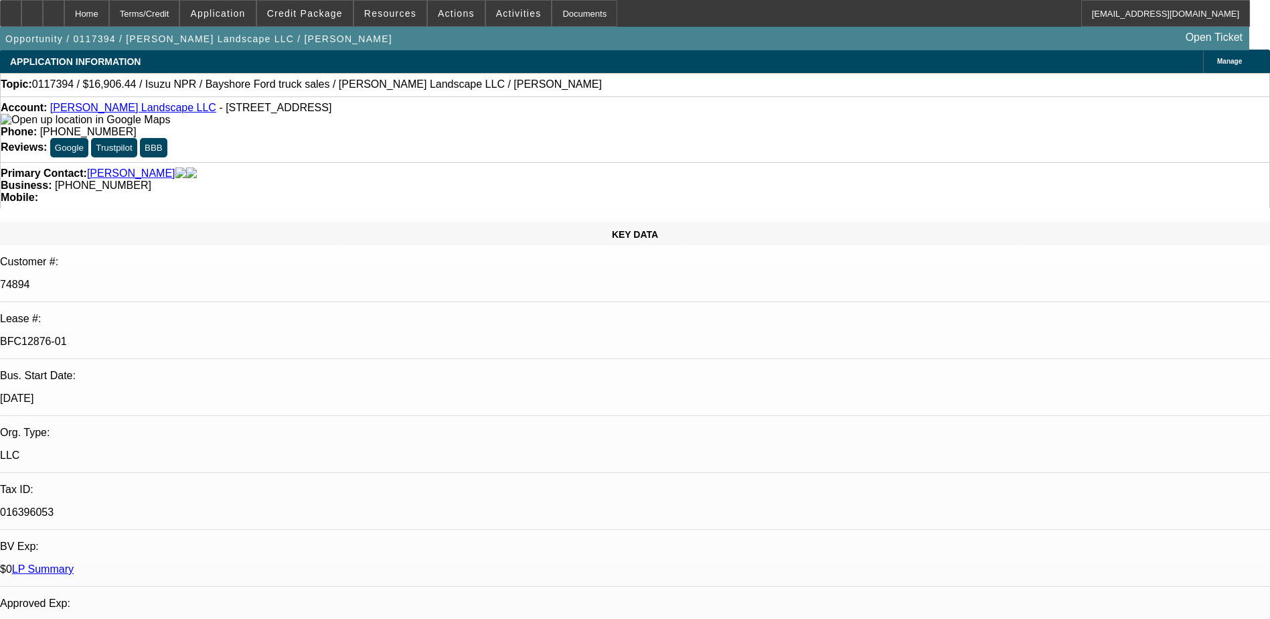
select select "0"
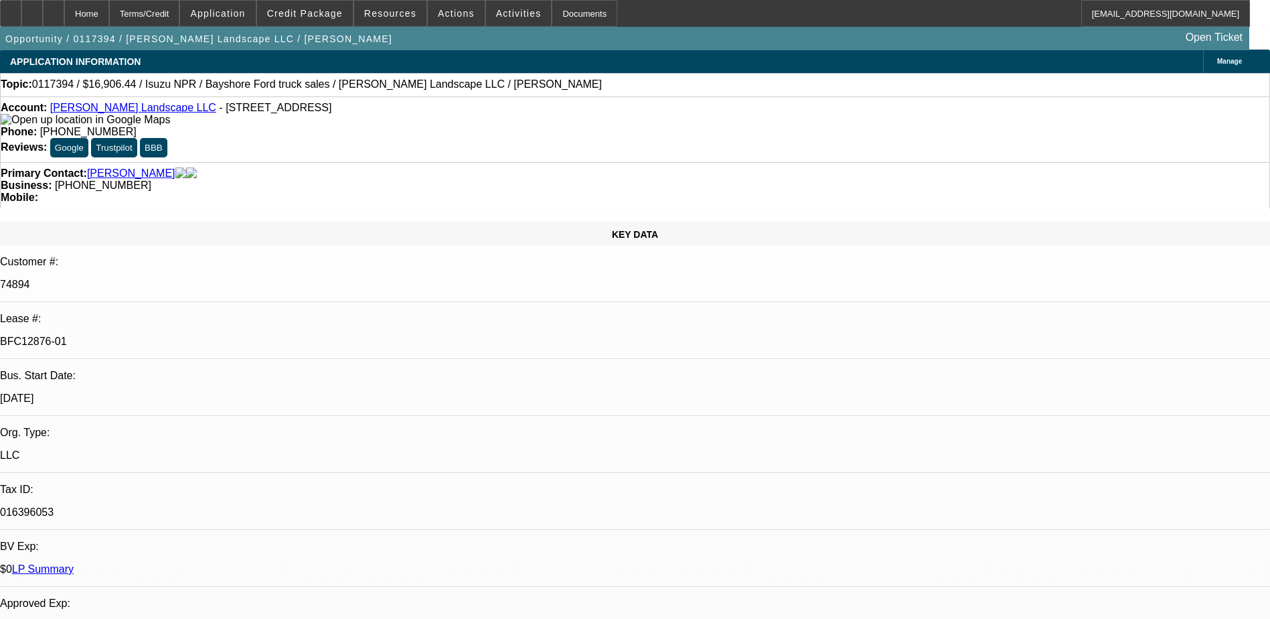
select select "0"
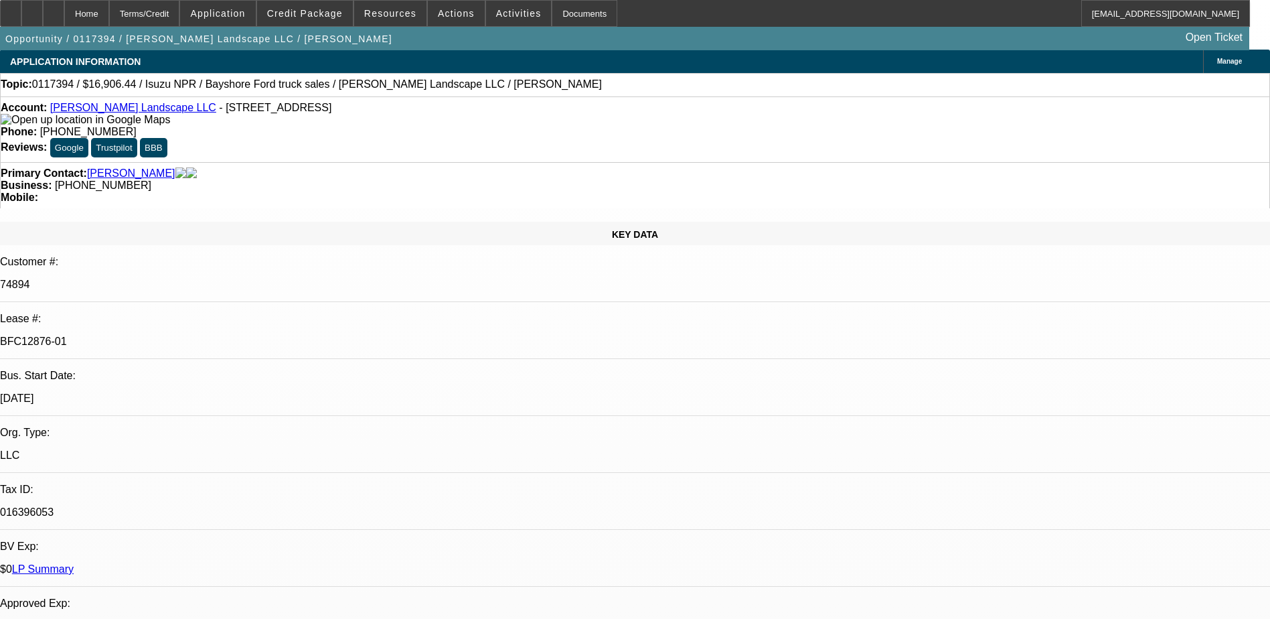
select select "0"
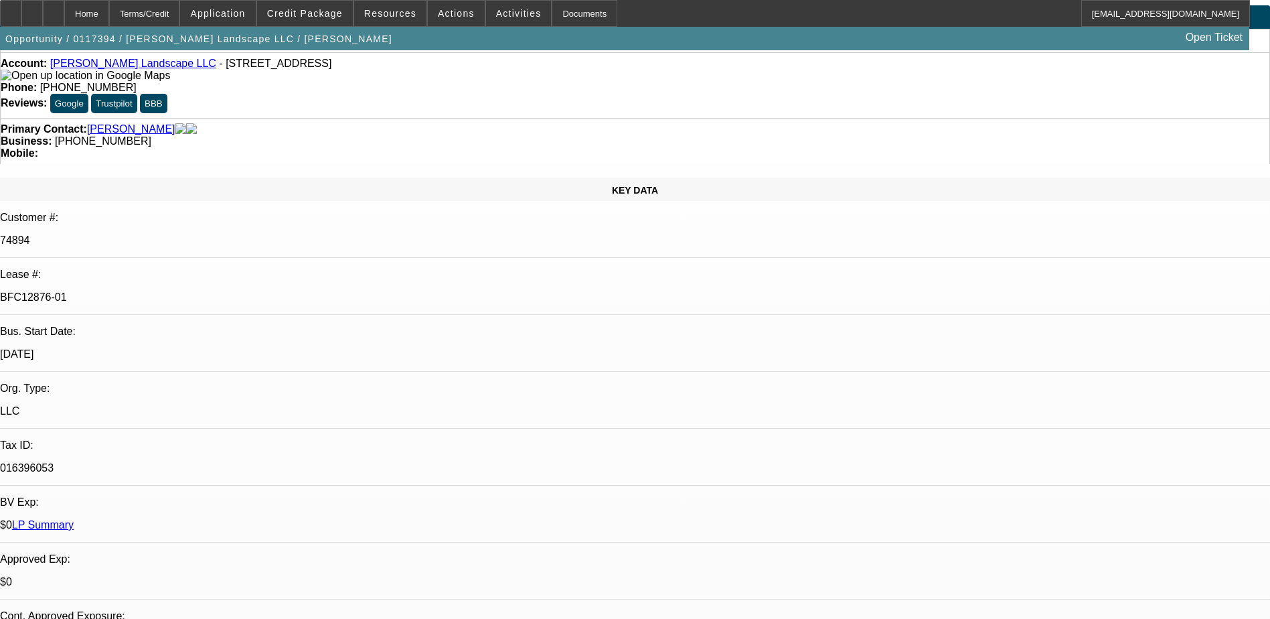
select select "1"
select select "6"
select select "1"
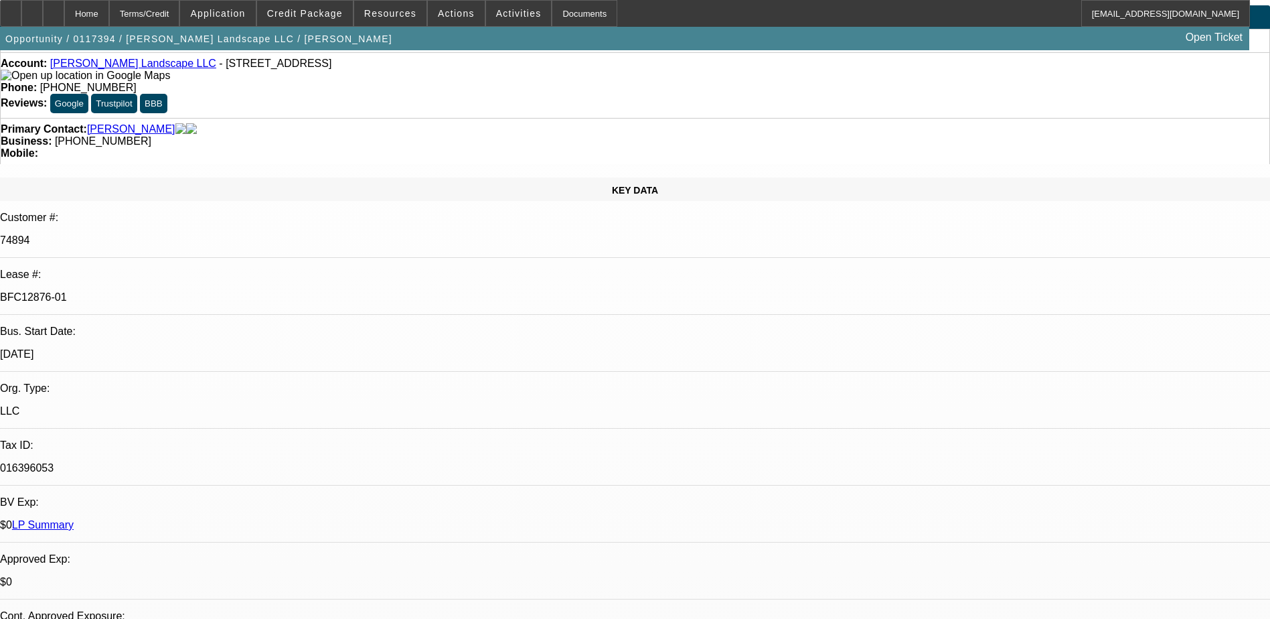
select select "6"
select select "1"
select select "6"
select select "1"
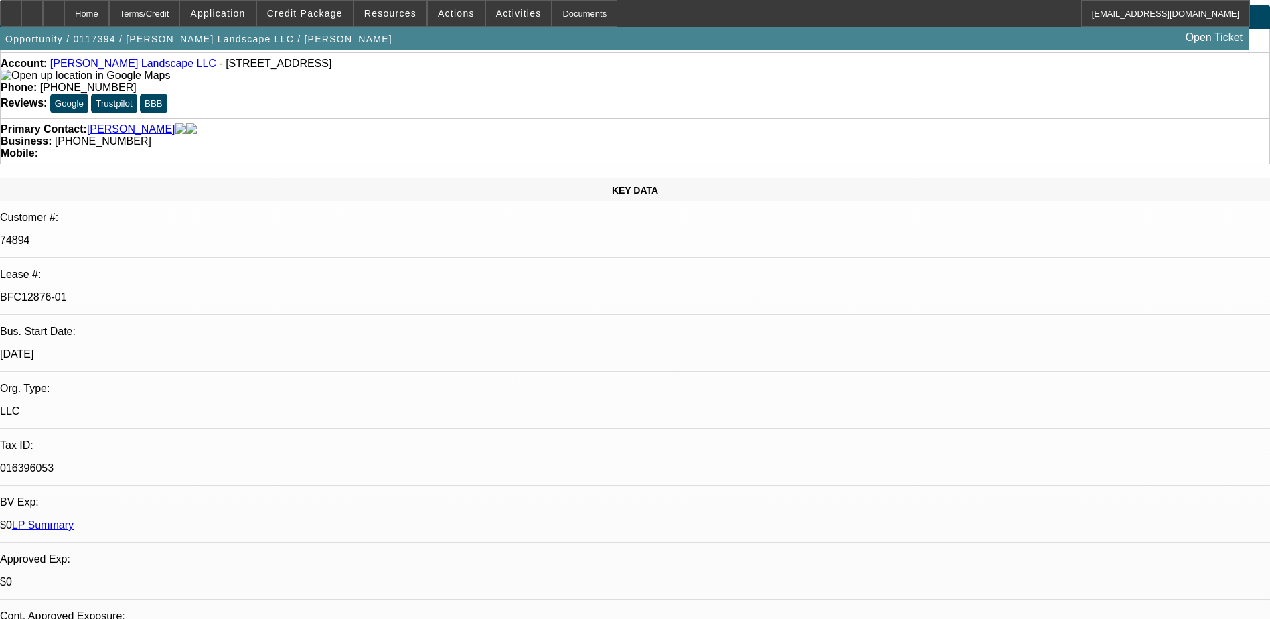
select select "1"
select select "6"
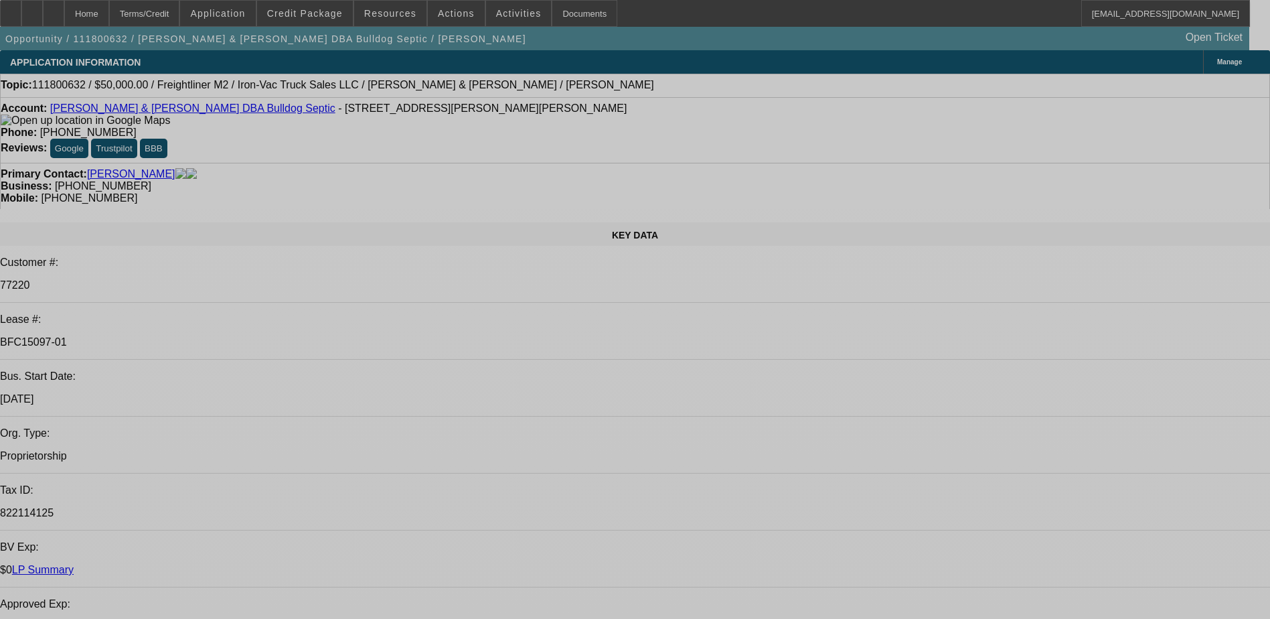
select select "0"
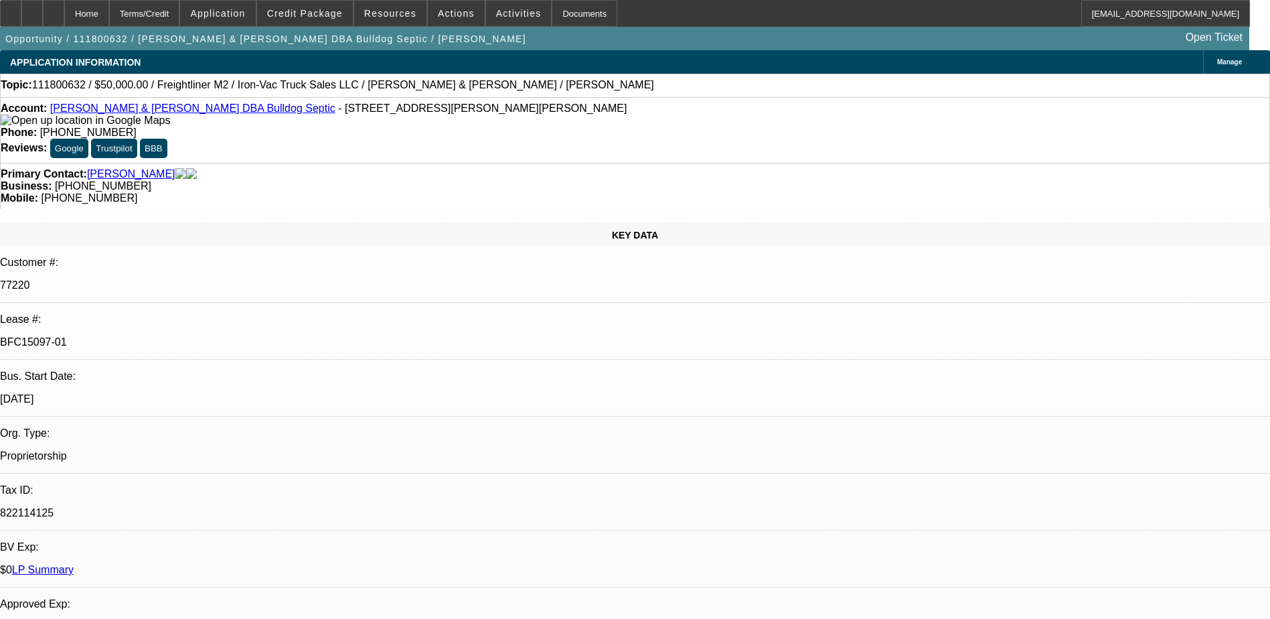
select select "2"
select select "0.1"
select select "0"
select select "2"
select select "0.1"
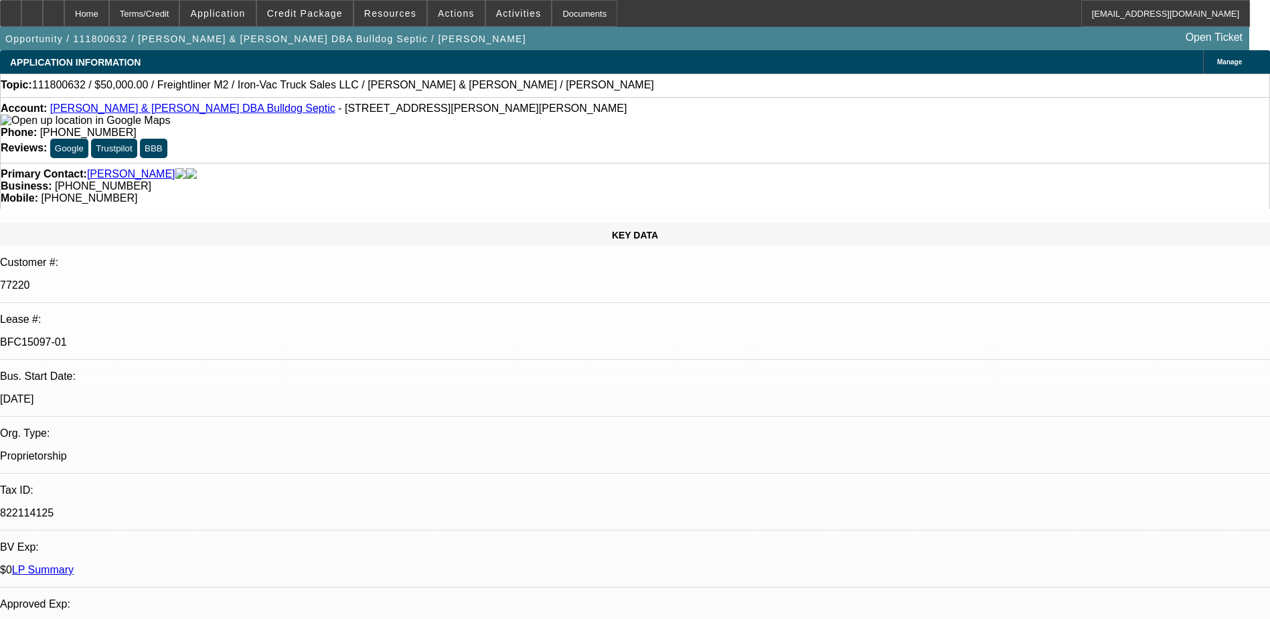
select select "0"
select select "2"
select select "0.1"
select select "0"
select select "2"
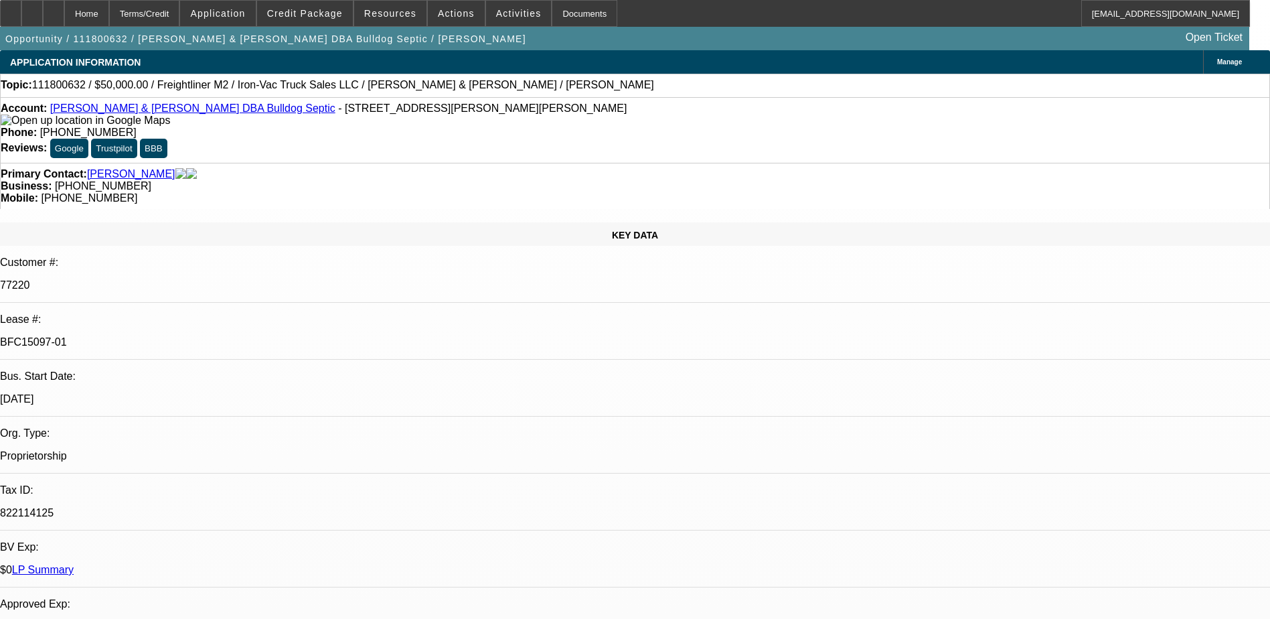
select select "0.1"
select select "1"
select select "2"
select select "4"
select select "1"
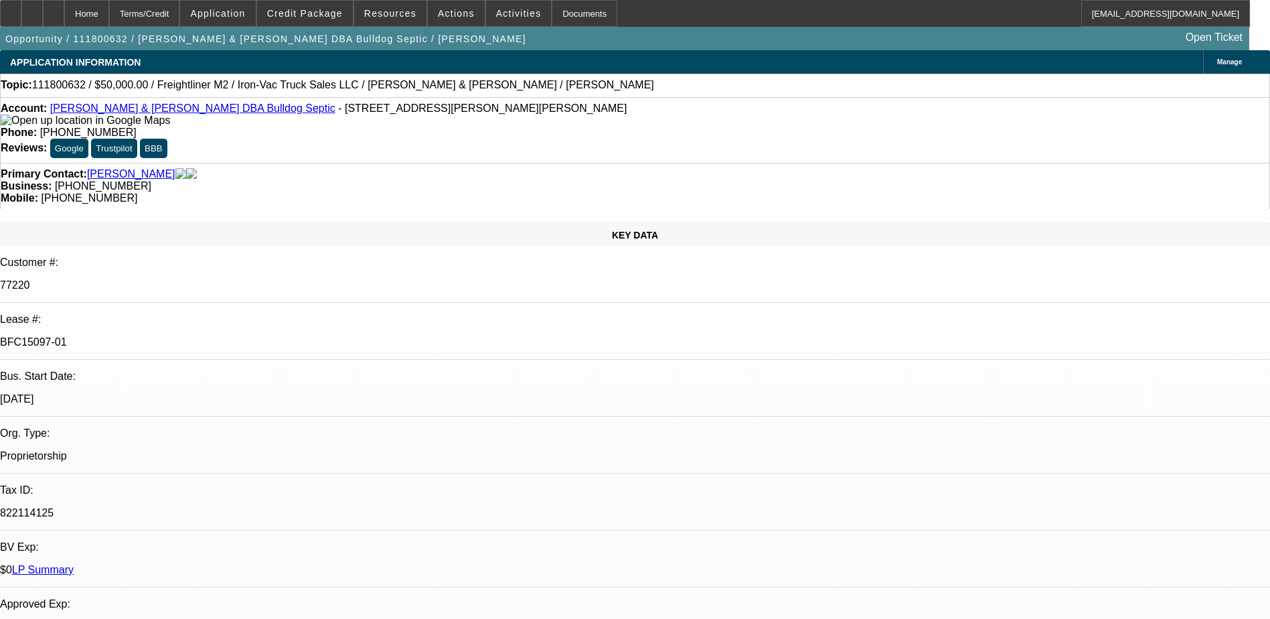
select select "2"
select select "4"
select select "1"
select select "2"
select select "4"
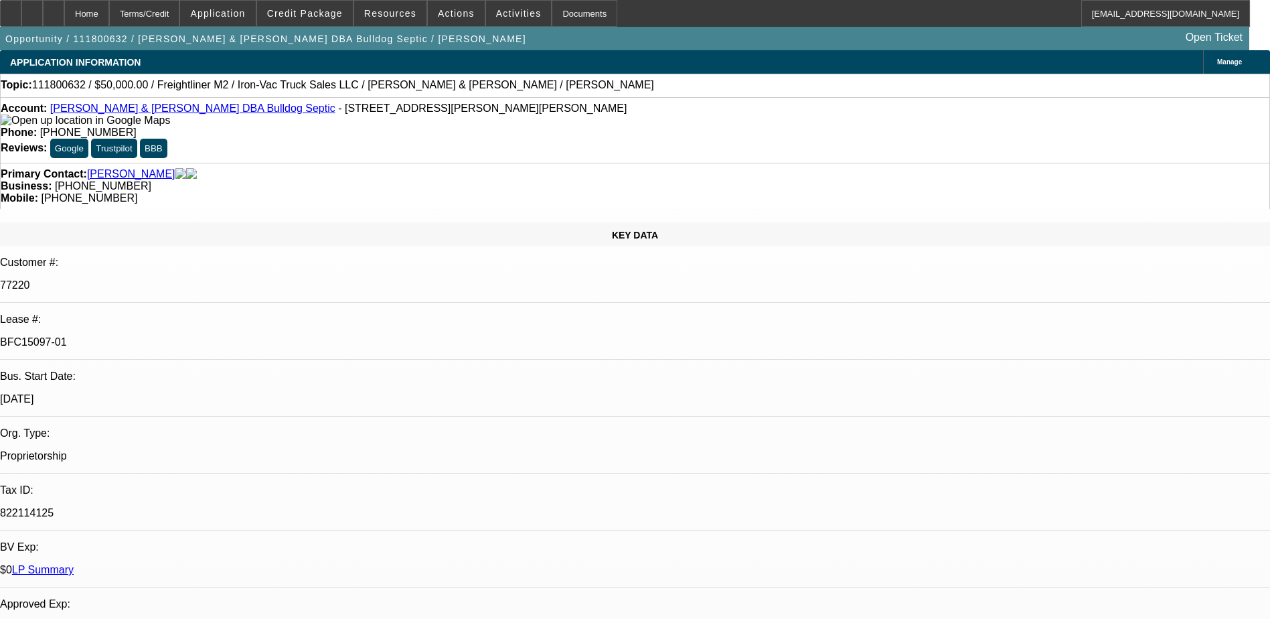
select select "1"
select select "2"
select select "4"
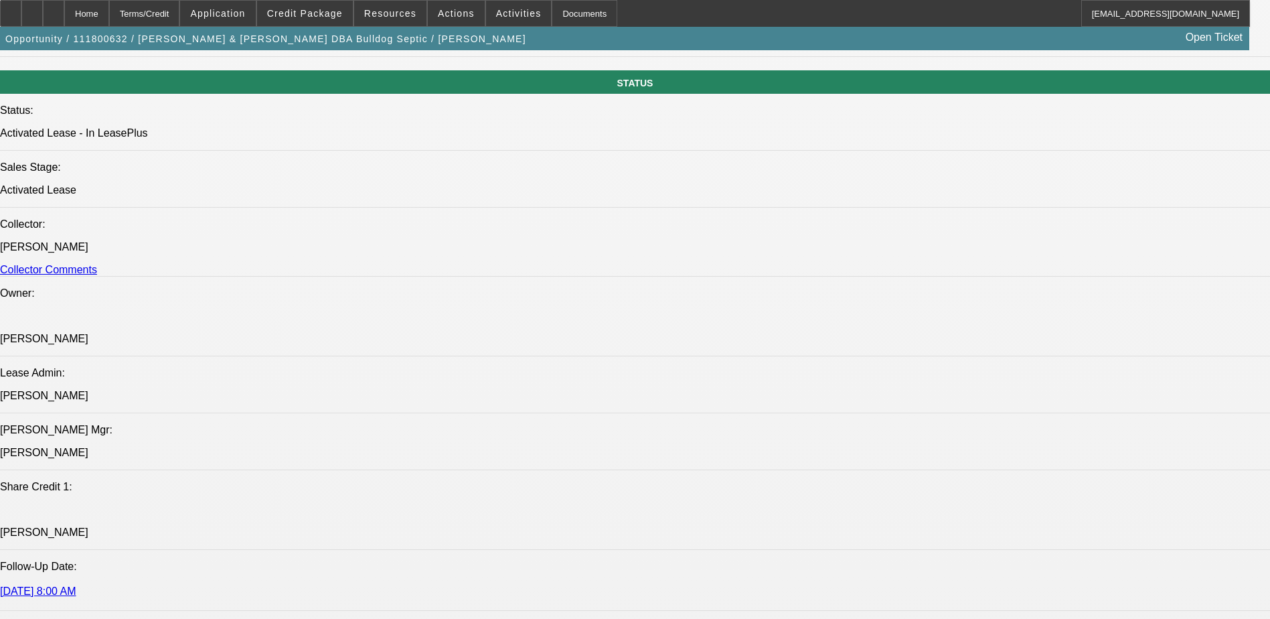
scroll to position [1406, 0]
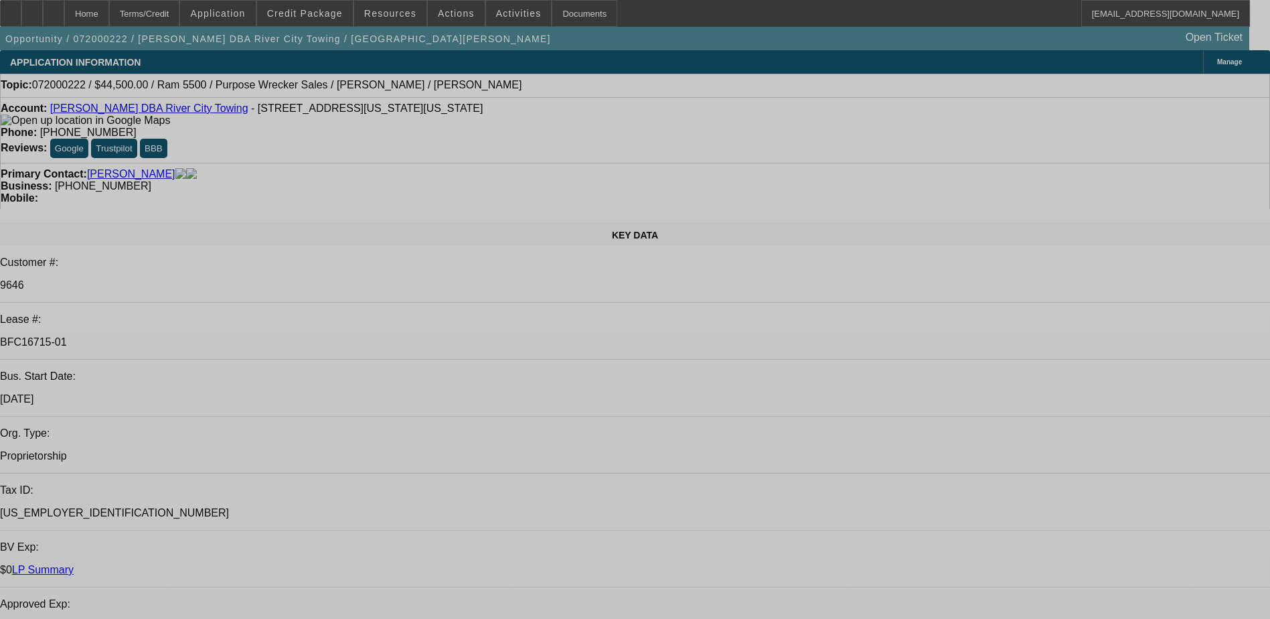
select select "0"
select select "2"
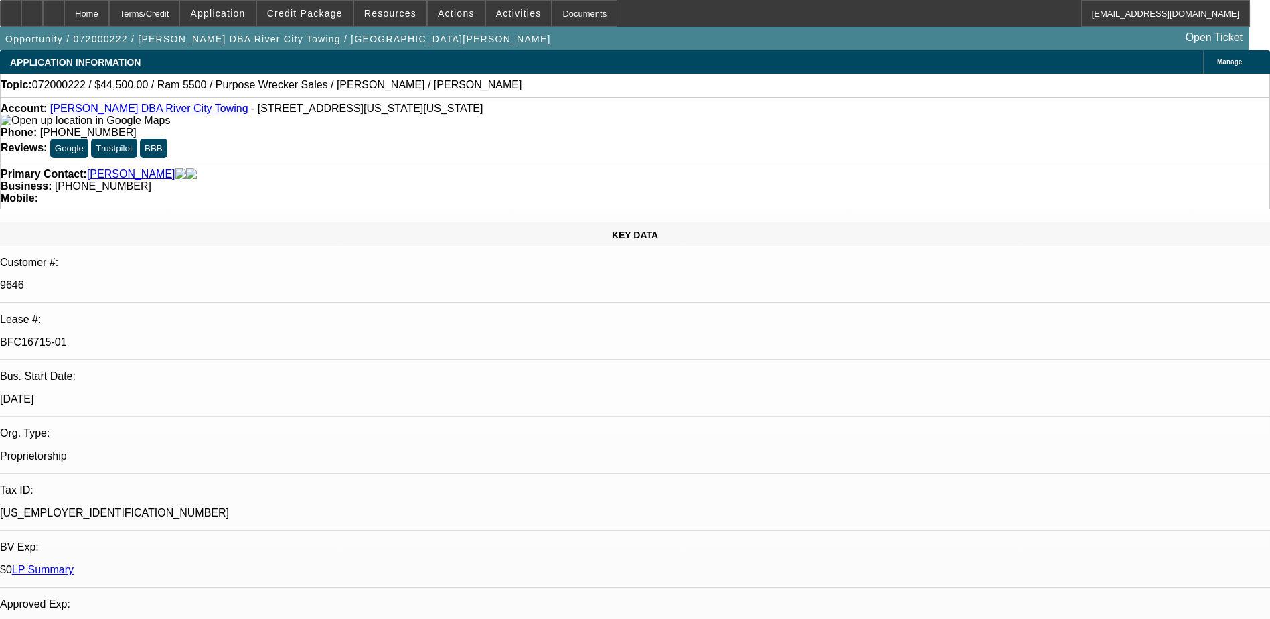
select select "0"
select select "2"
select select "0"
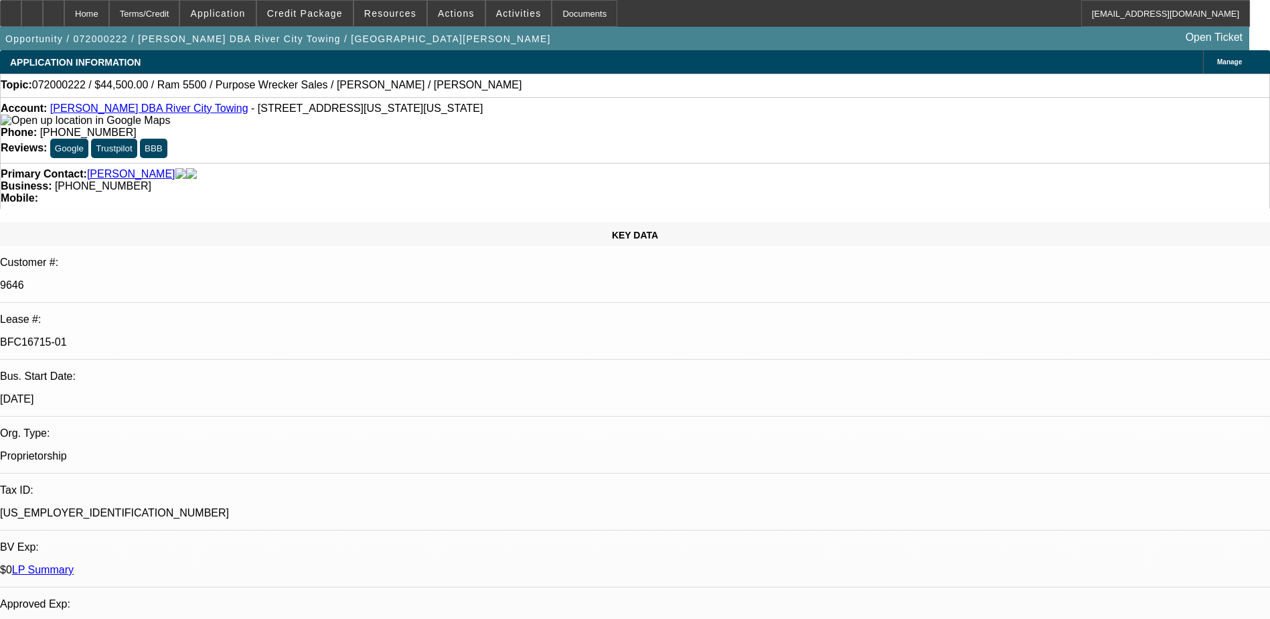
select select "2"
select select "0"
select select "2"
select select "0"
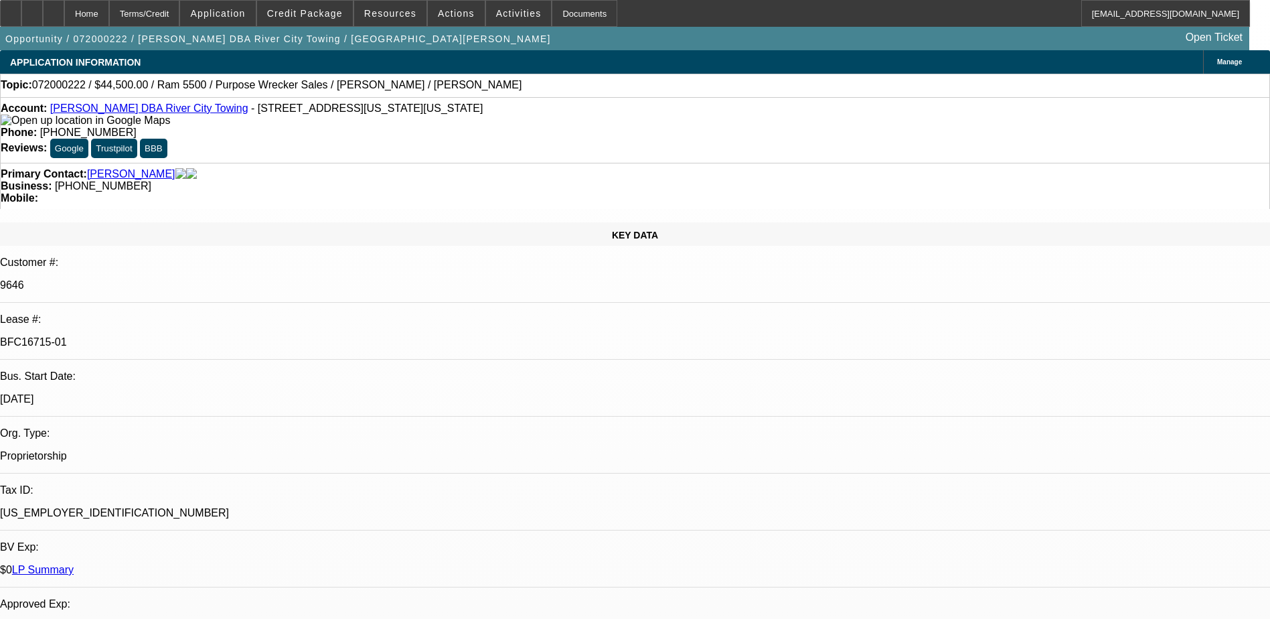
select select "1"
select select "2"
select select "6"
select select "1"
select select "2"
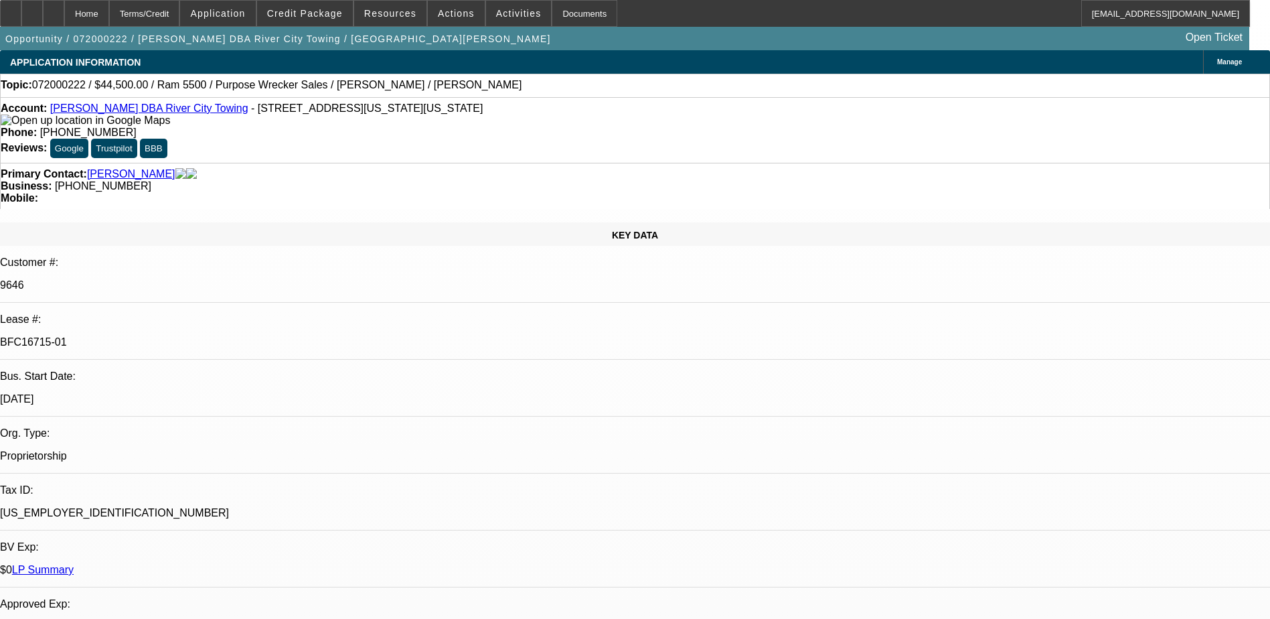
select select "6"
select select "1"
select select "2"
select select "6"
select select "1"
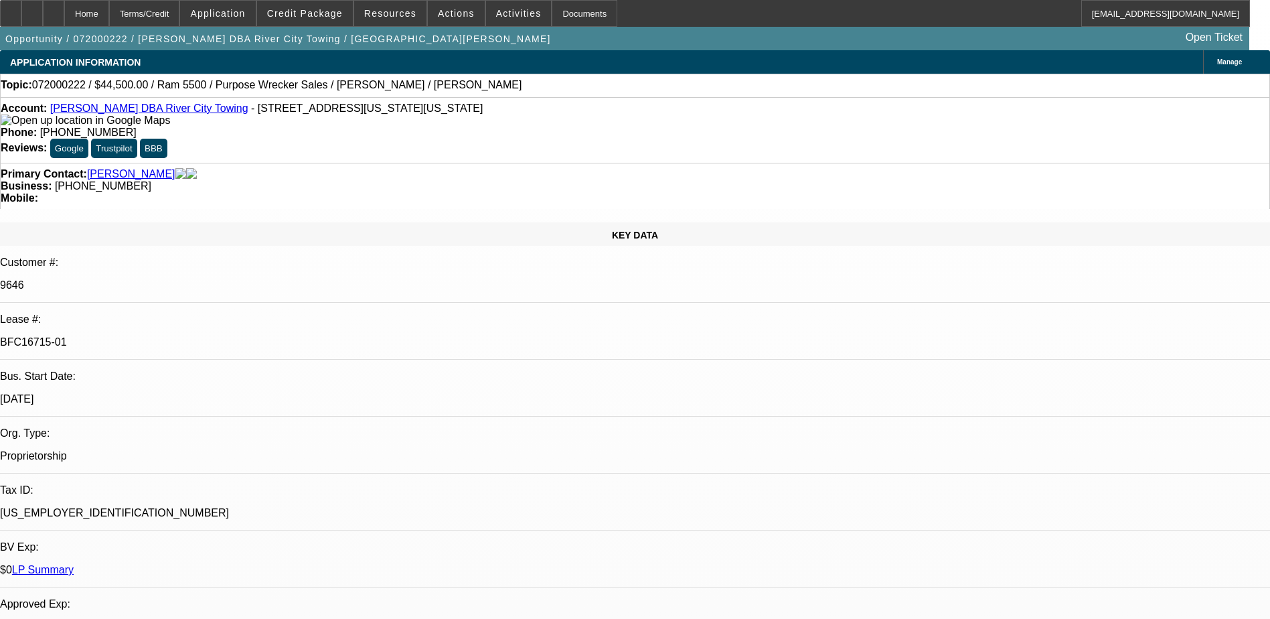
select select "2"
select select "6"
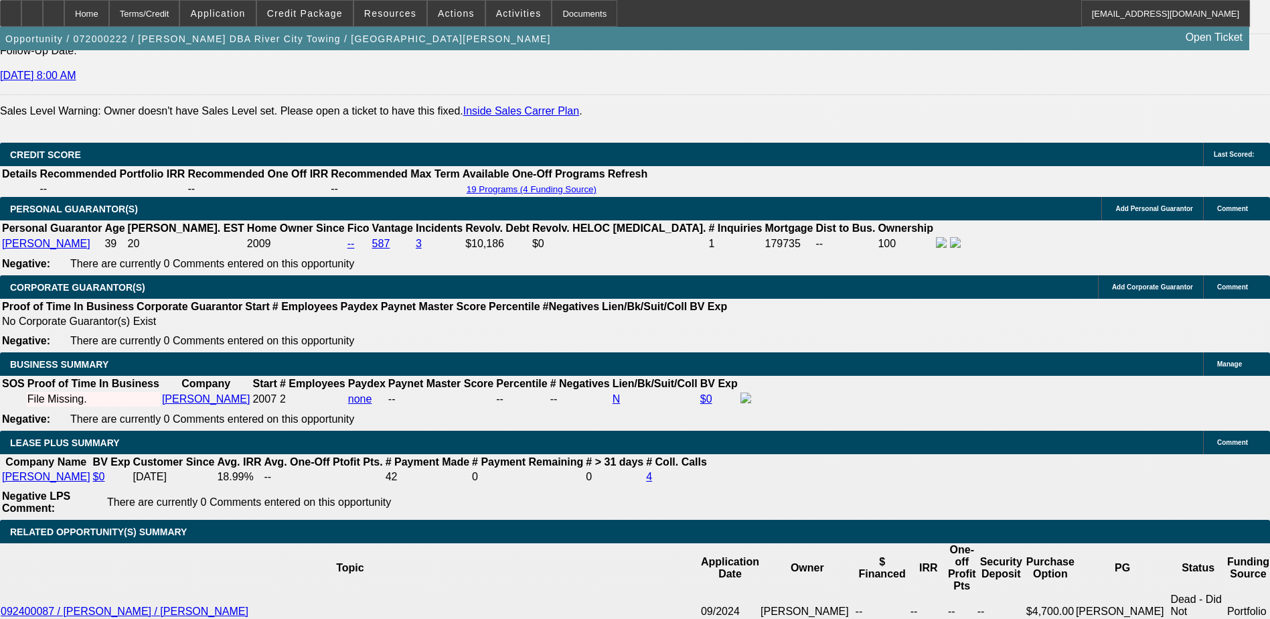
scroll to position [1607, 0]
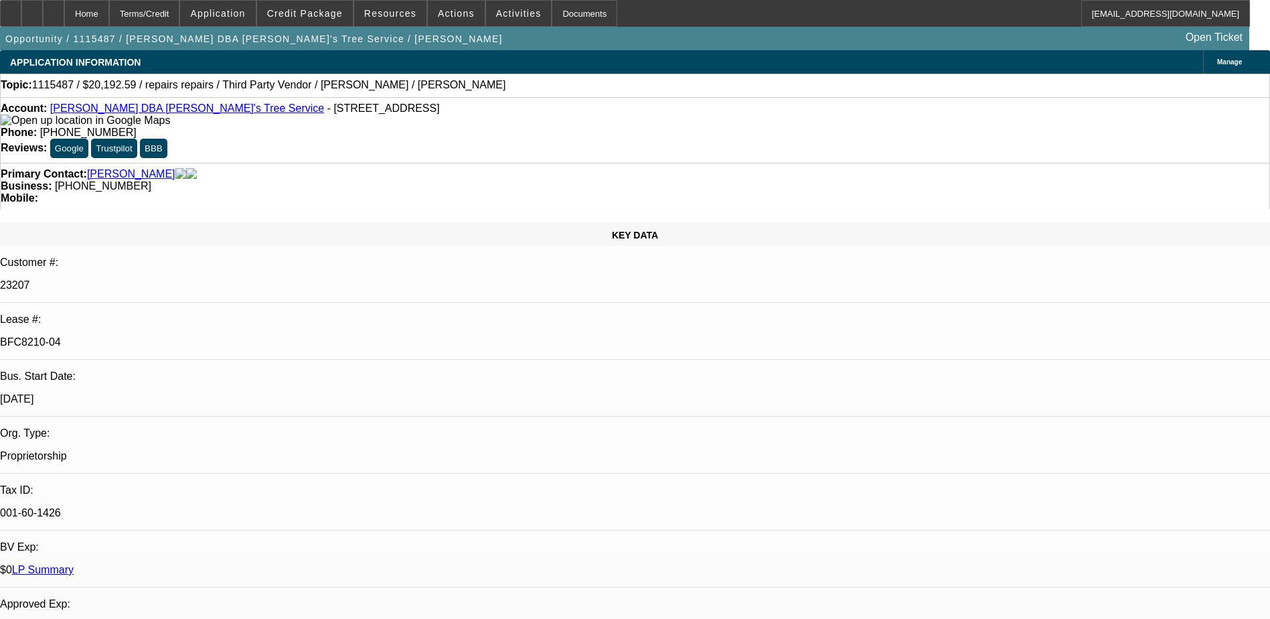
select select "0"
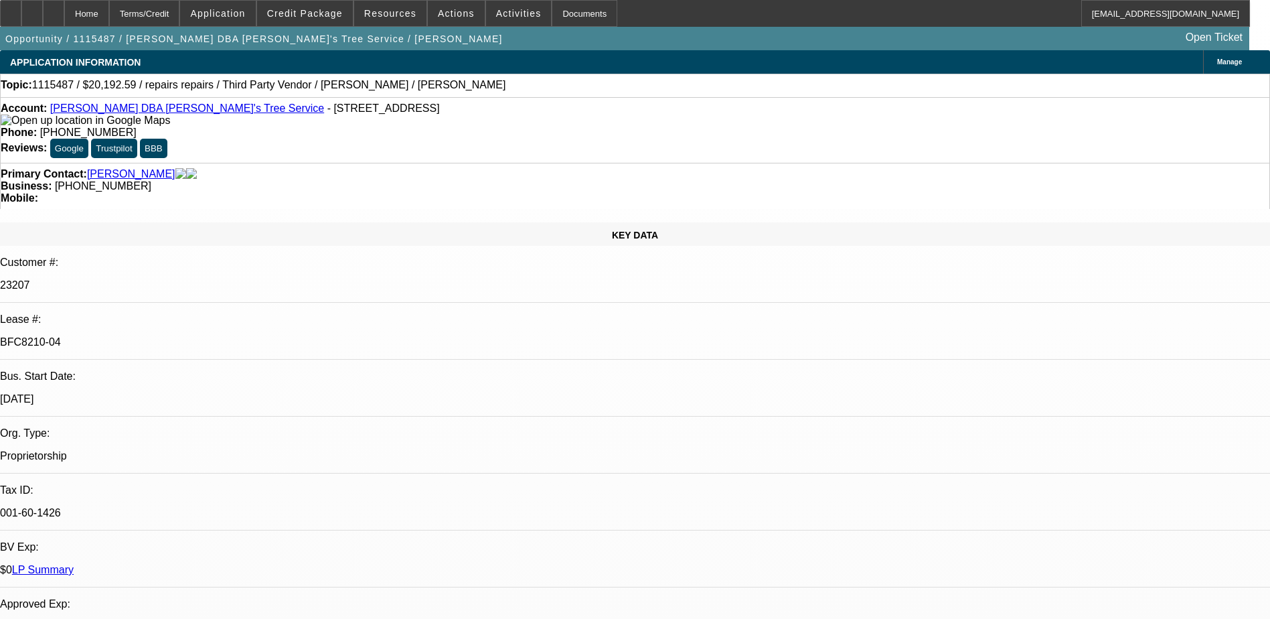
select select "0"
select select "2"
select select "0"
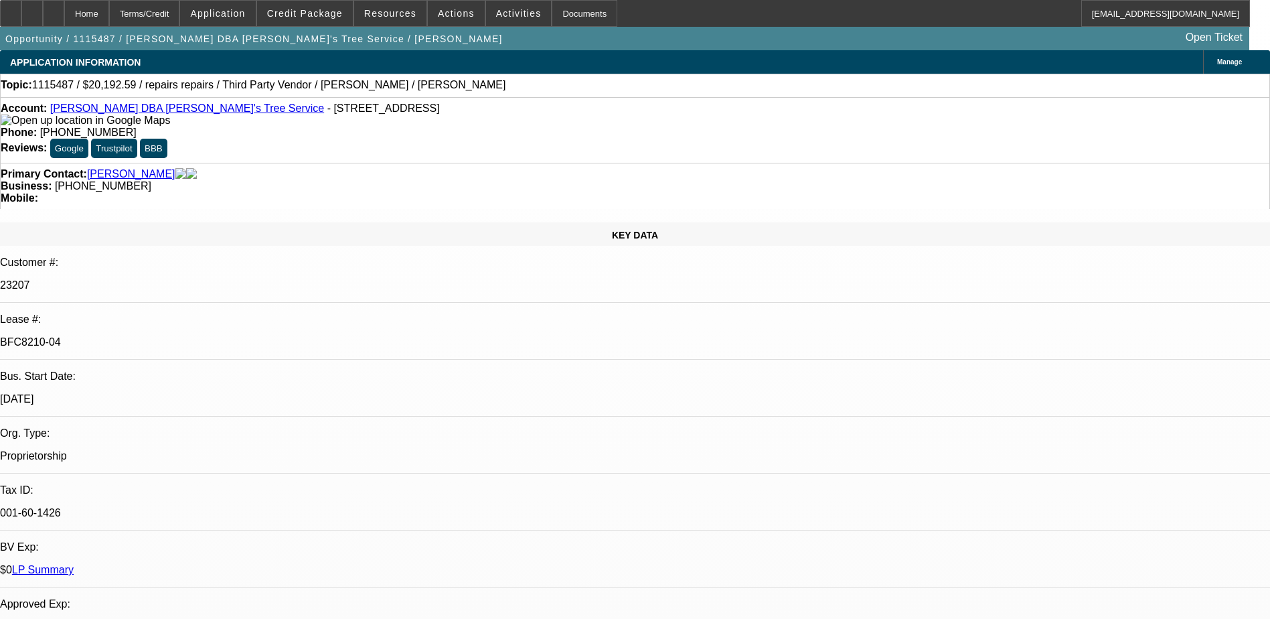
select select "2"
select select "0"
select select "1"
select select "2"
select select "6"
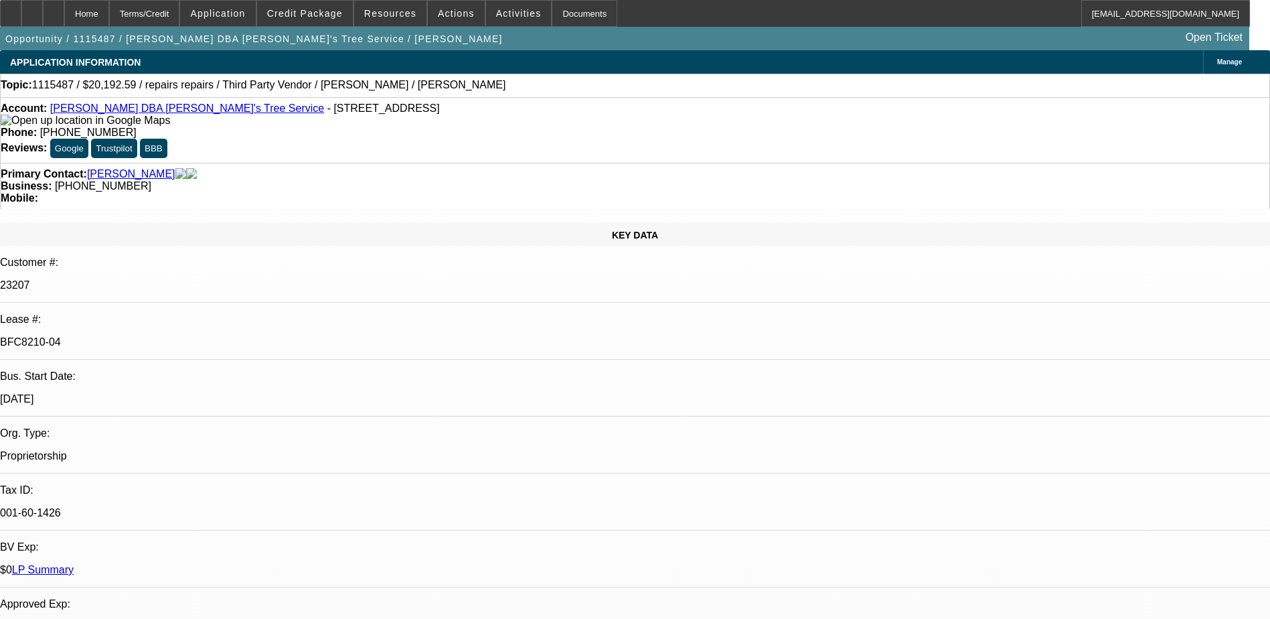
select select "1"
select select "2"
select select "6"
select select "1"
select select "2"
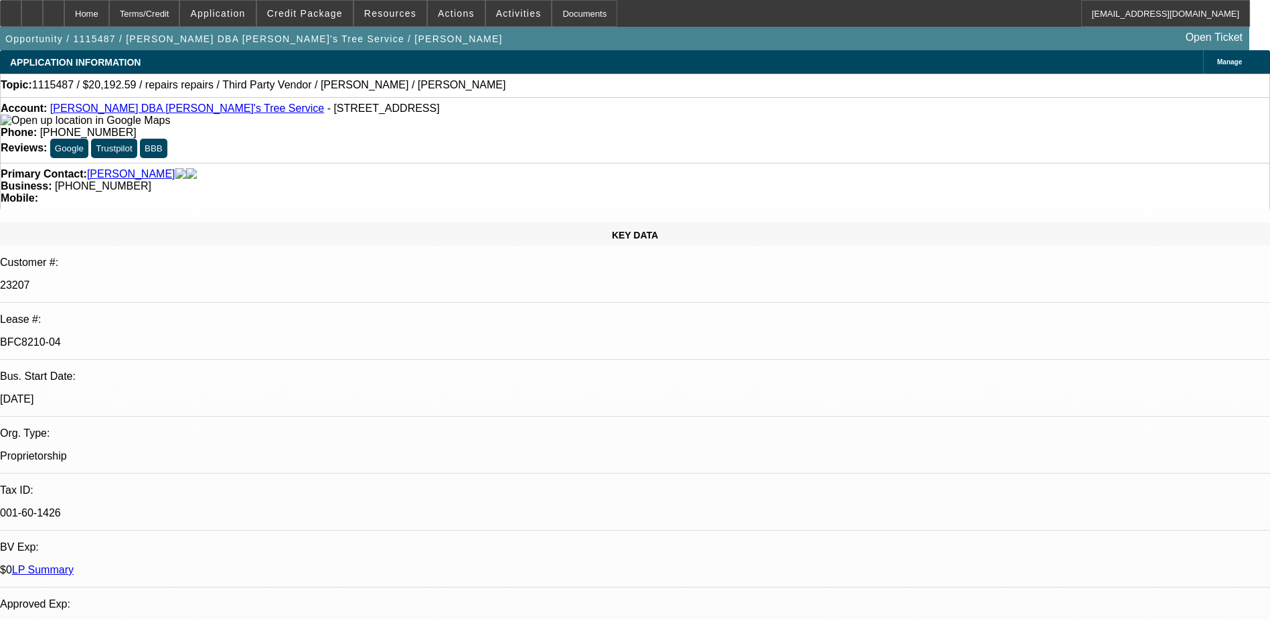
select select "6"
select select "1"
select select "2"
select select "6"
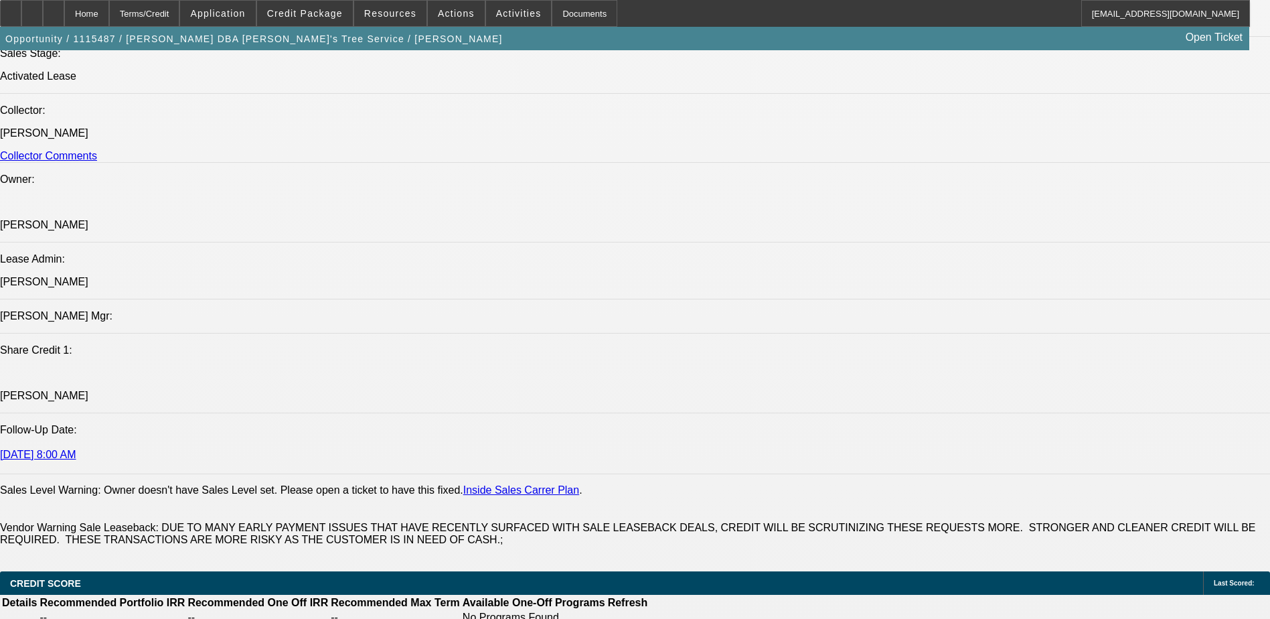
scroll to position [1607, 0]
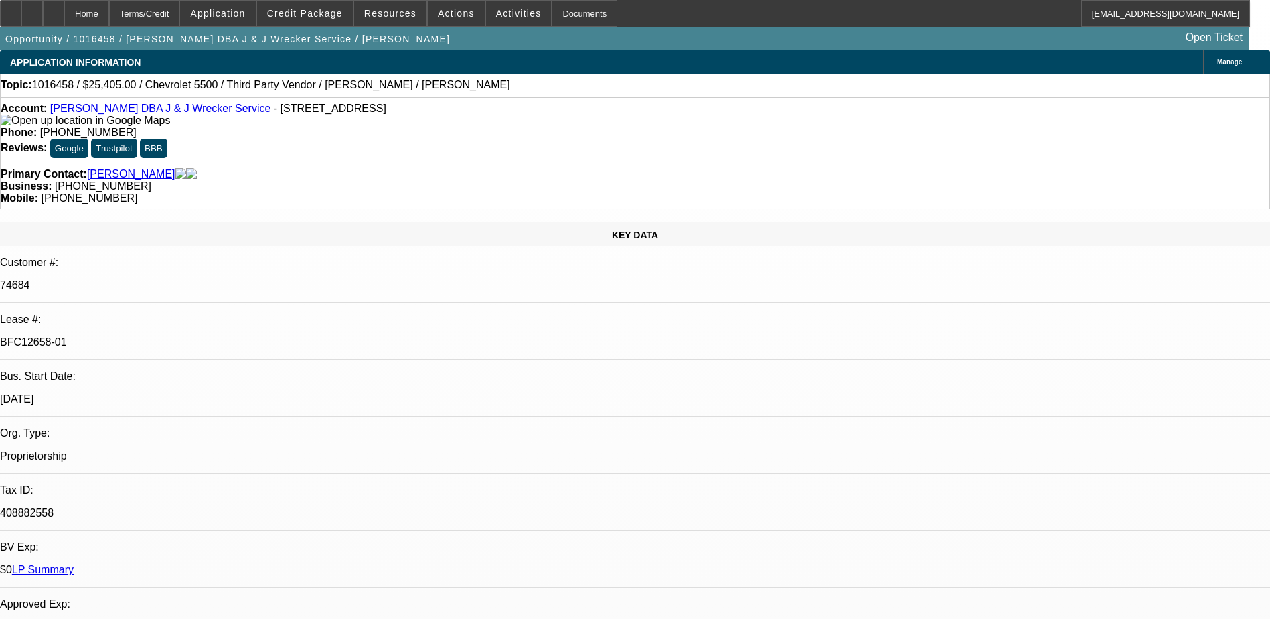
select select "0"
select select "2"
select select "0"
select select "2"
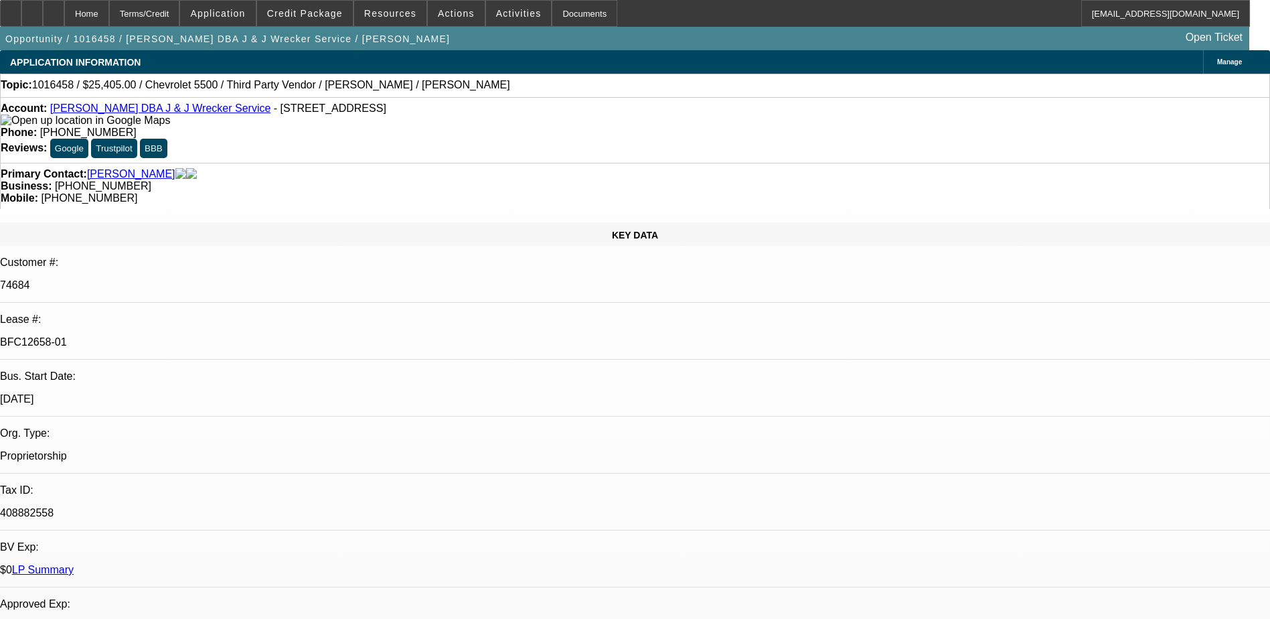
select select "0"
select select "2"
select select "0"
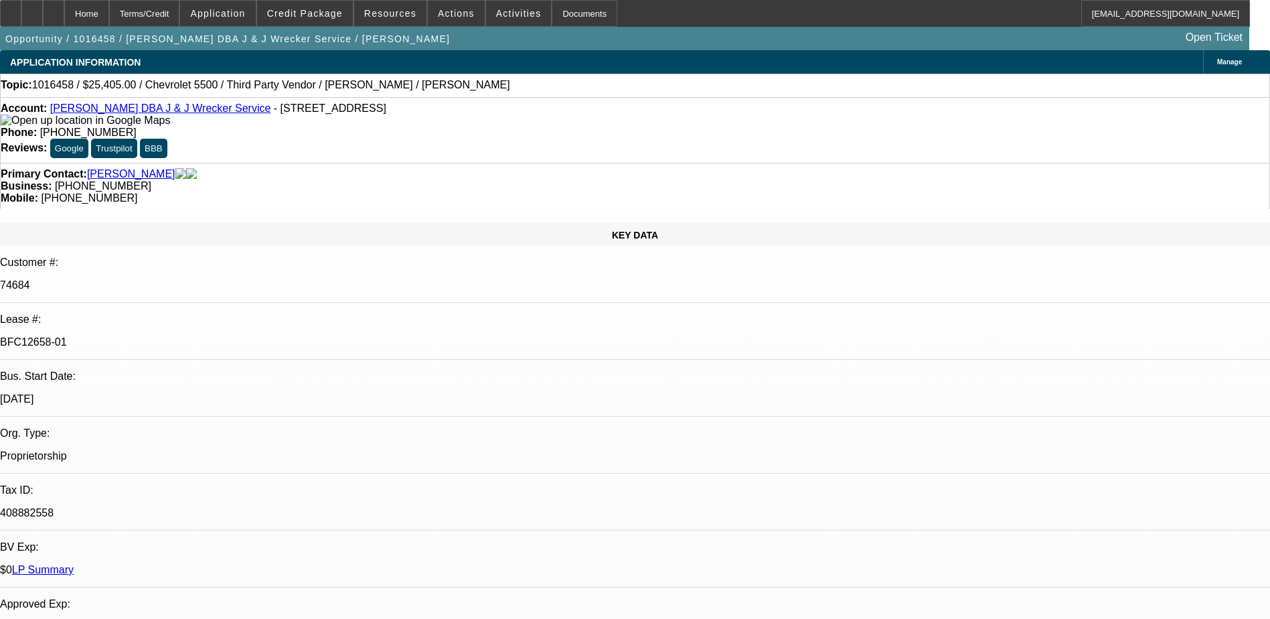
select select "2"
select select "0"
select select "1"
select select "2"
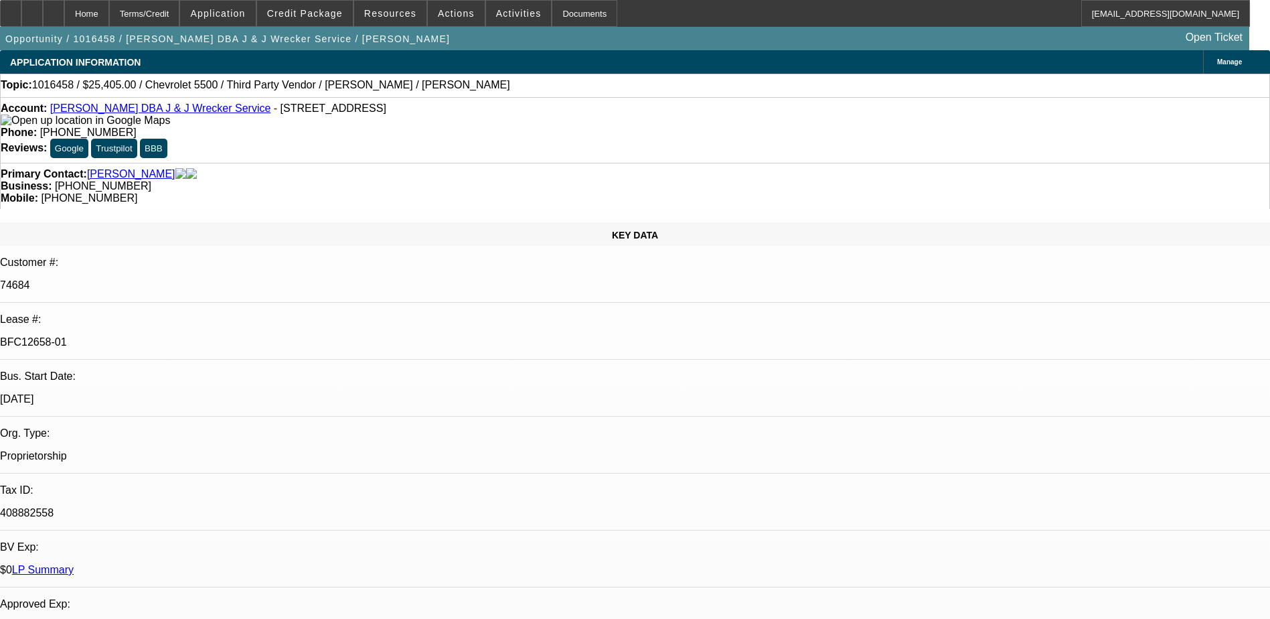
select select "1"
select select "2"
select select "1"
select select "2"
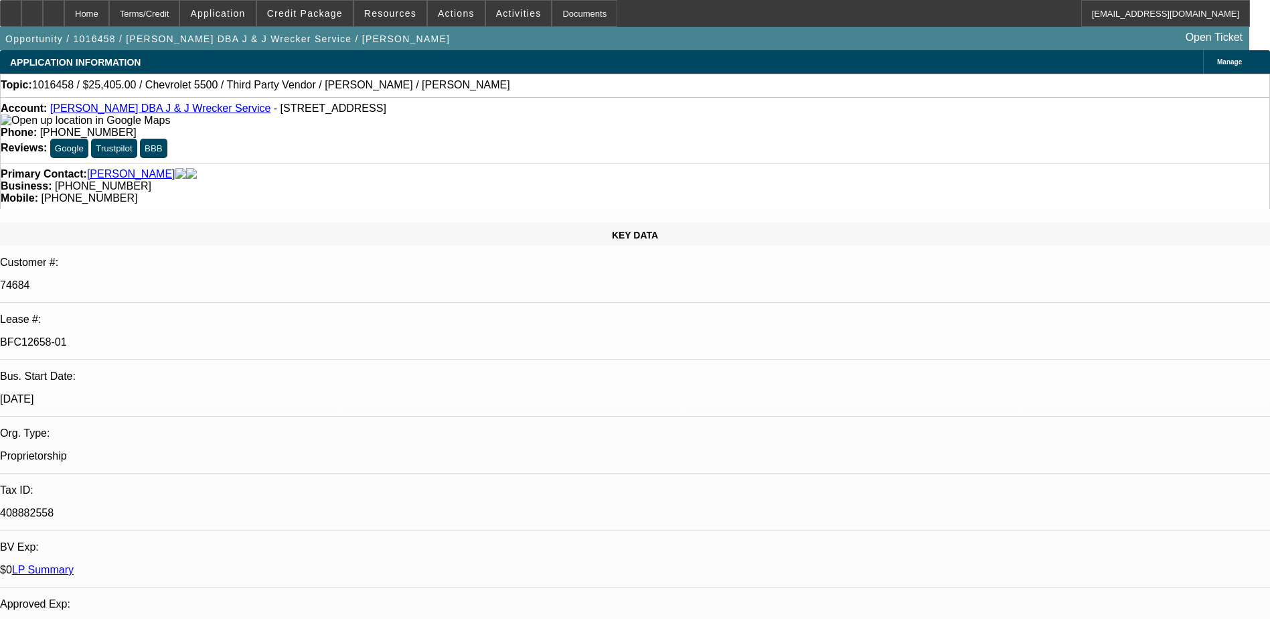
select select "2"
select select "1"
select select "2"
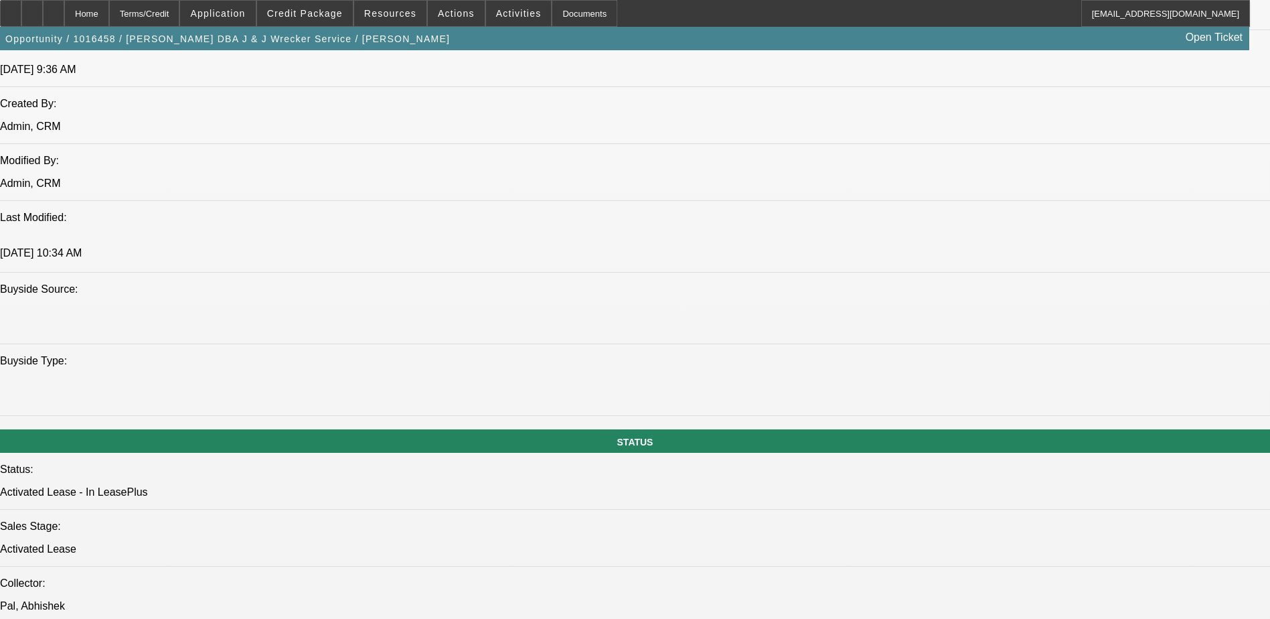
scroll to position [1071, 0]
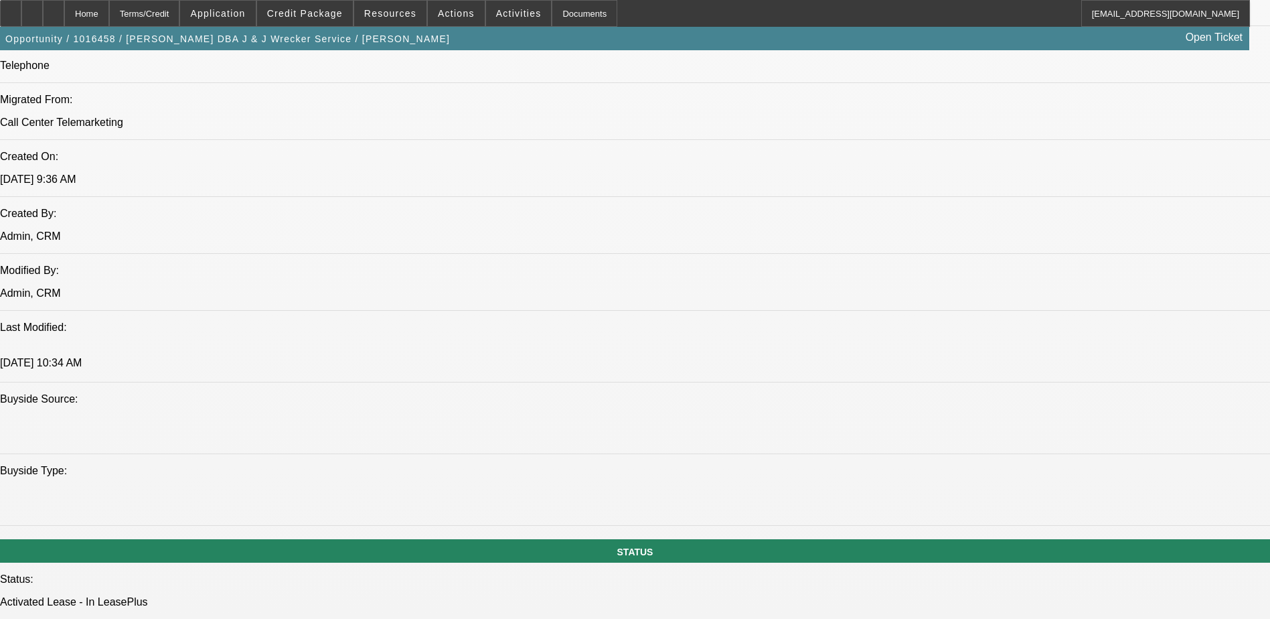
drag, startPoint x: 4, startPoint y: 533, endPoint x: 491, endPoint y: 476, distance: 490.1
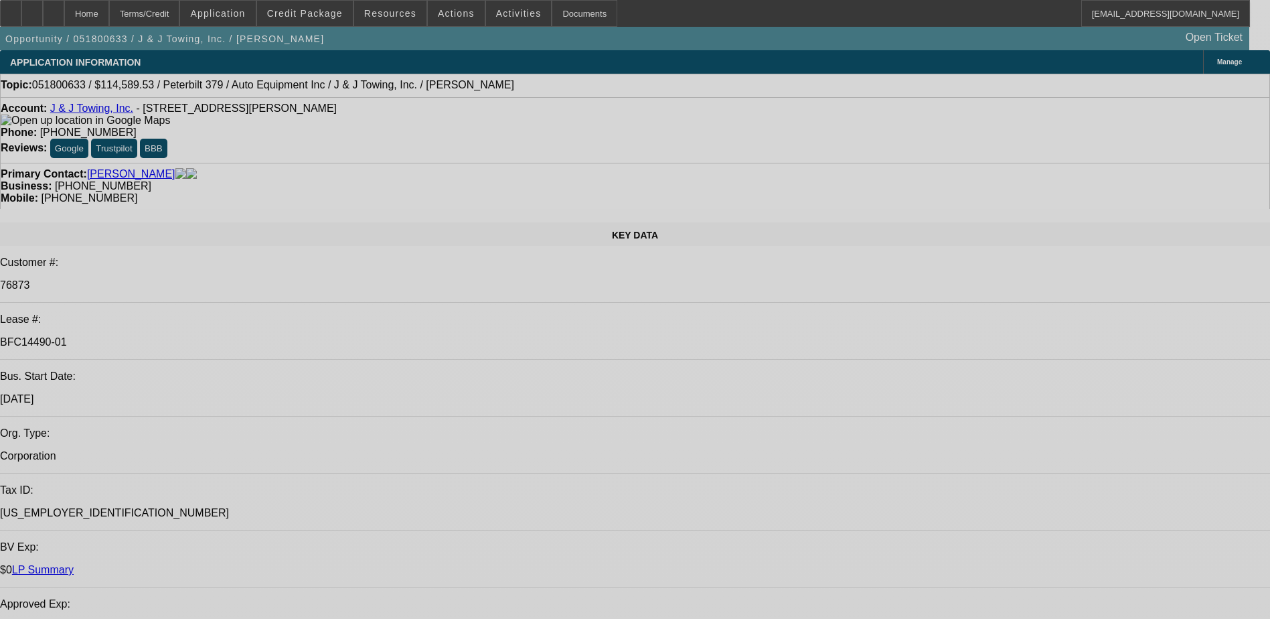
select select "0"
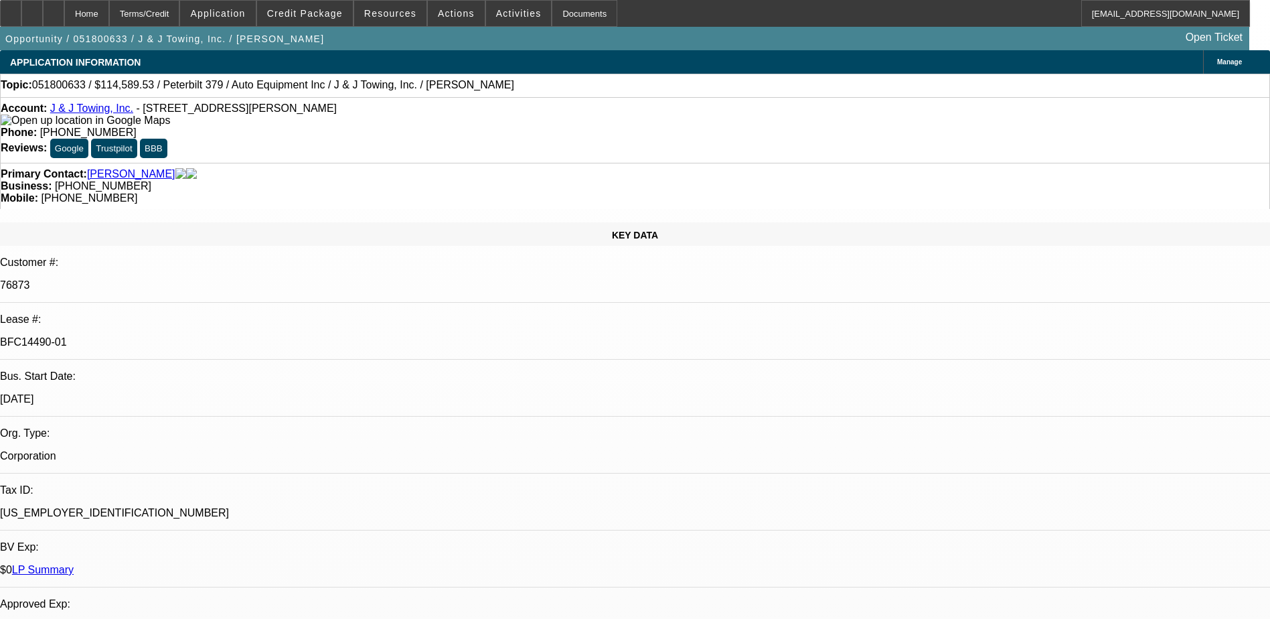
select select "2"
select select "0"
select select "2"
select select "0"
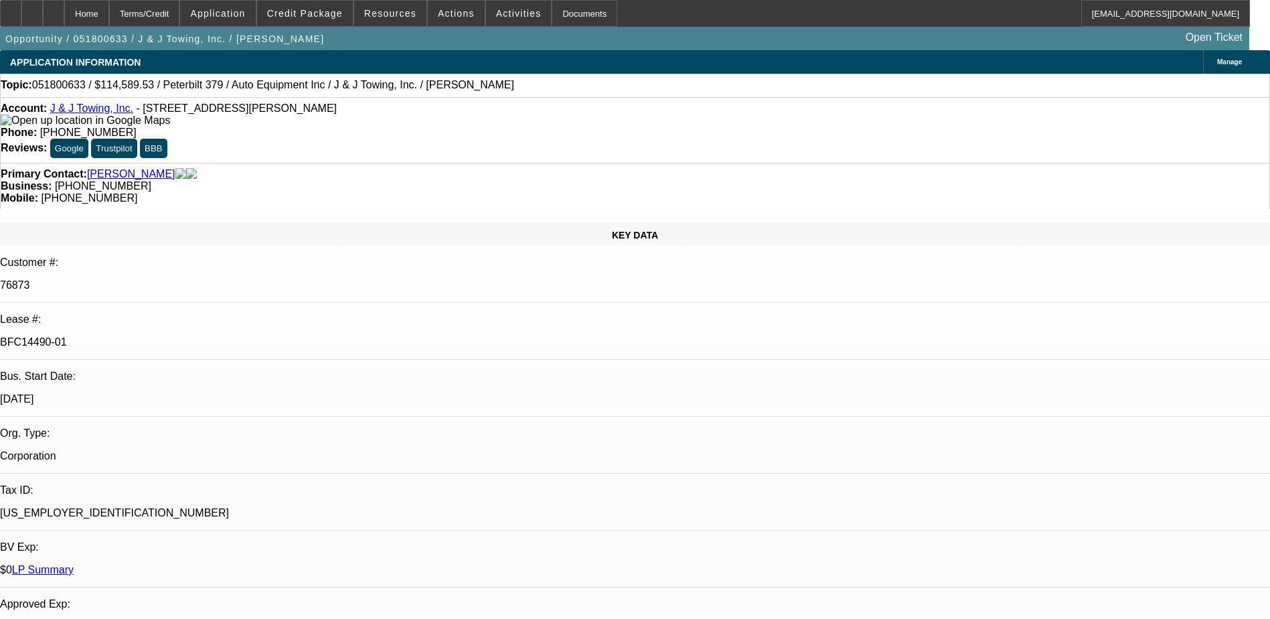
select select "0"
select select "2"
select select "0"
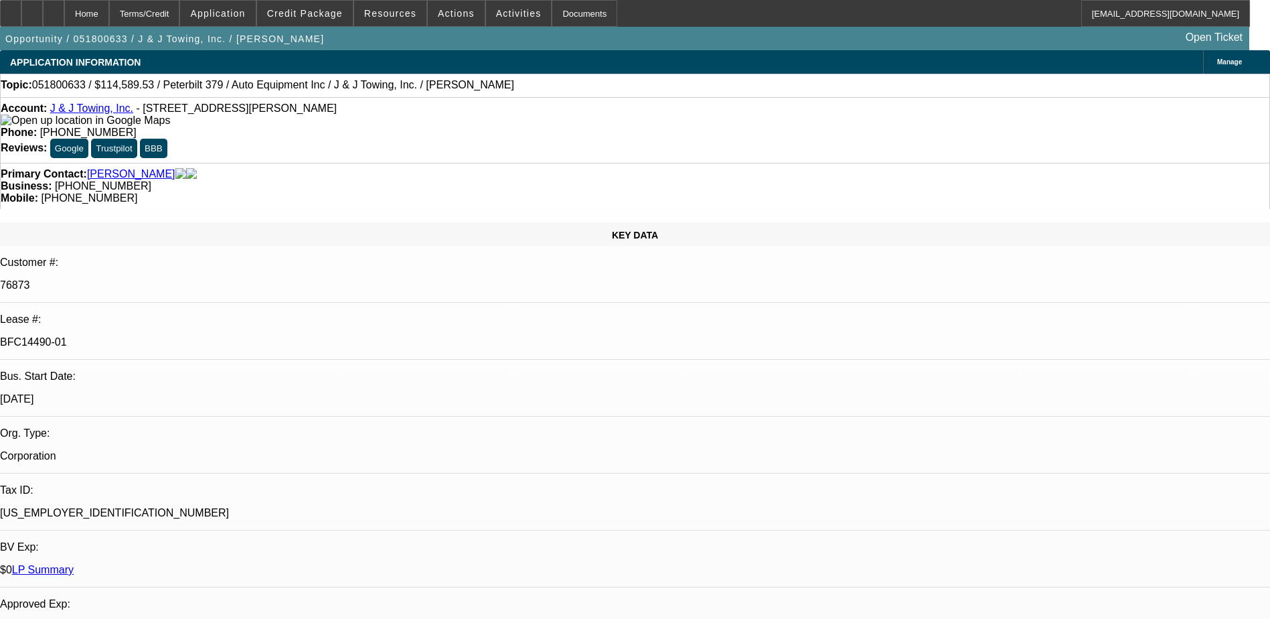
select select "0"
select select "1"
select select "2"
select select "6"
select select "1"
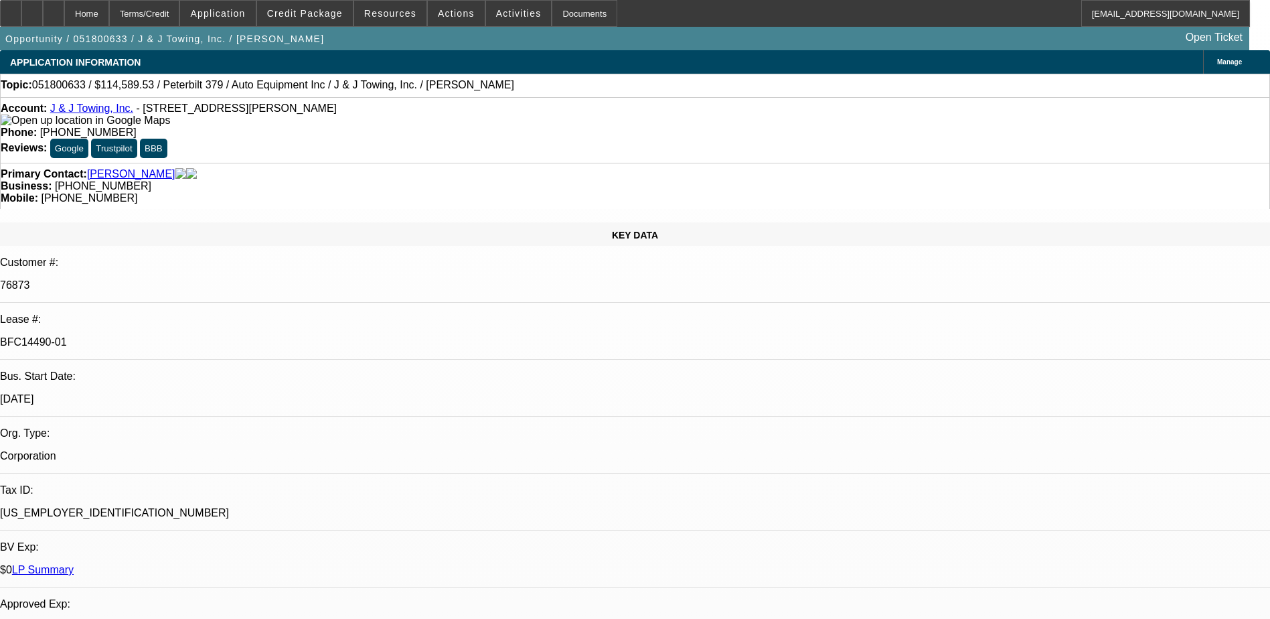
select select "2"
select select "6"
select select "1"
select select "2"
select select "6"
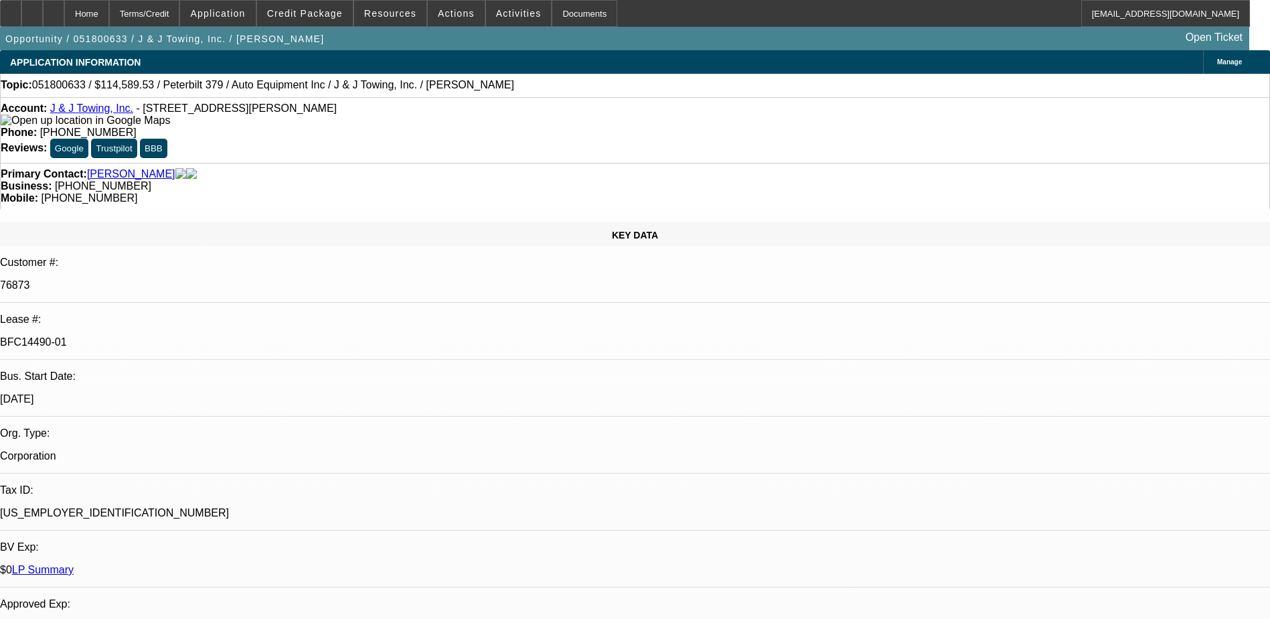
select select "1"
select select "6"
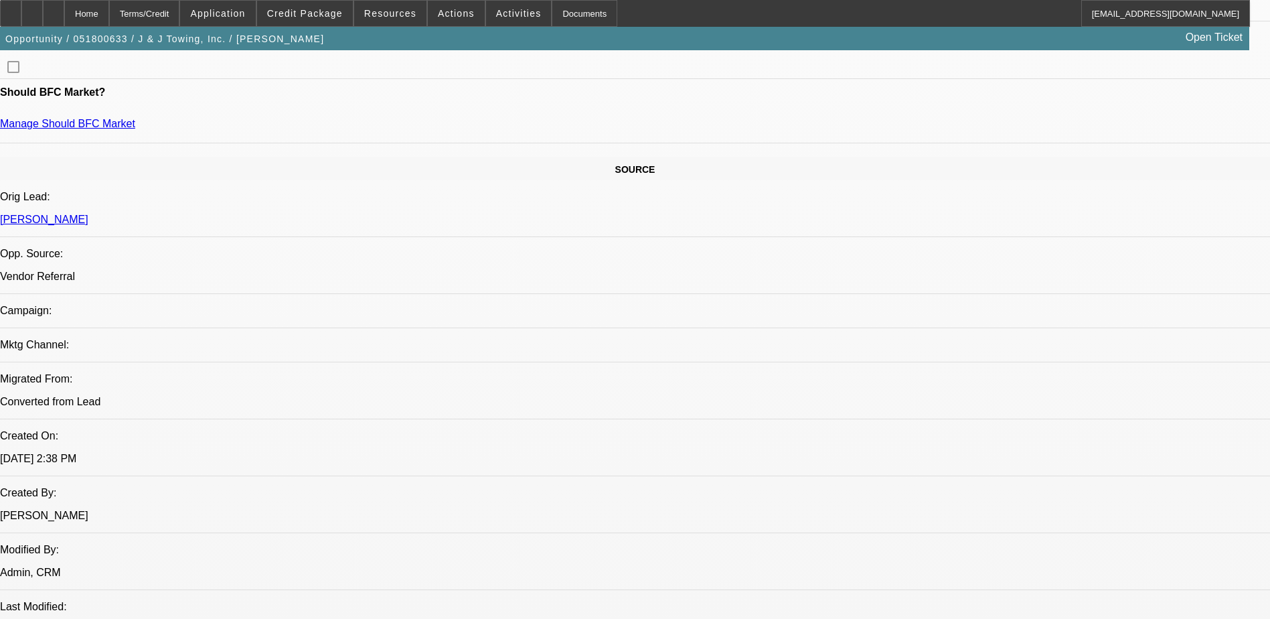
scroll to position [469, 0]
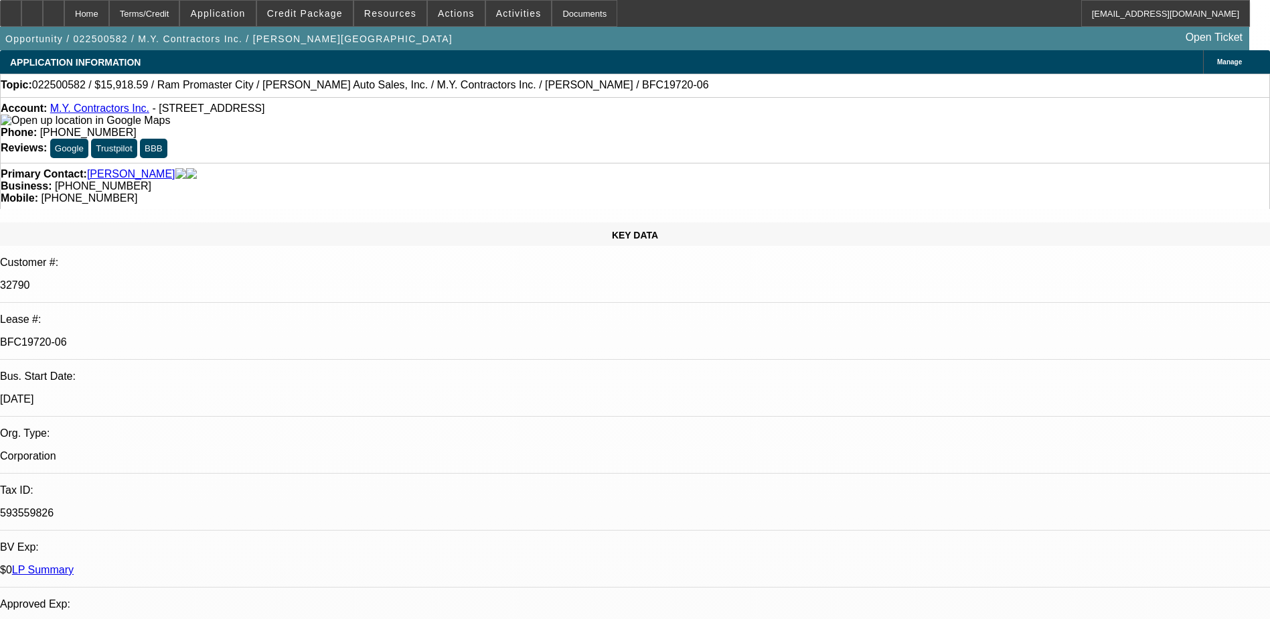
select select "0"
select select "3"
select select "0"
select select "6"
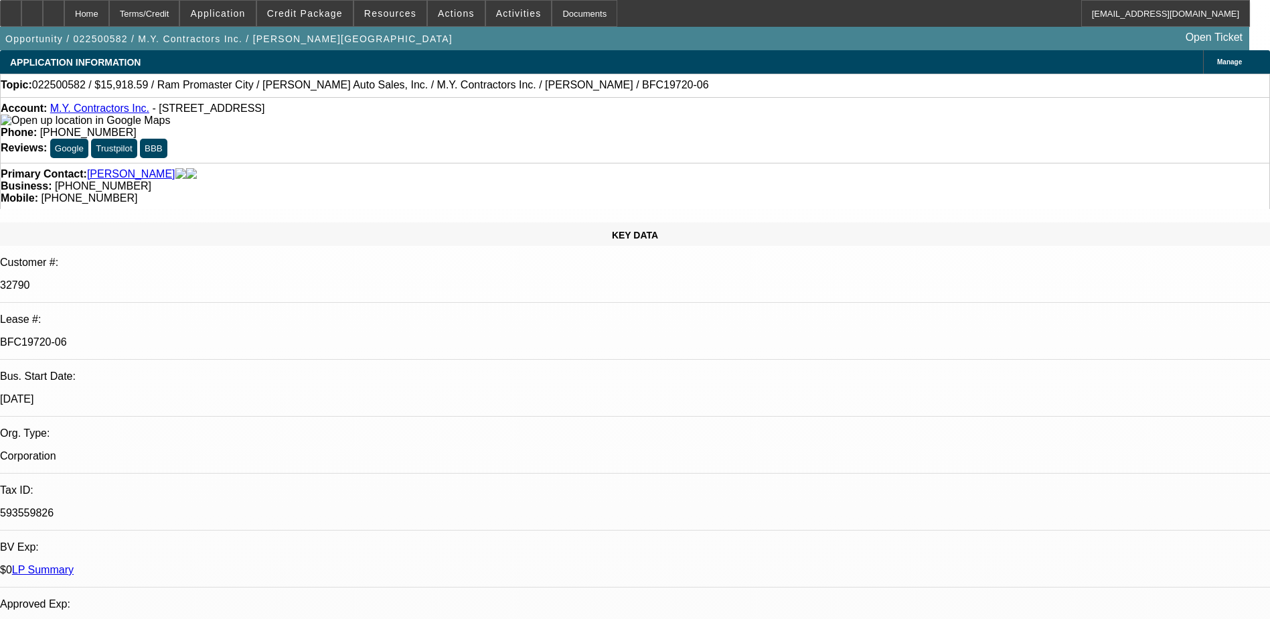
select select "0"
select select "6"
select select "0"
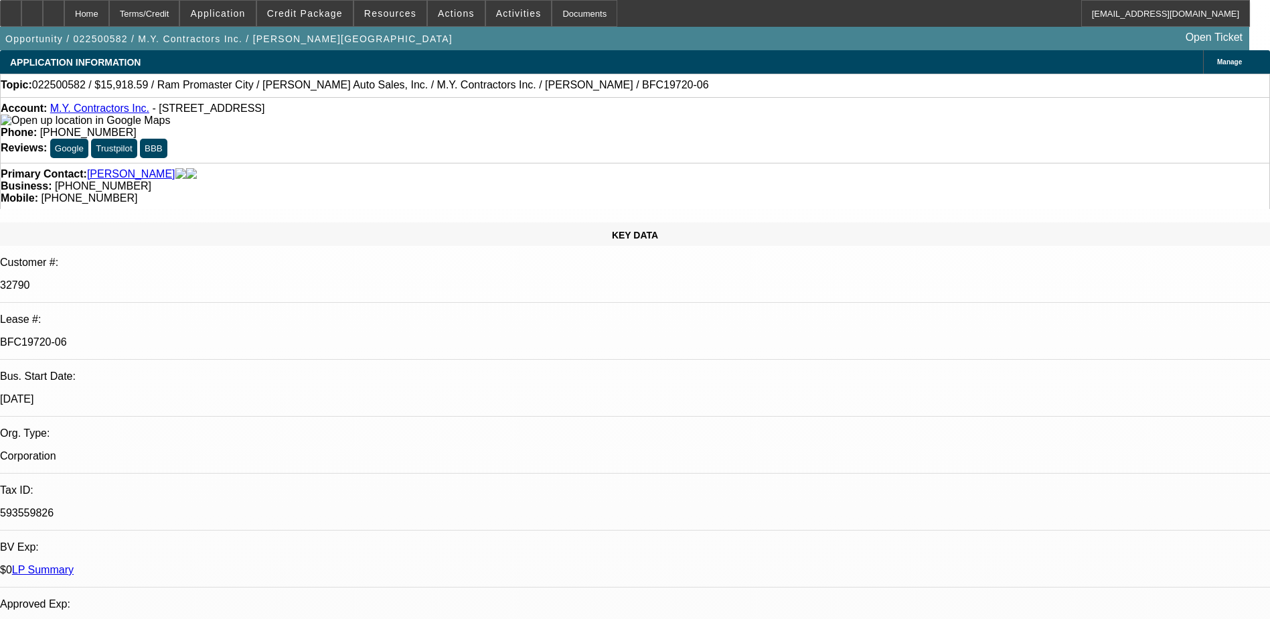
select select "0"
select select "6"
select select "0"
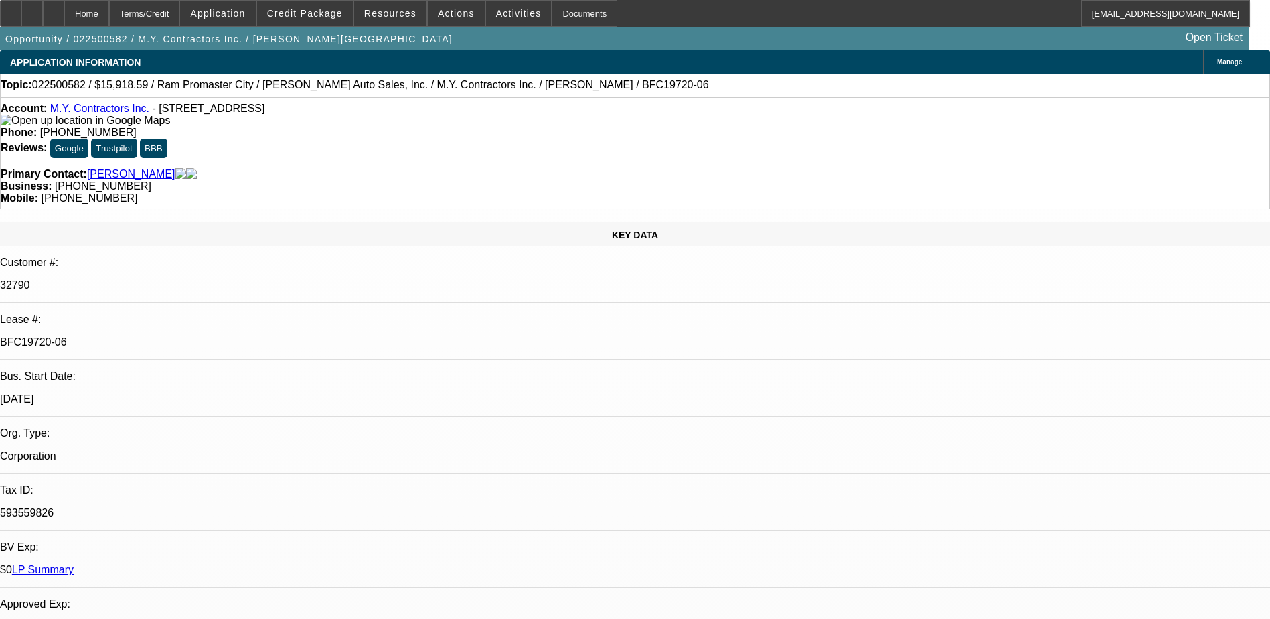
select select "0"
select select "6"
